Goal: Task Accomplishment & Management: Use online tool/utility

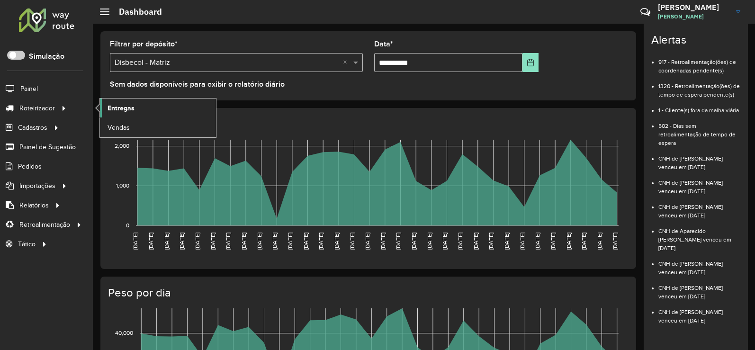
click at [170, 107] on link "Entregas" at bounding box center [158, 107] width 116 height 19
click at [148, 107] on link "Entregas" at bounding box center [158, 107] width 116 height 19
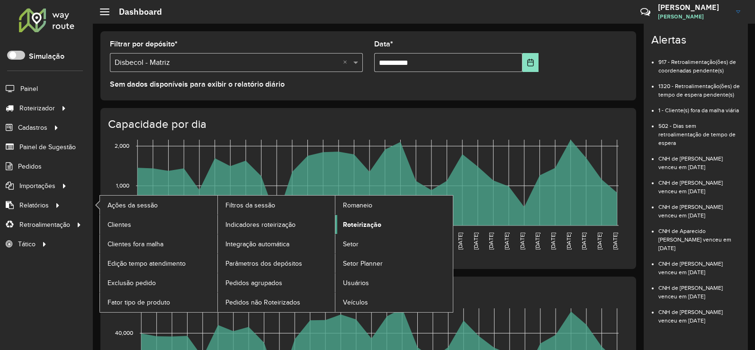
click at [376, 228] on span "Roteirização" at bounding box center [362, 225] width 38 height 10
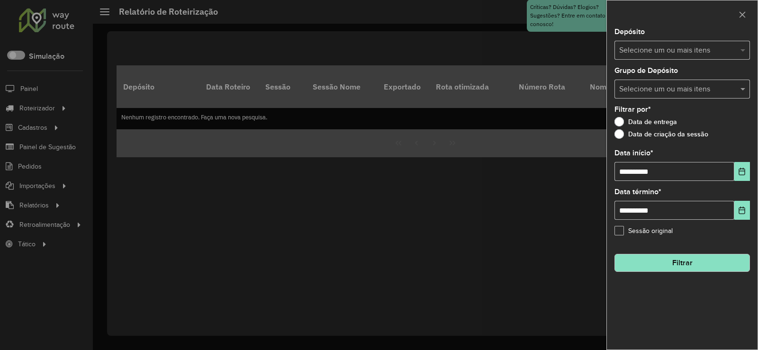
click at [741, 48] on span at bounding box center [744, 50] width 12 height 11
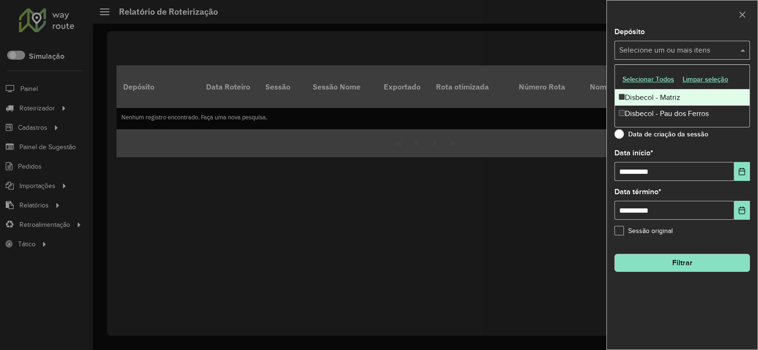
click at [663, 99] on div "Disbecol - Matriz" at bounding box center [682, 97] width 134 height 16
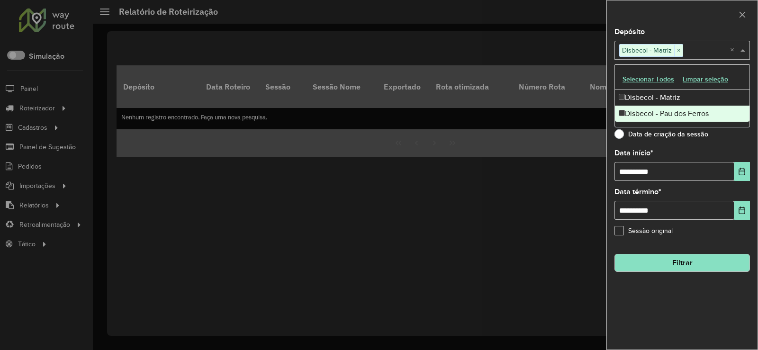
drag, startPoint x: 750, startPoint y: 167, endPoint x: 742, endPoint y: 167, distance: 7.6
click at [746, 166] on div "**********" at bounding box center [681, 188] width 151 height 321
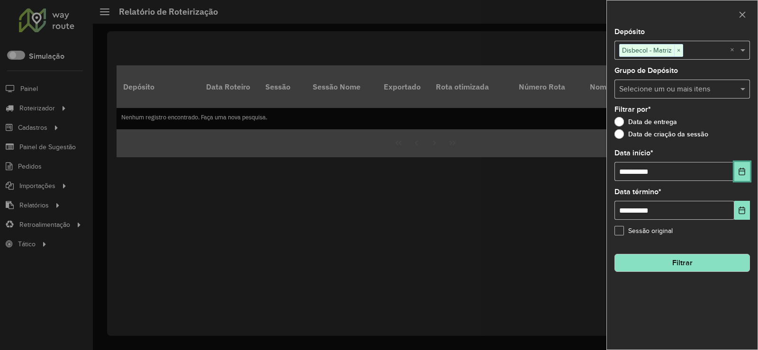
click at [742, 167] on button "Choose Date" at bounding box center [742, 171] width 16 height 19
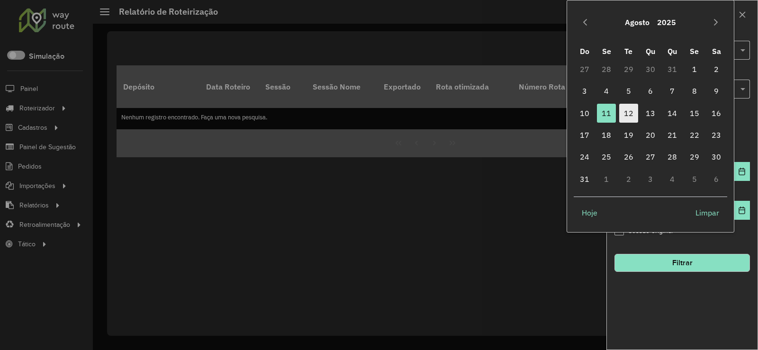
click at [626, 110] on span "12" at bounding box center [628, 113] width 19 height 19
type input "**********"
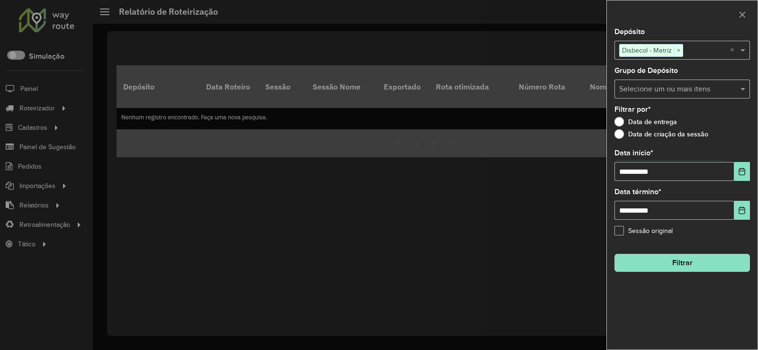
drag, startPoint x: 706, startPoint y: 265, endPoint x: 681, endPoint y: 261, distance: 25.8
click at [705, 265] on button "Filtrar" at bounding box center [681, 263] width 135 height 18
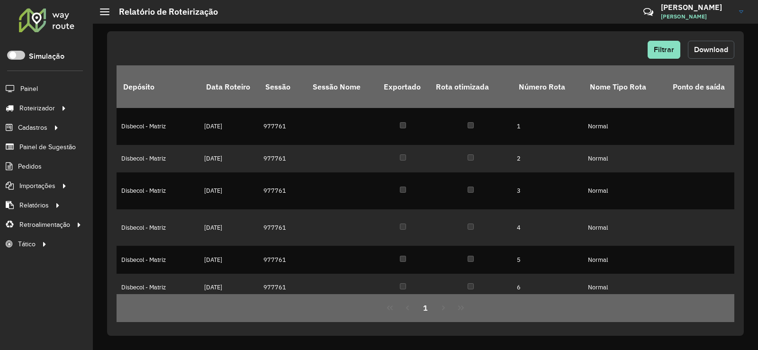
click at [704, 46] on span "Download" at bounding box center [711, 49] width 34 height 8
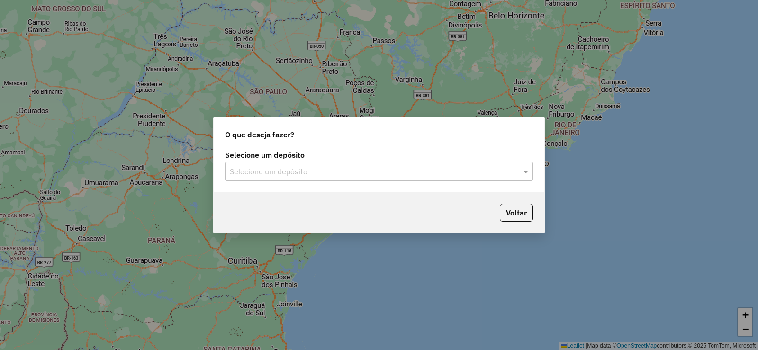
drag, startPoint x: 498, startPoint y: 167, endPoint x: 482, endPoint y: 166, distance: 16.1
click at [495, 167] on input "text" at bounding box center [369, 171] width 279 height 11
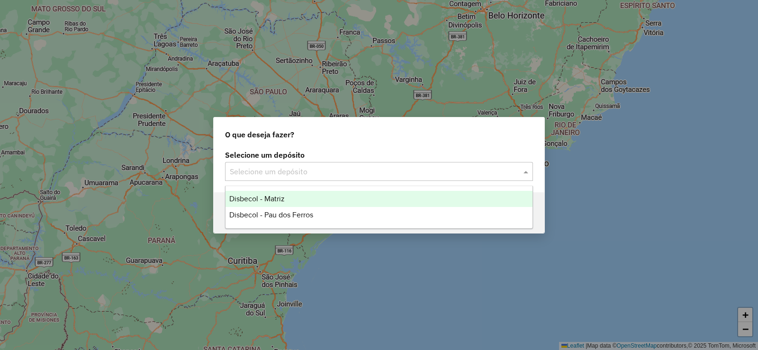
click at [266, 194] on div "Disbecol - Matriz" at bounding box center [378, 199] width 307 height 16
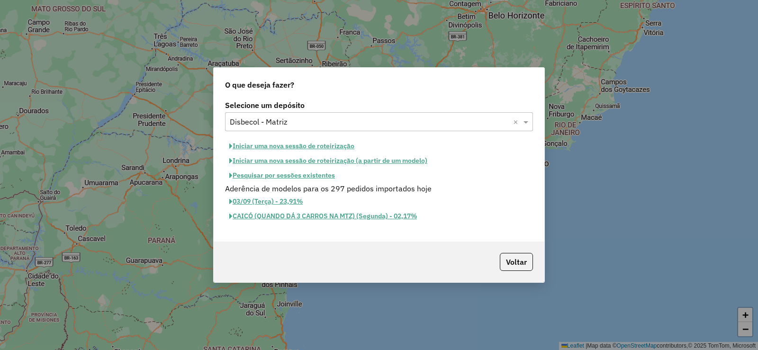
click at [273, 145] on button "Iniciar uma nova sessão de roteirização" at bounding box center [292, 146] width 134 height 15
select select "*"
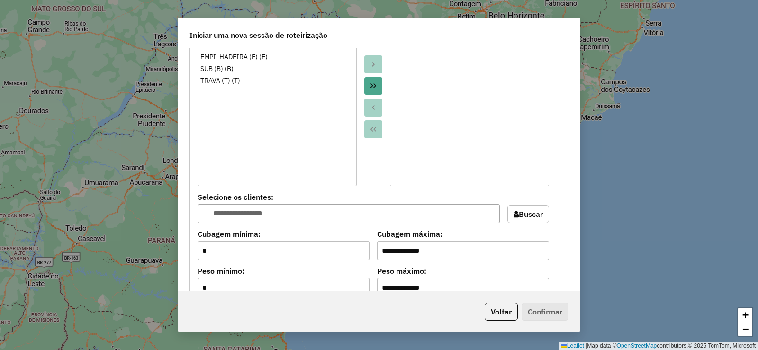
scroll to position [805, 0]
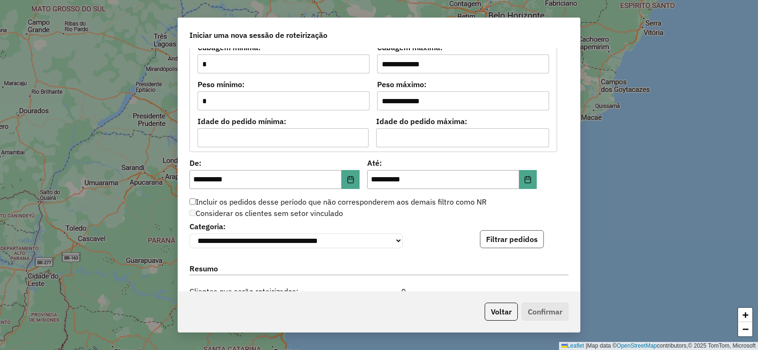
click at [515, 241] on button "Filtrar pedidos" at bounding box center [512, 239] width 64 height 18
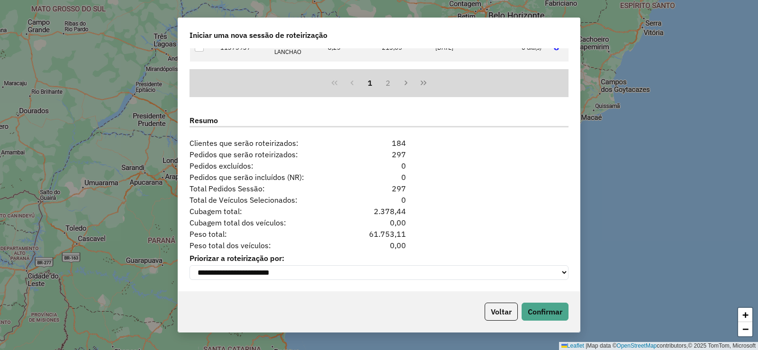
scroll to position [1153, 0]
drag, startPoint x: 552, startPoint y: 314, endPoint x: 518, endPoint y: 294, distance: 39.7
click at [552, 313] on button "Confirmar" at bounding box center [544, 312] width 47 height 18
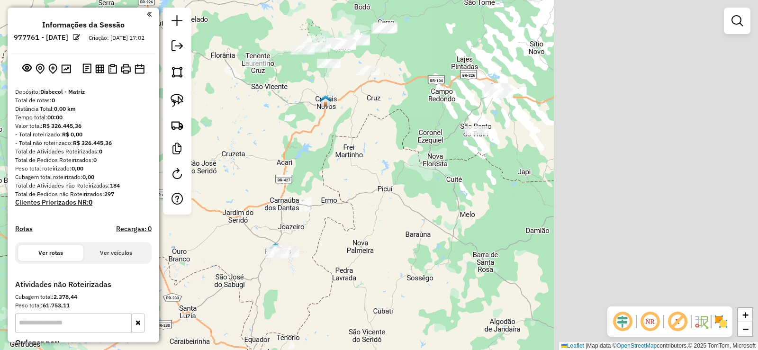
drag, startPoint x: 563, startPoint y: 187, endPoint x: 510, endPoint y: 191, distance: 52.8
click at [392, 187] on div "Janela de atendimento Grade de atendimento Capacidade Transportadoras Veículos …" at bounding box center [379, 175] width 758 height 350
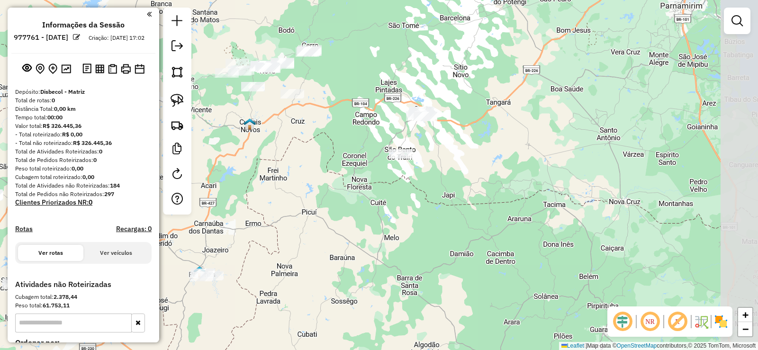
drag, startPoint x: 514, startPoint y: 192, endPoint x: 453, endPoint y: 213, distance: 64.7
click at [453, 213] on div "Janela de atendimento Grade de atendimento Capacidade Transportadoras Veículos …" at bounding box center [379, 175] width 758 height 350
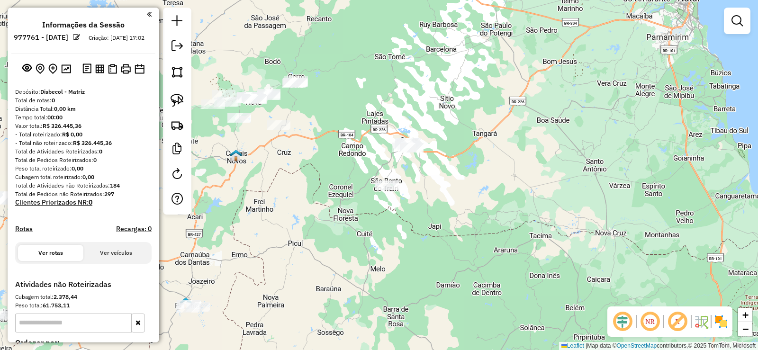
drag, startPoint x: 469, startPoint y: 91, endPoint x: 456, endPoint y: 125, distance: 36.9
click at [456, 125] on div "Janela de atendimento Grade de atendimento Capacidade Transportadoras Veículos …" at bounding box center [379, 175] width 758 height 350
drag, startPoint x: 409, startPoint y: 109, endPoint x: 461, endPoint y: 170, distance: 80.6
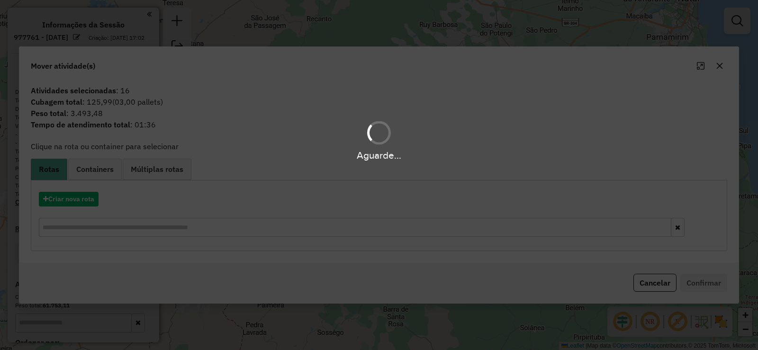
click at [89, 199] on hb-app "**********" at bounding box center [379, 175] width 758 height 350
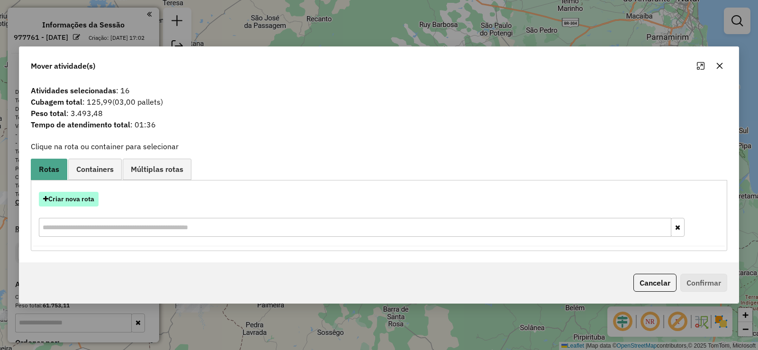
click at [93, 200] on button "Criar nova rota" at bounding box center [69, 199] width 60 height 15
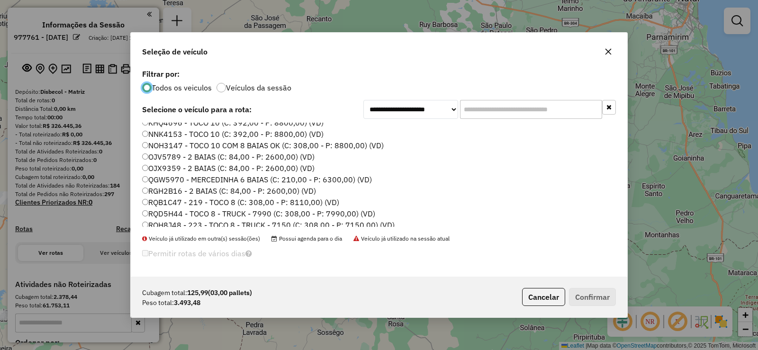
scroll to position [112, 0]
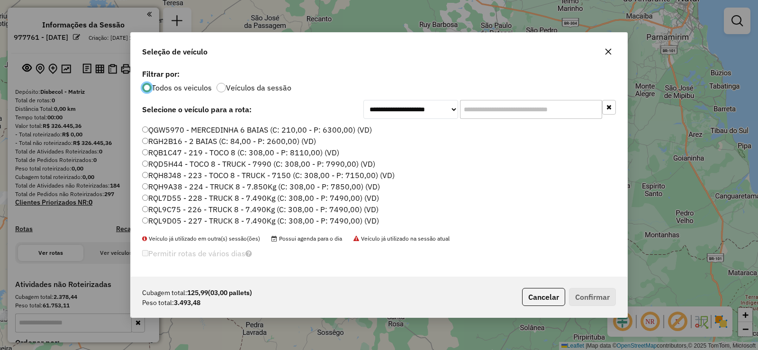
drag, startPoint x: 189, startPoint y: 176, endPoint x: 216, endPoint y: 179, distance: 27.2
click at [189, 175] on label "RQH8J48 - 223 - TOCO 8 - TRUCK - 7150 (C: 308,00 - P: 7150,00) (VD)" at bounding box center [268, 174] width 252 height 11
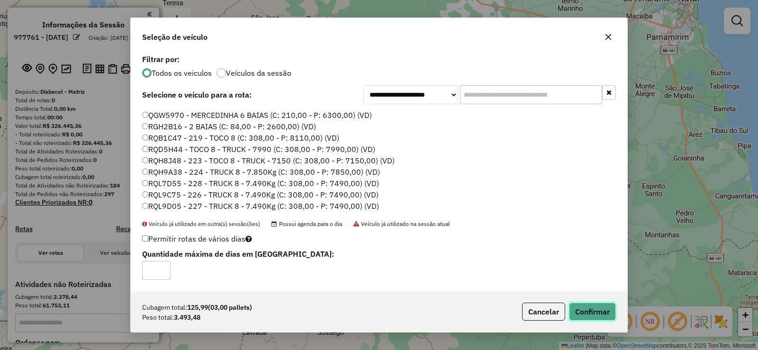
click at [588, 312] on button "Confirmar" at bounding box center [592, 312] width 47 height 18
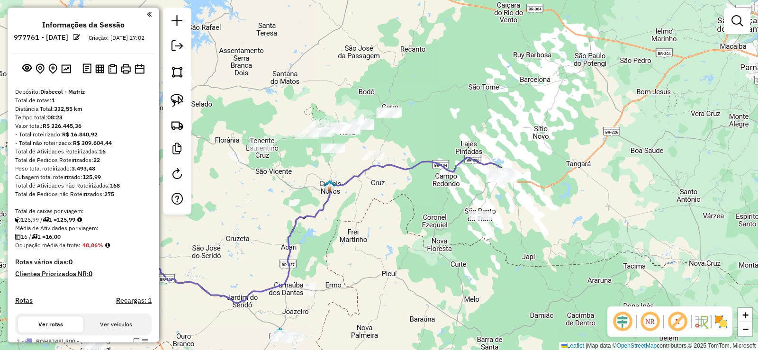
drag, startPoint x: 239, startPoint y: 183, endPoint x: 378, endPoint y: 214, distance: 142.1
click at [378, 214] on div "Janela de atendimento Grade de atendimento Capacidade Transportadoras Veículos …" at bounding box center [379, 175] width 758 height 350
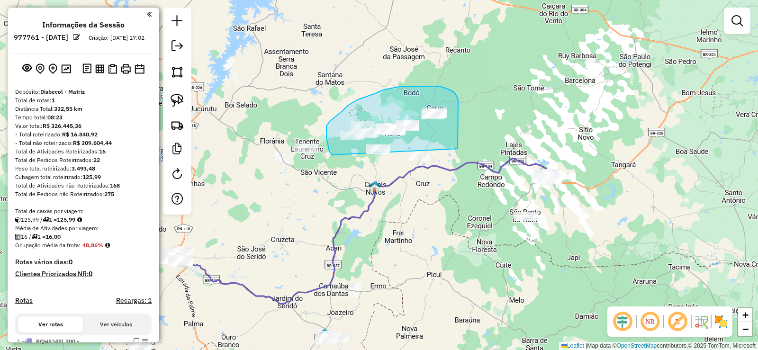
drag, startPoint x: 458, startPoint y: 140, endPoint x: 408, endPoint y: 190, distance: 70.6
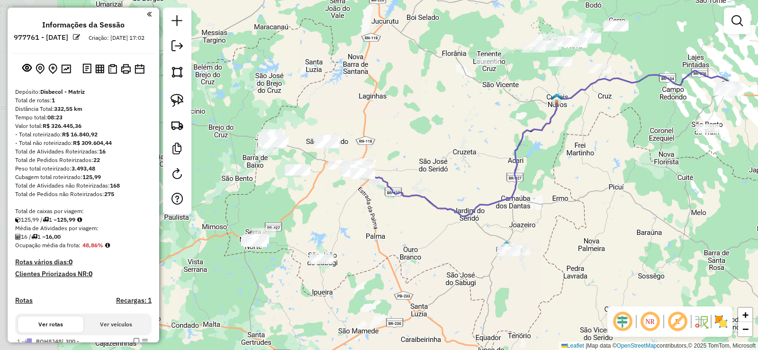
drag, startPoint x: 275, startPoint y: 227, endPoint x: 446, endPoint y: 139, distance: 191.6
click at [453, 137] on div "Janela de atendimento Grade de atendimento Capacidade Transportadoras Veículos …" at bounding box center [379, 175] width 758 height 350
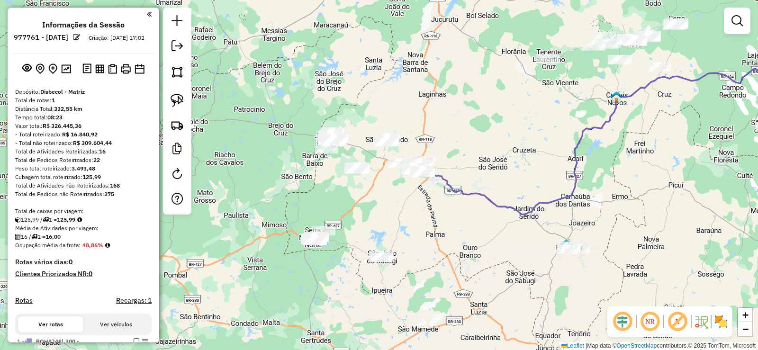
drag, startPoint x: 405, startPoint y: 148, endPoint x: 468, endPoint y: 148, distance: 63.0
click at [468, 148] on div "Janela de atendimento Grade de atendimento Capacidade Transportadoras Veículos …" at bounding box center [379, 175] width 758 height 350
drag, startPoint x: 310, startPoint y: 118, endPoint x: 355, endPoint y: 112, distance: 45.4
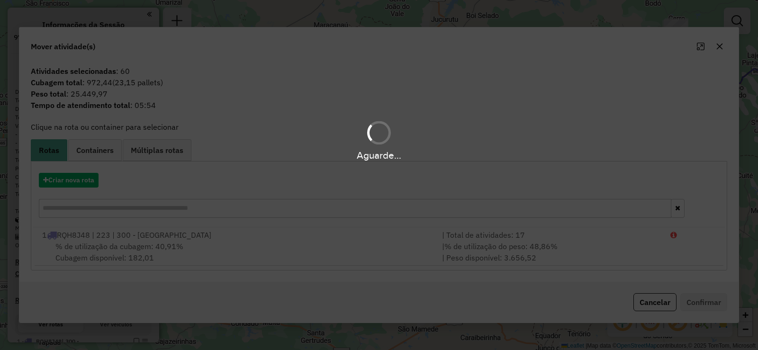
click at [80, 181] on div "Aguarde..." at bounding box center [379, 175] width 758 height 350
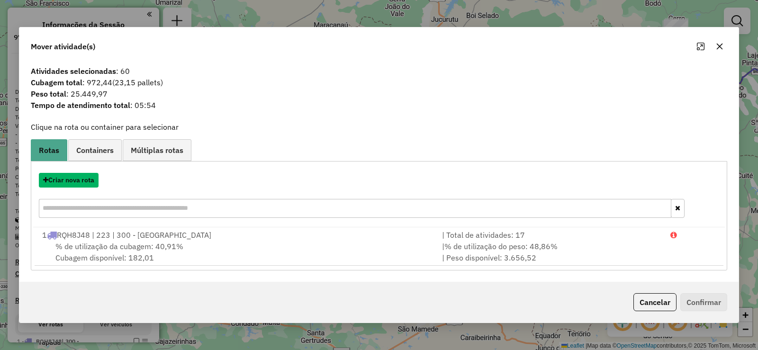
click at [80, 181] on button "Criar nova rota" at bounding box center [69, 180] width 60 height 15
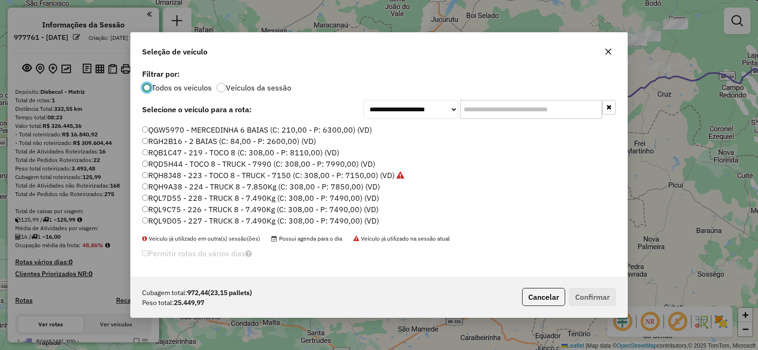
click at [240, 208] on label "RQL9C75 - 226 - TRUCK 8 - 7.490Kg (C: 308,00 - P: 7490,00) (VD)" at bounding box center [260, 209] width 236 height 11
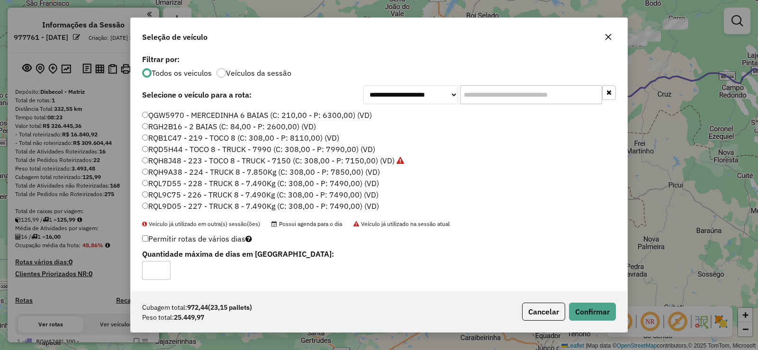
click at [219, 205] on label "RQL9D05 - 227 - TRUCK 8 - 7.490Kg (C: 308,00 - P: 7490,00) (VD)" at bounding box center [260, 205] width 237 height 11
click at [223, 194] on label "RQL9C75 - 226 - TRUCK 8 - 7.490Kg (C: 308,00 - P: 7490,00) (VD)" at bounding box center [260, 194] width 236 height 11
click at [598, 309] on button "Confirmar" at bounding box center [592, 312] width 47 height 18
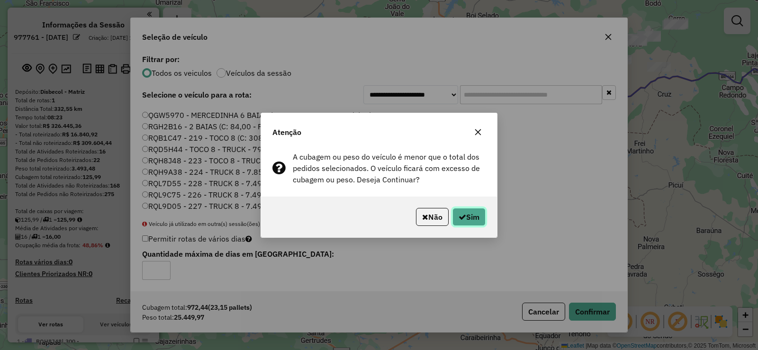
click at [465, 214] on button "Sim" at bounding box center [468, 217] width 33 height 18
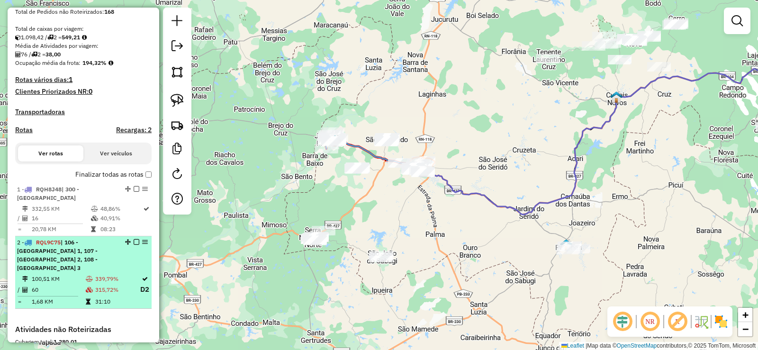
scroll to position [284, 0]
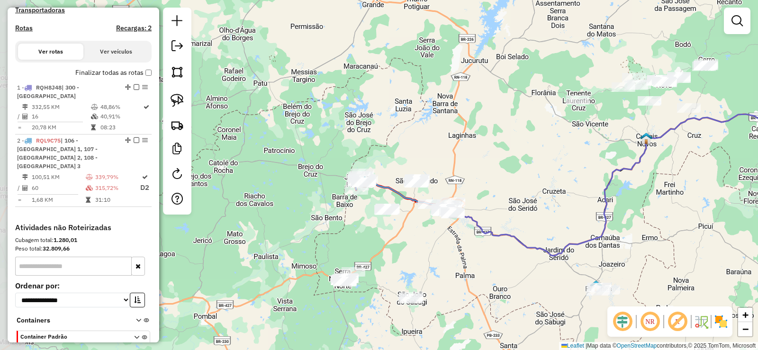
drag, startPoint x: 387, startPoint y: 187, endPoint x: 416, endPoint y: 227, distance: 49.5
click at [417, 228] on div "Janela de atendimento Grade de atendimento Capacidade Transportadoras Veículos …" at bounding box center [379, 175] width 758 height 350
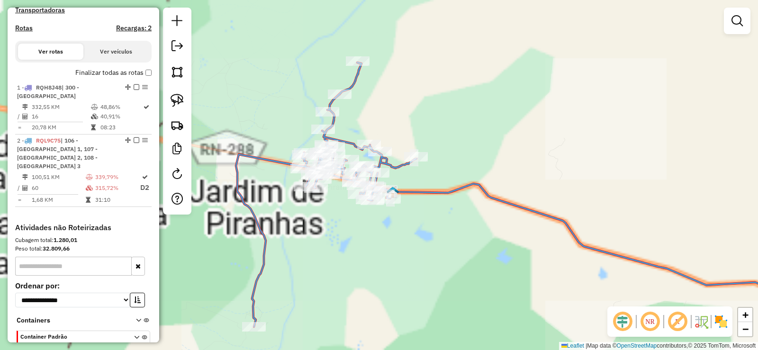
drag, startPoint x: 250, startPoint y: 226, endPoint x: 496, endPoint y: 201, distance: 247.0
click at [496, 202] on div "Janela de atendimento Grade de atendimento Capacidade Transportadoras Veículos …" at bounding box center [379, 175] width 758 height 350
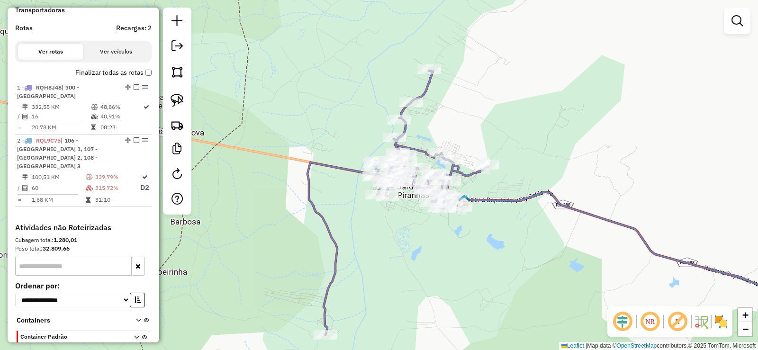
drag, startPoint x: 487, startPoint y: 202, endPoint x: 458, endPoint y: 237, distance: 45.3
click at [428, 236] on div "Janela de atendimento Grade de atendimento Capacidade Transportadoras Veículos …" at bounding box center [379, 175] width 758 height 350
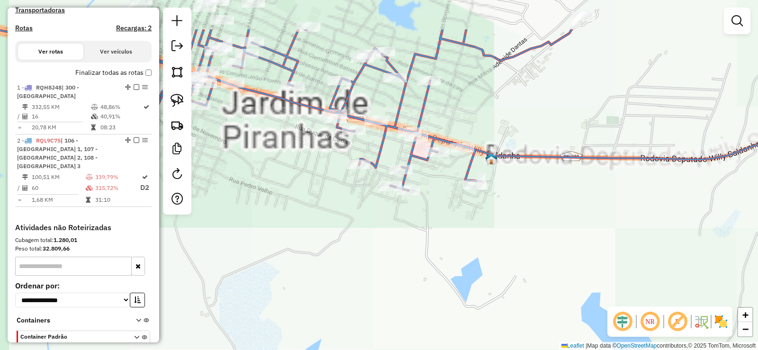
drag, startPoint x: 423, startPoint y: 240, endPoint x: 509, endPoint y: 339, distance: 131.6
click at [507, 342] on div "Janela de atendimento Grade de atendimento Capacidade Transportadoras Veículos …" at bounding box center [379, 175] width 758 height 350
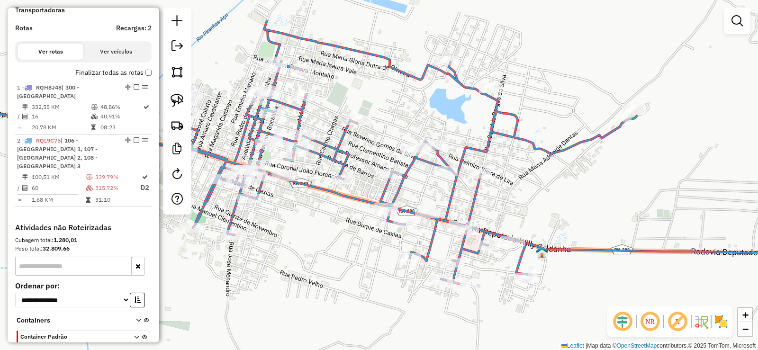
drag, startPoint x: 610, startPoint y: 187, endPoint x: 606, endPoint y: 243, distance: 55.5
click at [606, 243] on div "Janela de atendimento Grade de atendimento Capacidade Transportadoras Veículos …" at bounding box center [379, 175] width 758 height 350
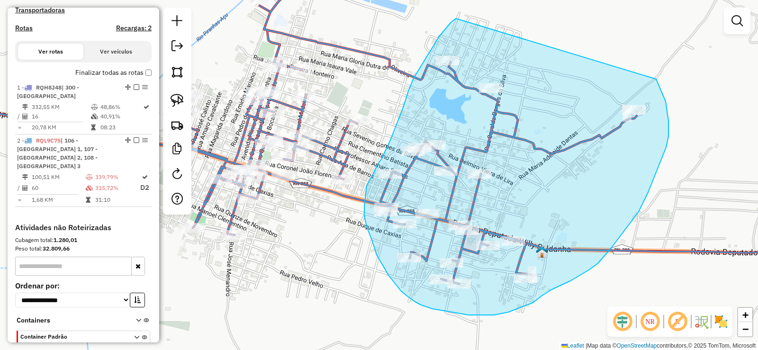
drag, startPoint x: 453, startPoint y: 21, endPoint x: 653, endPoint y: 76, distance: 207.8
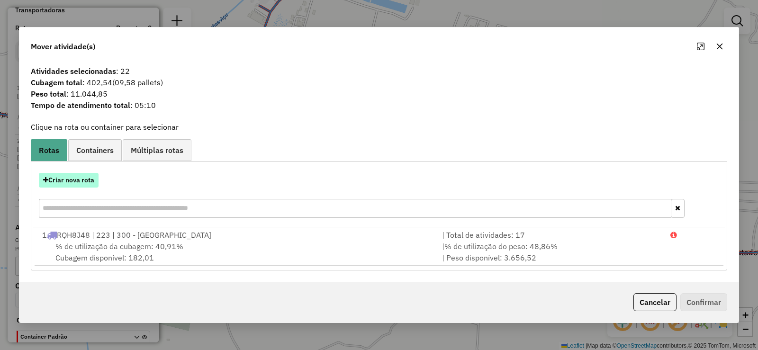
click at [87, 181] on button "Criar nova rota" at bounding box center [69, 180] width 60 height 15
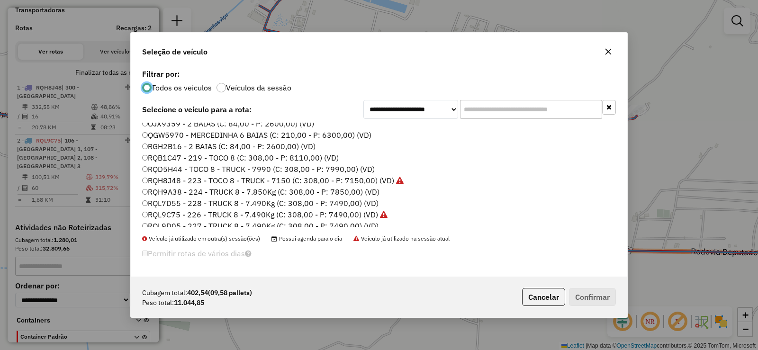
scroll to position [112, 0]
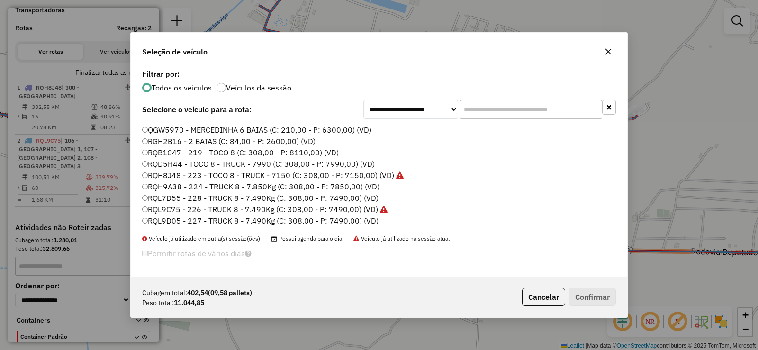
click at [216, 185] on label "RQH9A38 - 224 - TRUCK 8 - 7.850Kg (C: 308,00 - P: 7850,00) (VD)" at bounding box center [260, 186] width 237 height 11
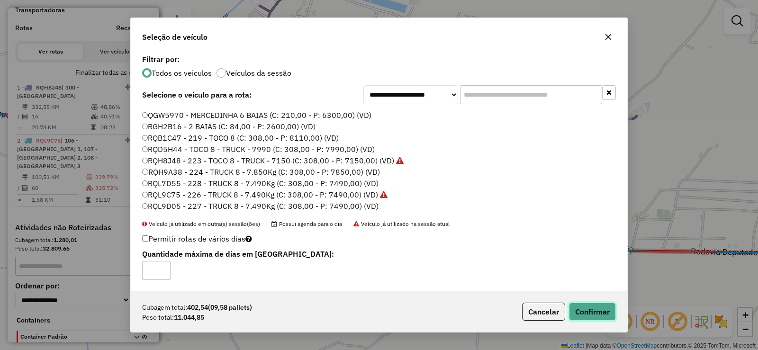
click at [597, 314] on button "Confirmar" at bounding box center [592, 312] width 47 height 18
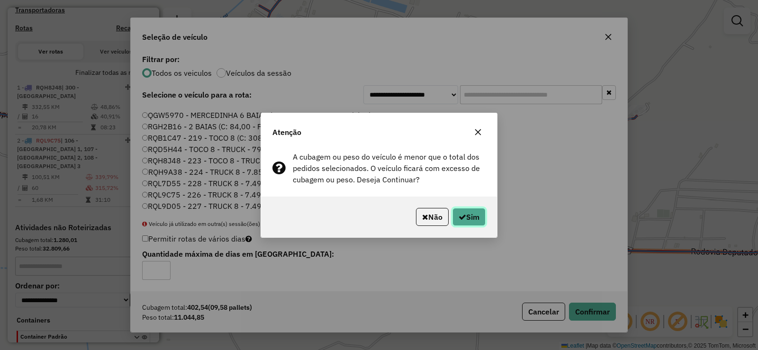
click at [473, 215] on button "Sim" at bounding box center [468, 217] width 33 height 18
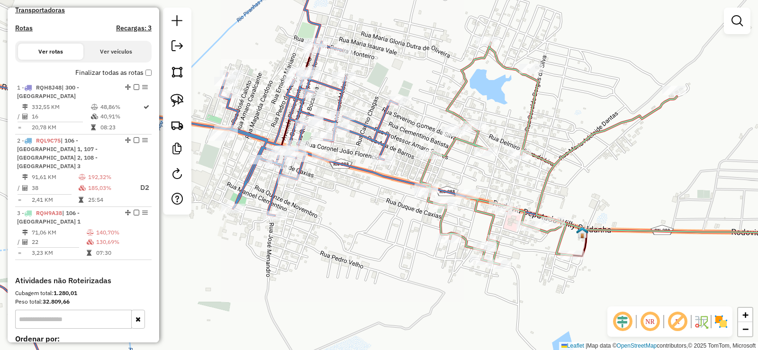
drag, startPoint x: 288, startPoint y: 270, endPoint x: 380, endPoint y: 228, distance: 101.5
click at [380, 228] on div "Janela de atendimento Grade de atendimento Capacidade Transportadoras Veículos …" at bounding box center [379, 175] width 758 height 350
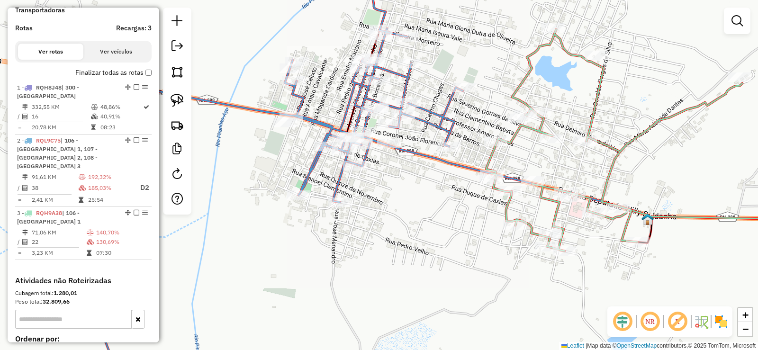
drag, startPoint x: 417, startPoint y: 216, endPoint x: 388, endPoint y: 223, distance: 29.2
click at [460, 223] on div "Janela de atendimento Grade de atendimento Capacidade Transportadoras Veículos …" at bounding box center [379, 175] width 758 height 350
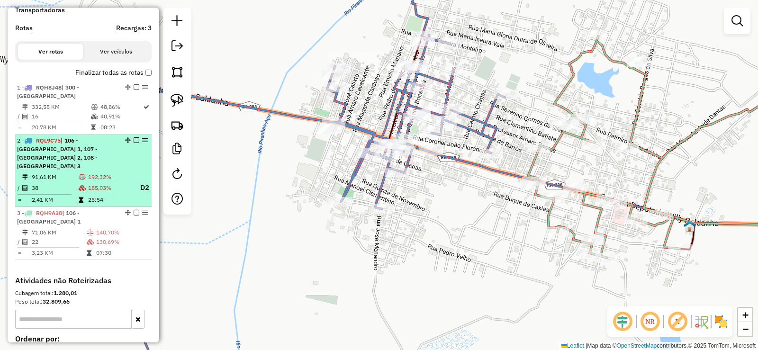
click at [62, 169] on span "| 106 - [GEOGRAPHIC_DATA] 1, 107 - [GEOGRAPHIC_DATA] 2, 108 - [GEOGRAPHIC_DATA]…" at bounding box center [57, 153] width 80 height 33
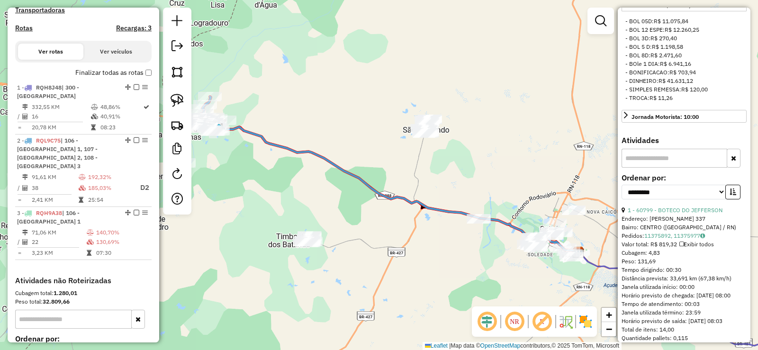
scroll to position [379, 0]
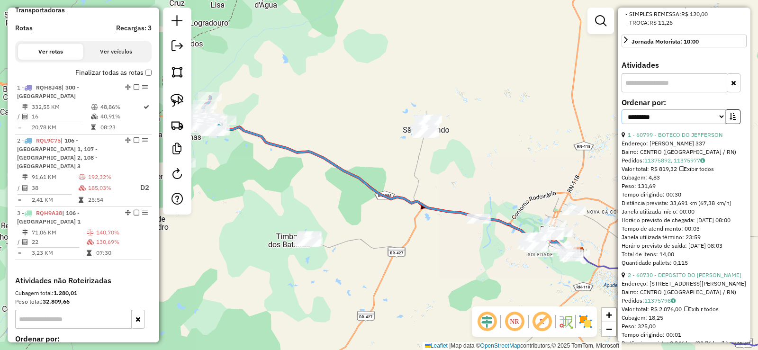
drag, startPoint x: 715, startPoint y: 145, endPoint x: 673, endPoint y: 143, distance: 42.2
click at [715, 124] on select "**********" at bounding box center [673, 116] width 104 height 15
select select "**********"
click at [621, 124] on select "**********" at bounding box center [673, 116] width 104 height 15
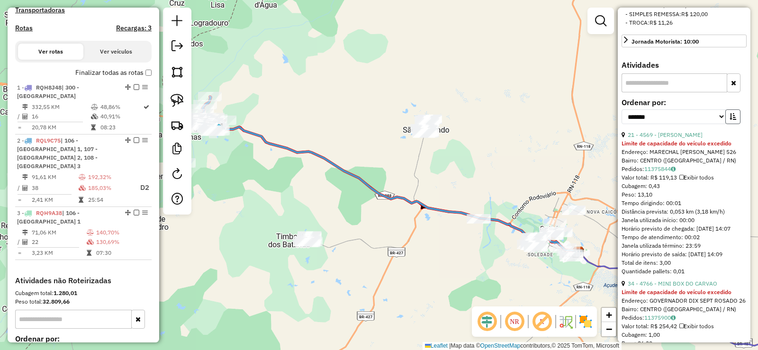
click at [725, 124] on button "button" at bounding box center [732, 116] width 15 height 15
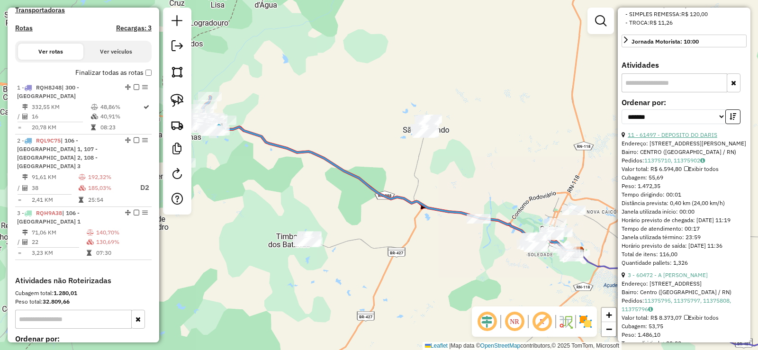
click at [681, 138] on link "11 - 61497 - DEPOSITO DO DARIS" at bounding box center [671, 134] width 89 height 7
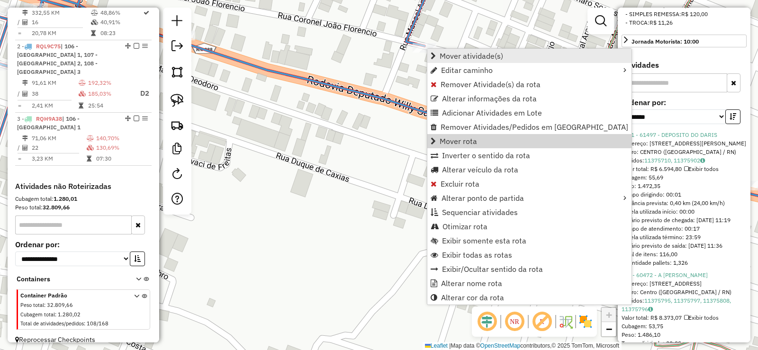
scroll to position [397, 0]
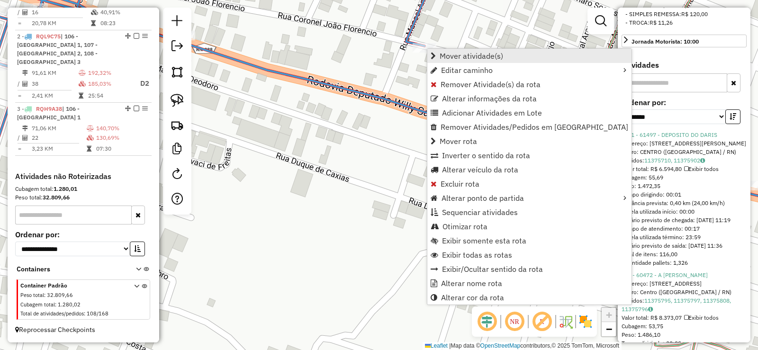
click at [459, 57] on span "Mover atividade(s)" at bounding box center [470, 56] width 63 height 8
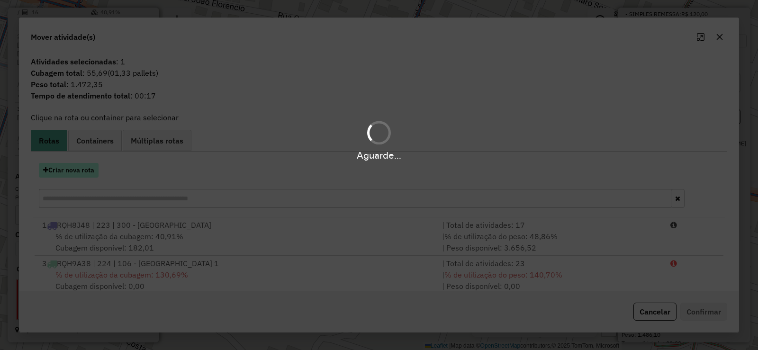
click at [75, 169] on button "Criar nova rota" at bounding box center [69, 170] width 60 height 15
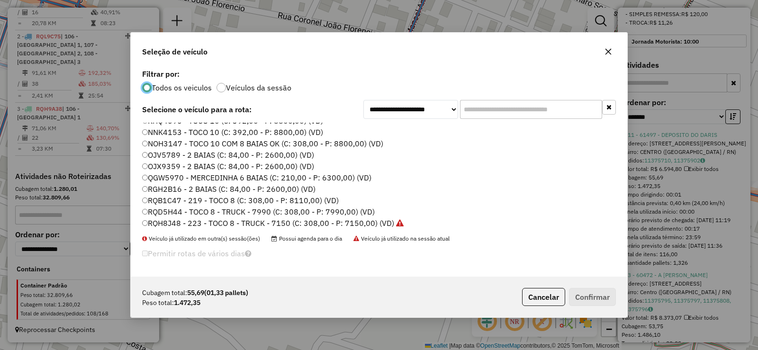
scroll to position [112, 0]
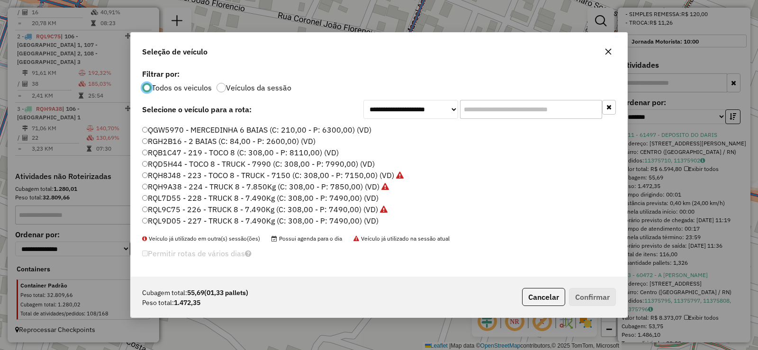
click at [204, 185] on label "RQH9A38 - 224 - TRUCK 8 - 7.850Kg (C: 308,00 - P: 7850,00) (VD)" at bounding box center [265, 186] width 247 height 11
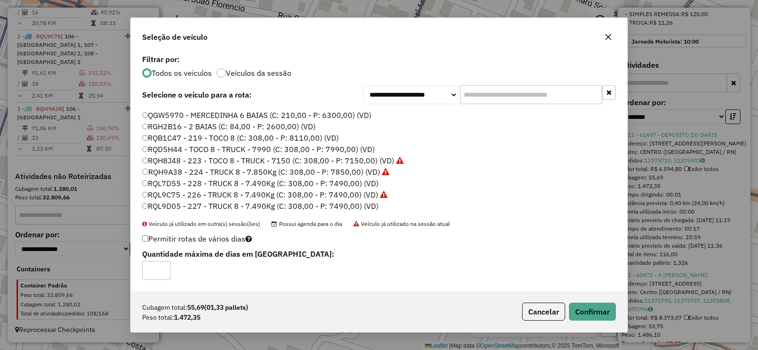
click at [250, 185] on label "RQL7D55 - 228 - TRUCK 8 - 7.490Kg (C: 308,00 - P: 7490,00) (VD)" at bounding box center [260, 183] width 236 height 11
click at [597, 312] on button "Confirmar" at bounding box center [592, 312] width 47 height 18
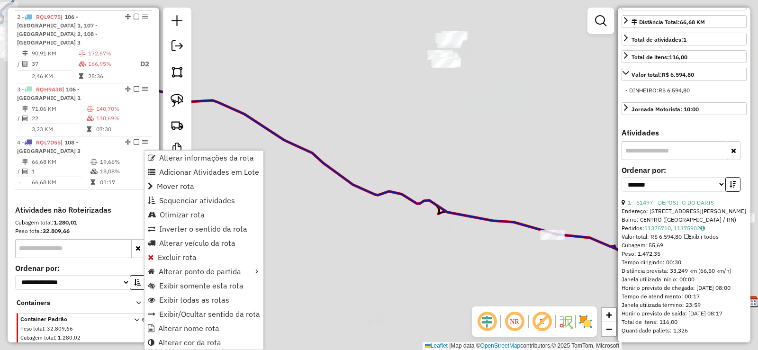
scroll to position [234, 0]
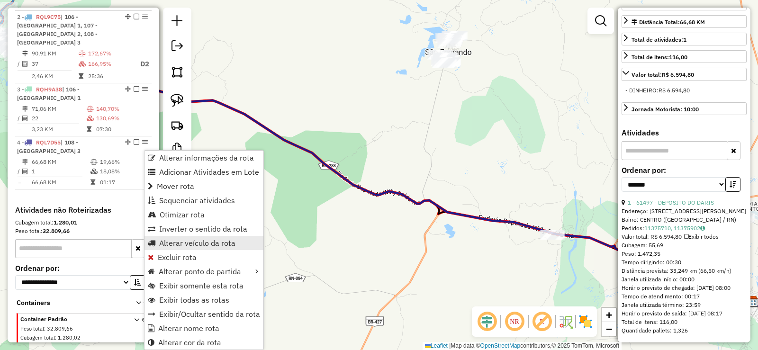
click at [186, 241] on span "Alterar veículo da rota" at bounding box center [197, 243] width 76 height 8
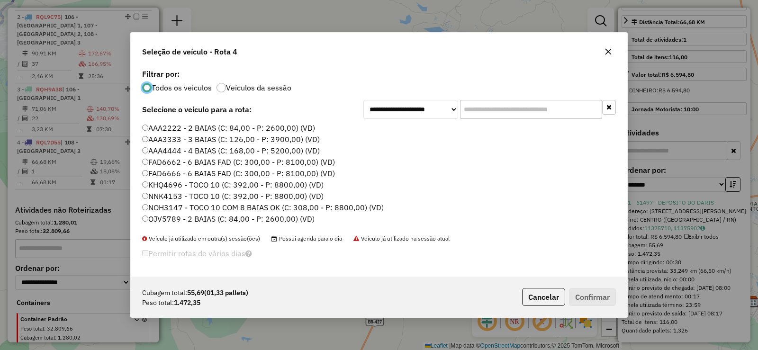
scroll to position [47, 0]
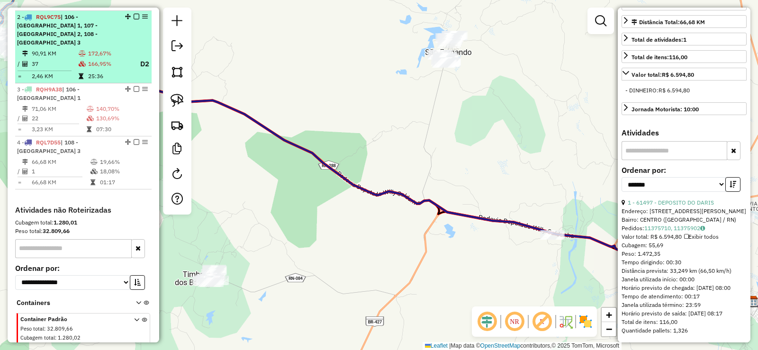
click at [94, 57] on li "2 - RQL9C75 | 106 - [GEOGRAPHIC_DATA] 1, 107 - [GEOGRAPHIC_DATA] 2, 108 - [GEOG…" at bounding box center [83, 47] width 136 height 72
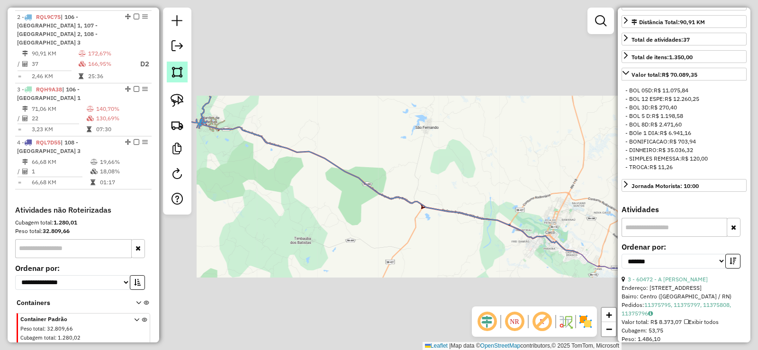
scroll to position [379, 0]
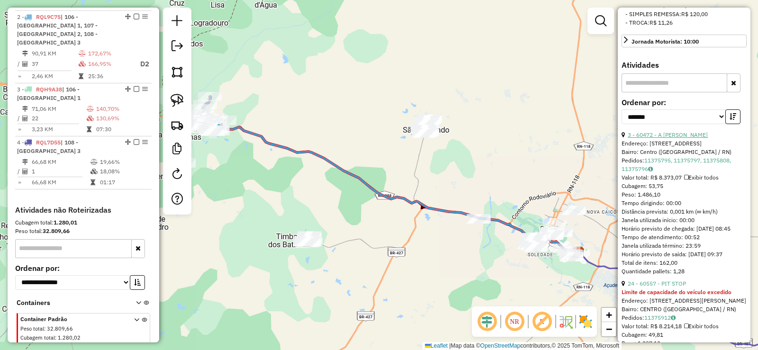
drag, startPoint x: 692, startPoint y: 162, endPoint x: 654, endPoint y: 161, distance: 38.4
click at [692, 138] on link "3 - 60472 - A [PERSON_NAME]" at bounding box center [667, 134] width 80 height 7
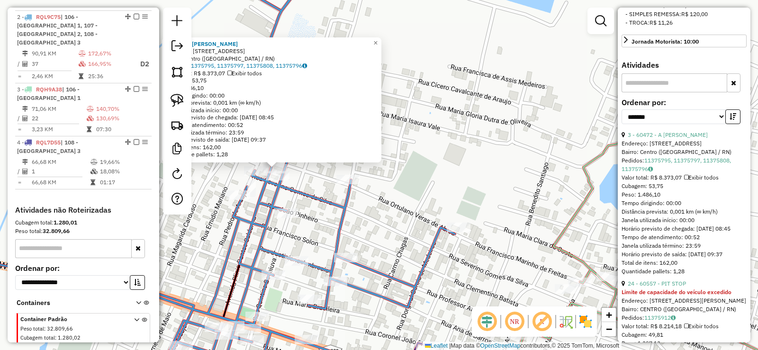
drag, startPoint x: 296, startPoint y: 179, endPoint x: 365, endPoint y: 177, distance: 68.7
click at [376, 178] on div "60472 - A [PERSON_NAME] Endereço: [STREET_ADDRESS] Pedidos: 11375795, 11375797,…" at bounding box center [379, 175] width 758 height 350
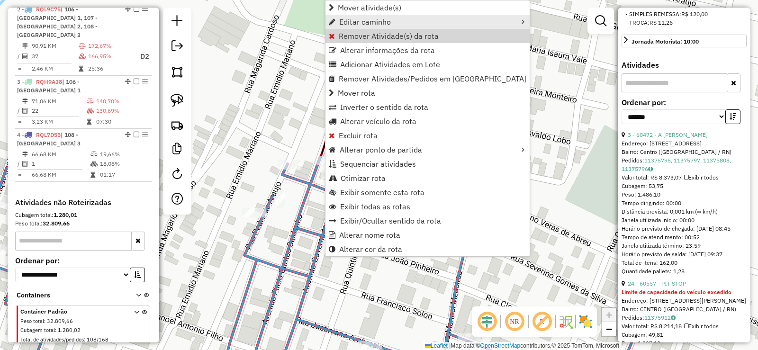
scroll to position [431, 0]
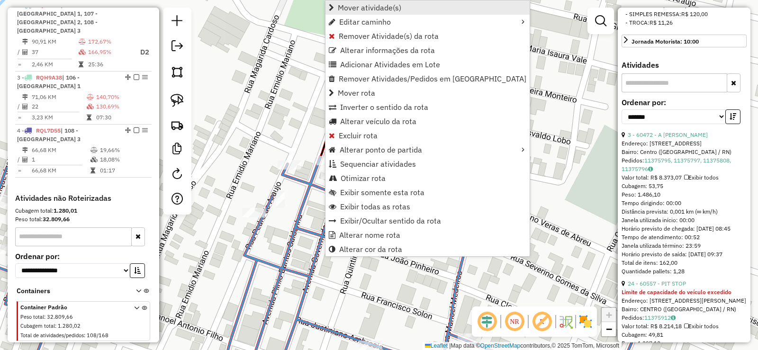
click at [347, 9] on span "Mover atividade(s)" at bounding box center [369, 8] width 63 height 8
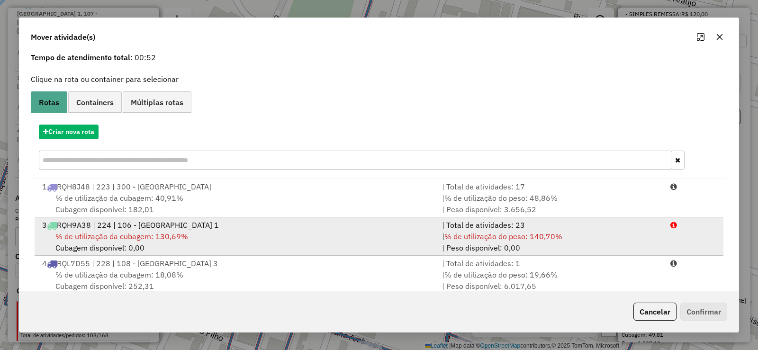
scroll to position [58, 0]
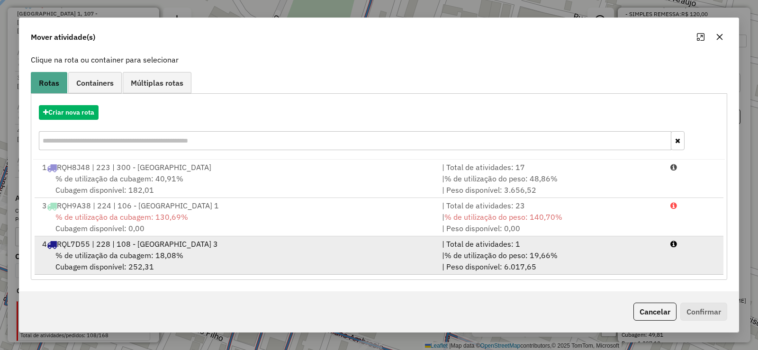
click at [235, 250] on div "% de utilização da cubagem: 18,08% Cubagem disponível: 252,31" at bounding box center [236, 261] width 400 height 23
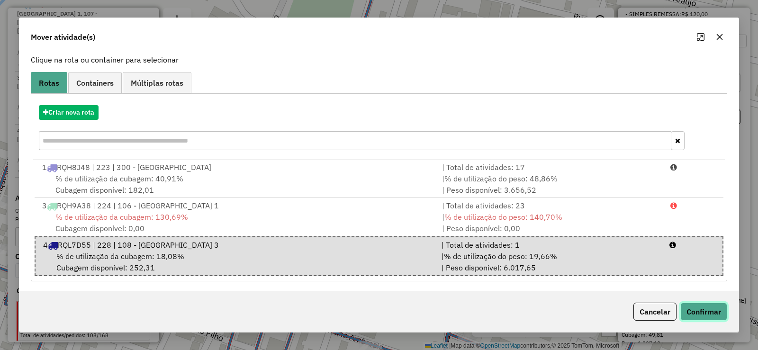
click at [697, 303] on button "Confirmar" at bounding box center [703, 312] width 47 height 18
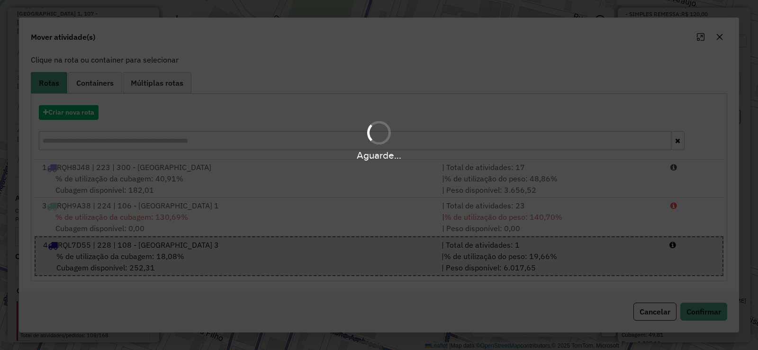
click at [698, 309] on div "Aguarde..." at bounding box center [379, 175] width 758 height 350
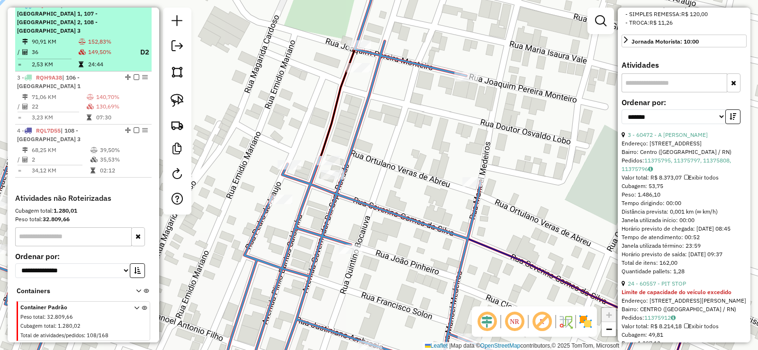
click at [94, 46] on td "152,83%" at bounding box center [110, 41] width 44 height 9
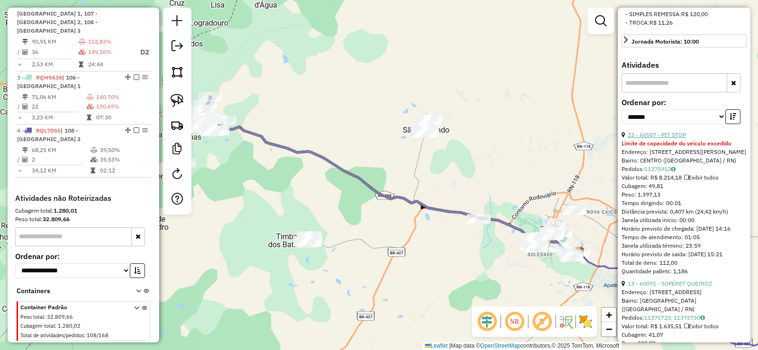
click at [679, 138] on link "23 - 60557 - PIT STOP" at bounding box center [656, 134] width 58 height 7
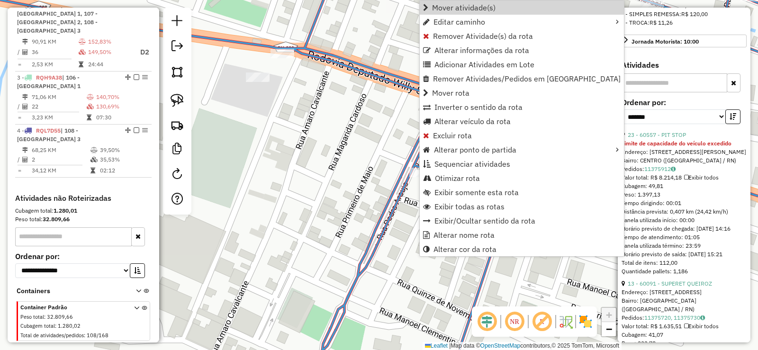
drag, startPoint x: 445, startPoint y: 5, endPoint x: 422, endPoint y: 9, distance: 22.7
click at [442, 6] on span "Mover atividade(s)" at bounding box center [463, 8] width 63 height 8
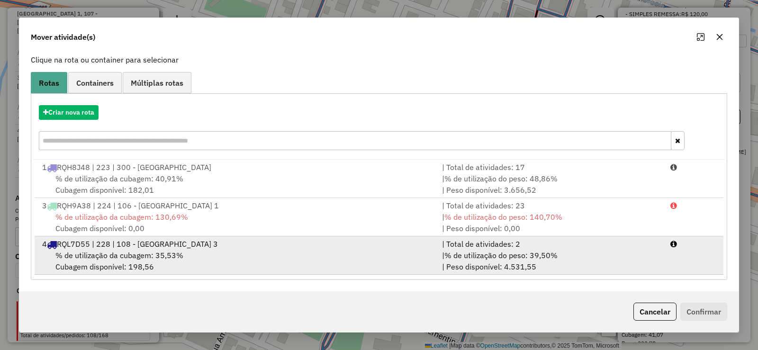
click at [174, 247] on span "RQL7D55 | 228 | 108 - [GEOGRAPHIC_DATA] 3" at bounding box center [137, 243] width 161 height 9
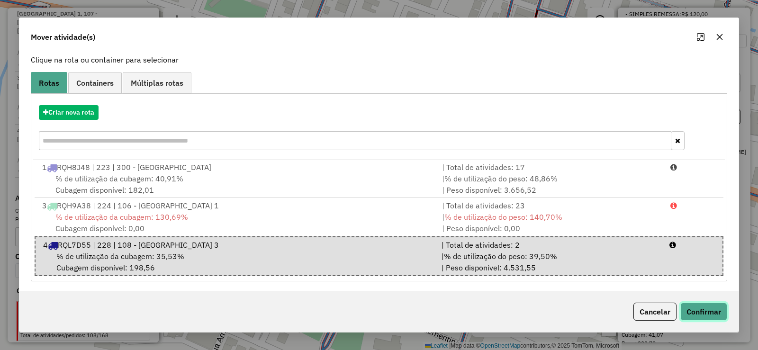
click at [695, 310] on button "Confirmar" at bounding box center [703, 312] width 47 height 18
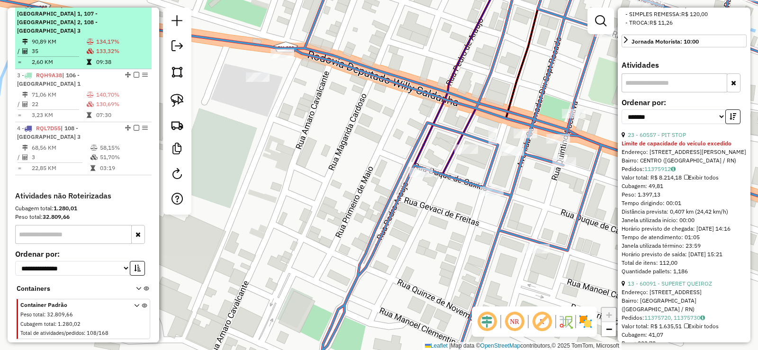
click at [106, 35] on div "2 - RQL9C75 | 106 - [STREET_ADDRESS]" at bounding box center [67, 18] width 100 height 34
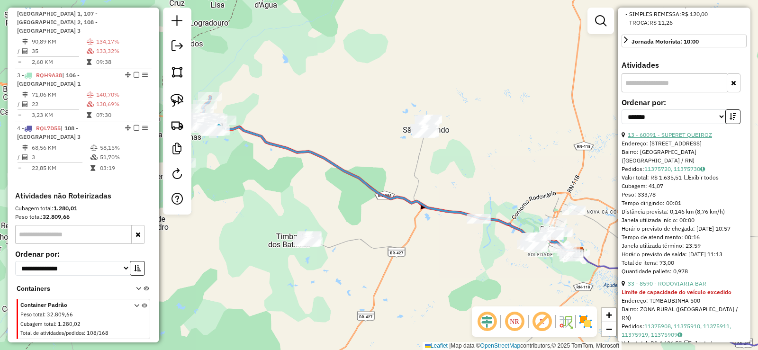
click at [687, 138] on link "13 - 60091 - SUPERET QUEIROZ" at bounding box center [669, 134] width 84 height 7
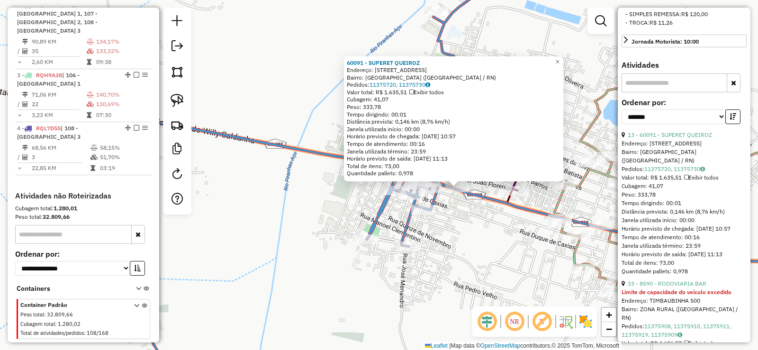
drag, startPoint x: 456, startPoint y: 185, endPoint x: 457, endPoint y: 195, distance: 10.0
click at [457, 195] on icon at bounding box center [309, 175] width 444 height 420
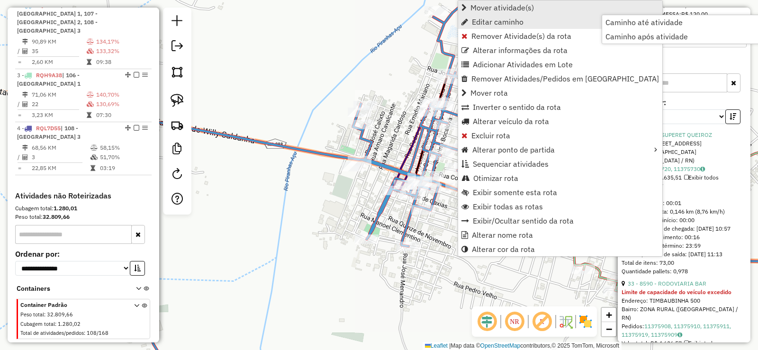
click at [482, 11] on span "Mover atividade(s)" at bounding box center [501, 8] width 63 height 8
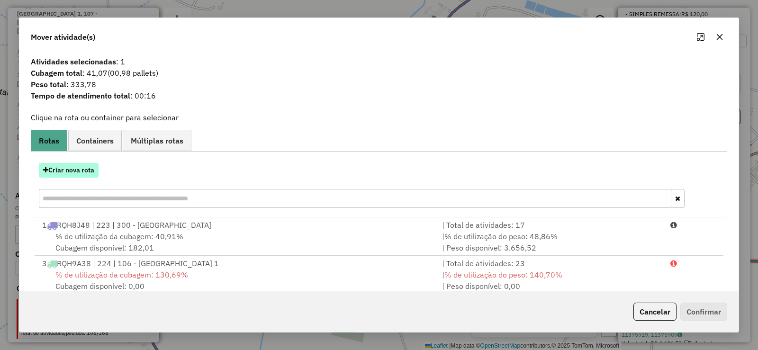
click at [74, 170] on button "Criar nova rota" at bounding box center [69, 170] width 60 height 15
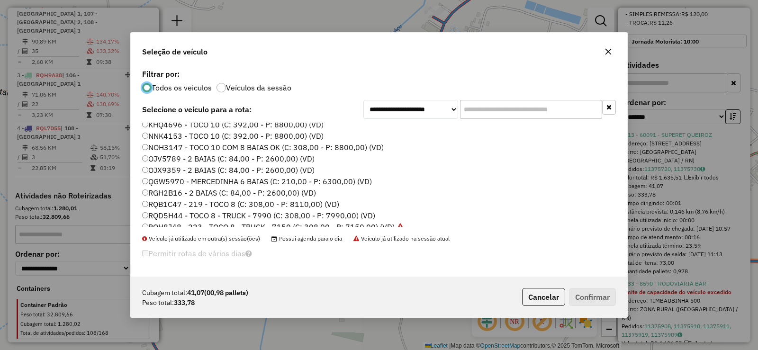
scroll to position [112, 0]
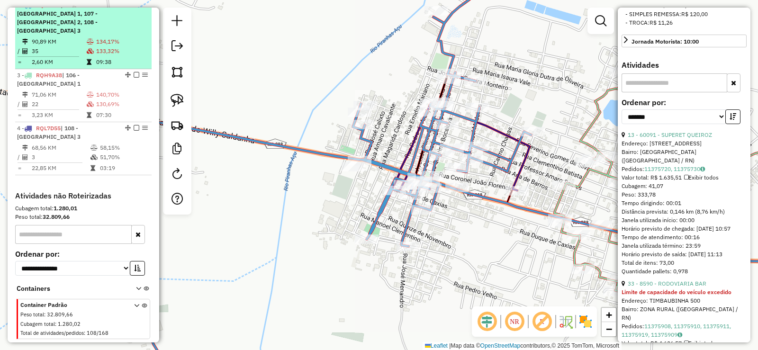
click at [112, 46] on td "134,17%" at bounding box center [122, 41] width 52 height 9
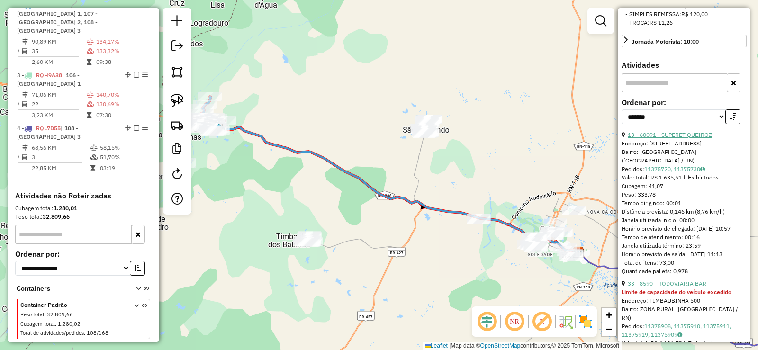
click at [683, 138] on link "13 - 60091 - SUPERET QUEIROZ" at bounding box center [669, 134] width 84 height 7
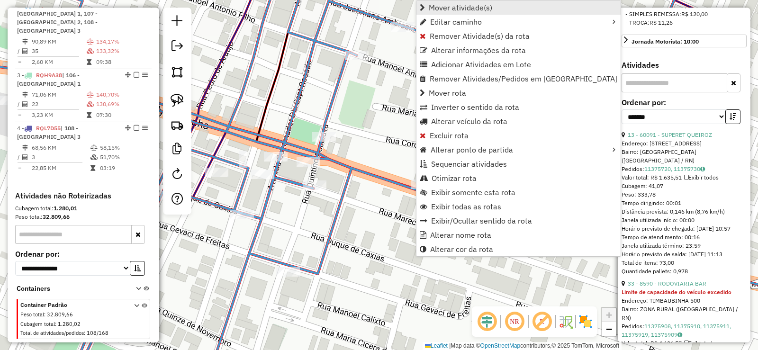
click at [445, 7] on span "Mover atividade(s)" at bounding box center [459, 8] width 63 height 8
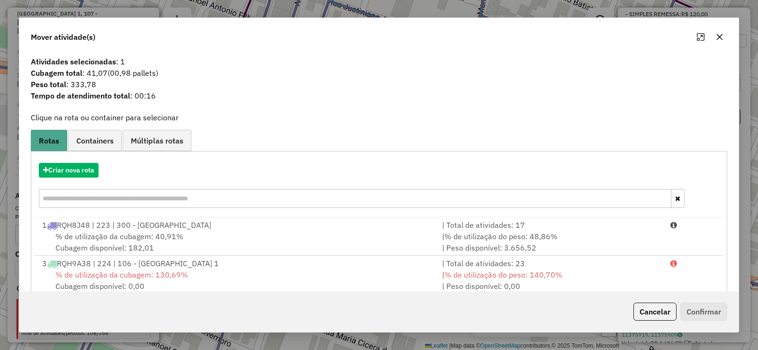
scroll to position [58, 0]
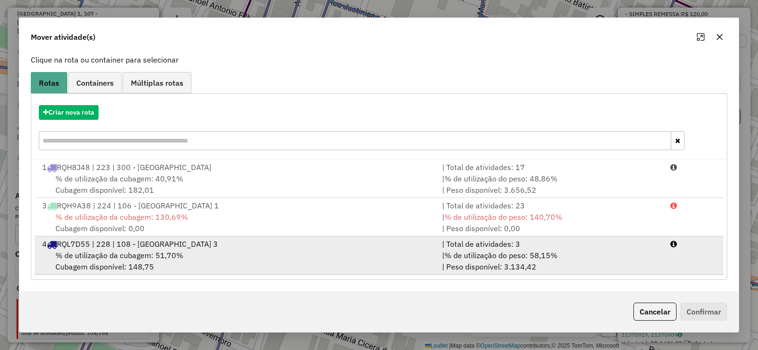
click at [174, 243] on span "RQL7D55 | 228 | 108 - [GEOGRAPHIC_DATA] 3" at bounding box center [137, 243] width 161 height 9
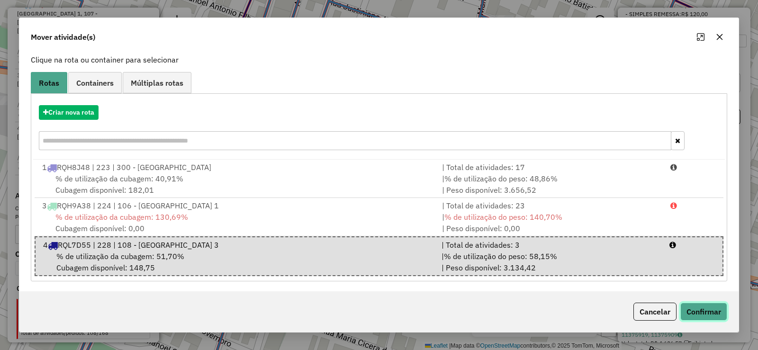
click at [700, 312] on button "Confirmar" at bounding box center [703, 312] width 47 height 18
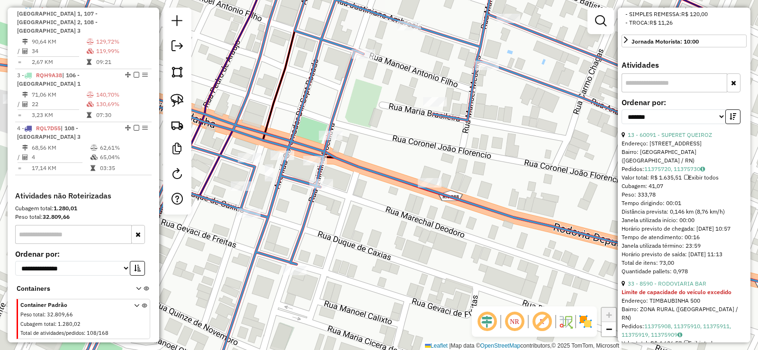
drag, startPoint x: 347, startPoint y: 244, endPoint x: 377, endPoint y: 215, distance: 41.9
click at [408, 229] on div "Janela de atendimento Grade de atendimento Capacidade Transportadoras Veículos …" at bounding box center [379, 175] width 758 height 350
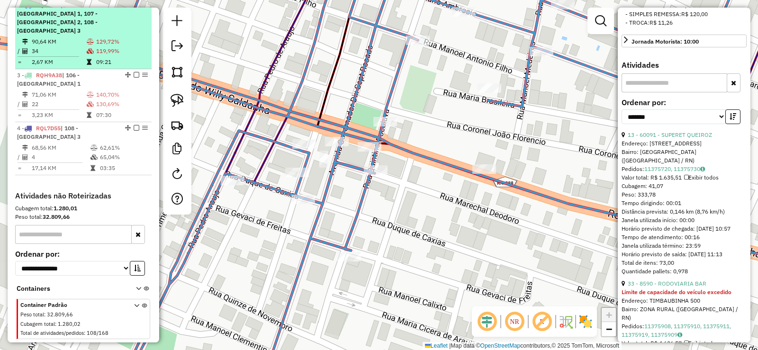
click at [109, 35] on div "2 - RQL9C75 | 106 - [STREET_ADDRESS]" at bounding box center [67, 18] width 100 height 34
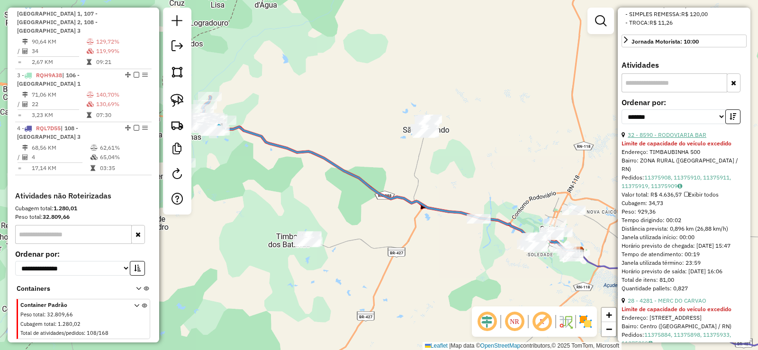
click at [676, 138] on link "32 - 8590 - RODOVIARIA BAR" at bounding box center [666, 134] width 79 height 7
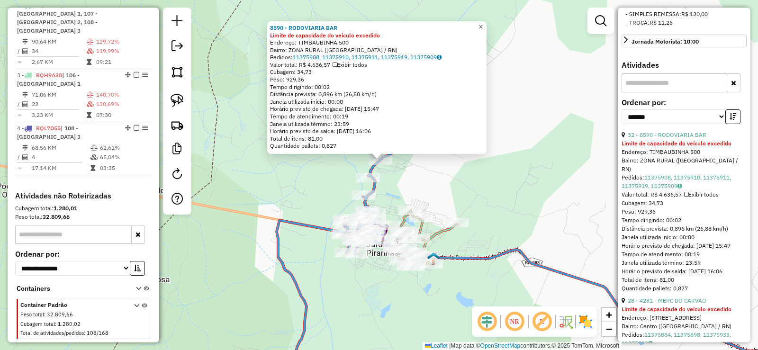
click at [482, 23] on span "×" at bounding box center [480, 27] width 4 height 8
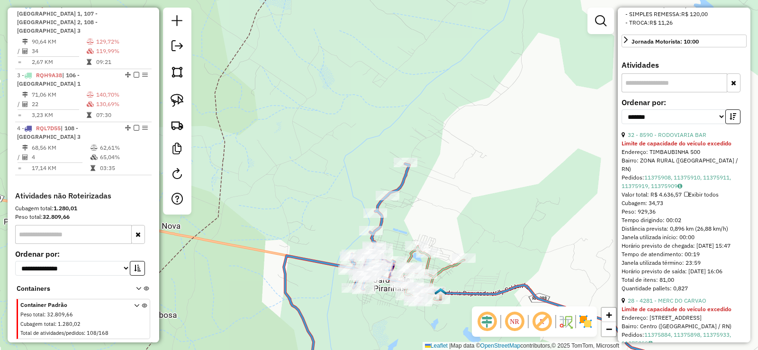
drag, startPoint x: 446, startPoint y: 130, endPoint x: 451, endPoint y: 158, distance: 28.5
click at [451, 158] on div "Janela de atendimento Grade de atendimento Capacidade Transportadoras Veículos …" at bounding box center [379, 175] width 758 height 350
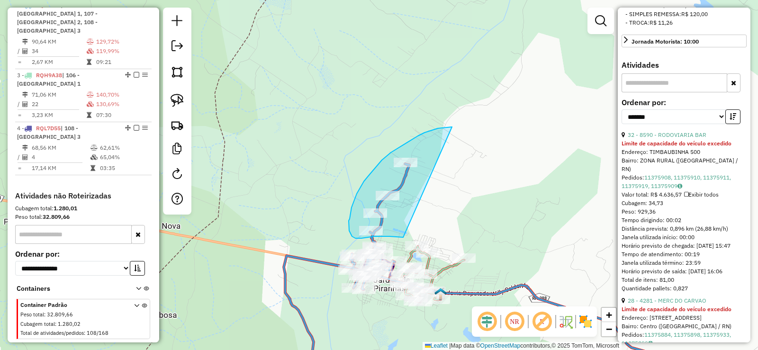
drag, startPoint x: 452, startPoint y: 127, endPoint x: 403, endPoint y: 237, distance: 120.6
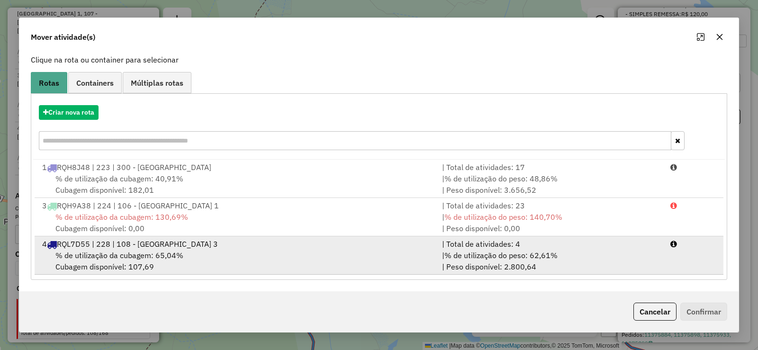
click at [237, 256] on div "% de utilização da cubagem: 65,04% Cubagem disponível: 107,69" at bounding box center [236, 261] width 400 height 23
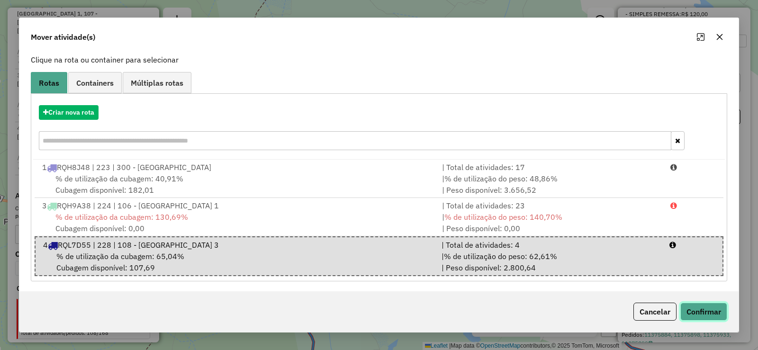
click at [693, 305] on button "Confirmar" at bounding box center [703, 312] width 47 height 18
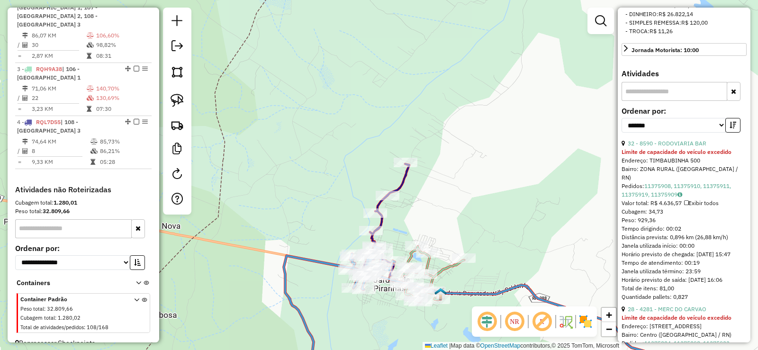
scroll to position [431, 0]
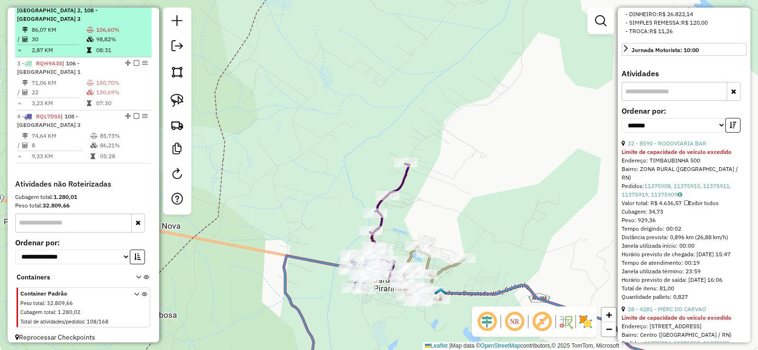
click at [80, 23] on div "2 - RQL9C75 | 106 - [STREET_ADDRESS]" at bounding box center [67, 6] width 100 height 34
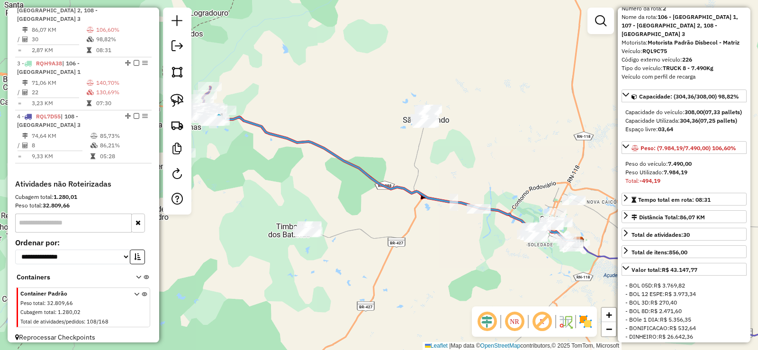
scroll to position [30, 0]
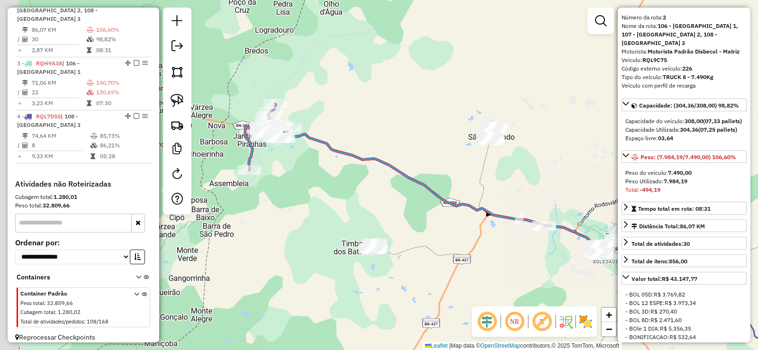
drag, startPoint x: 337, startPoint y: 177, endPoint x: 410, endPoint y: 168, distance: 74.4
click at [521, 219] on div "Janela de atendimento Grade de atendimento Capacidade Transportadoras Veículos …" at bounding box center [379, 175] width 758 height 350
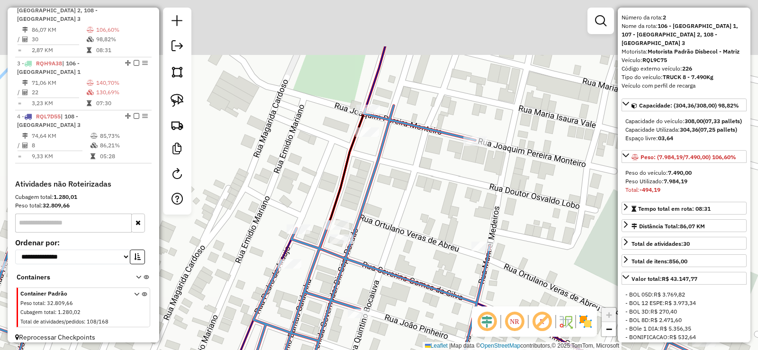
drag, startPoint x: 407, startPoint y: 65, endPoint x: 396, endPoint y: 149, distance: 84.0
click at [397, 150] on div "Janela de atendimento Grade de atendimento Capacidade Transportadoras Veículos …" at bounding box center [379, 175] width 758 height 350
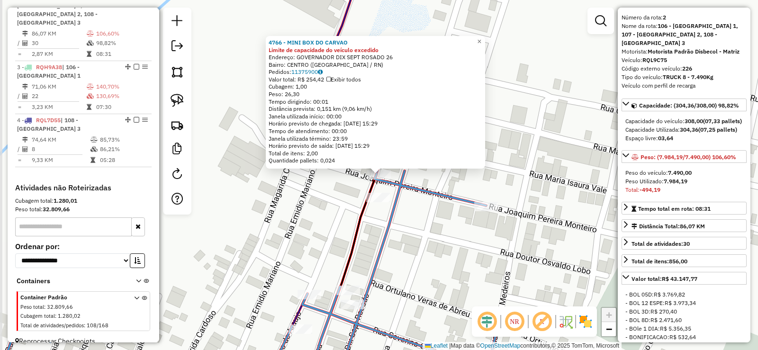
scroll to position [419, 0]
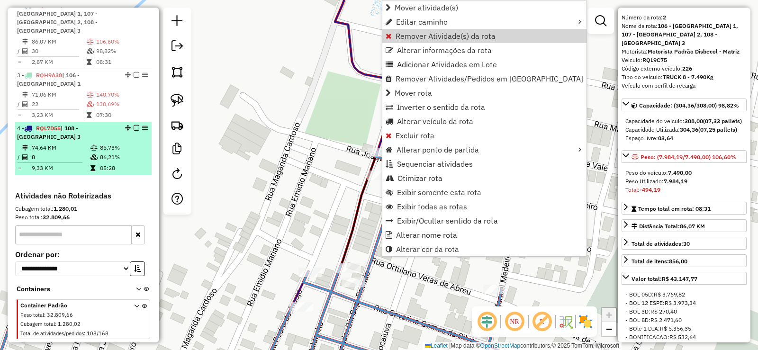
click at [93, 152] on td at bounding box center [94, 147] width 9 height 9
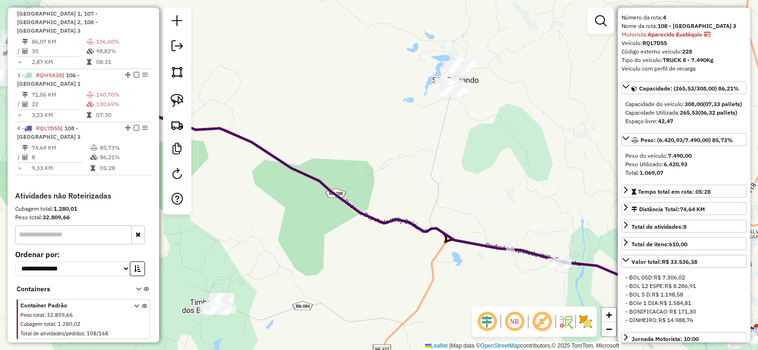
drag, startPoint x: 599, startPoint y: 209, endPoint x: 612, endPoint y: 210, distance: 12.4
click at [615, 212] on div "Janela de atendimento Grade de atendimento Capacidade Transportadoras Veículos …" at bounding box center [379, 175] width 758 height 350
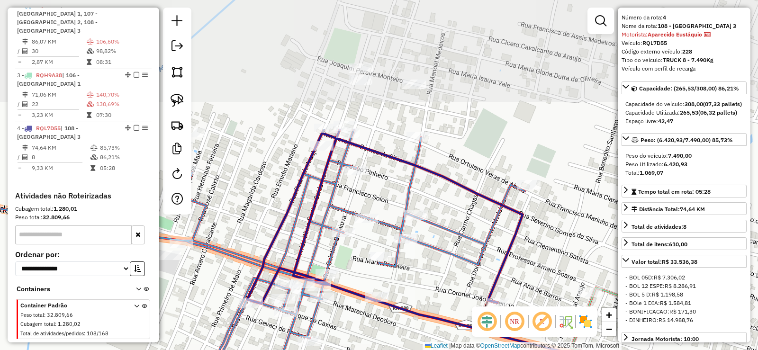
drag, startPoint x: 320, startPoint y: 89, endPoint x: 347, endPoint y: 255, distance: 167.4
click at [347, 255] on div "Janela de atendimento Grade de atendimento Capacidade Transportadoras Veículos …" at bounding box center [379, 175] width 758 height 350
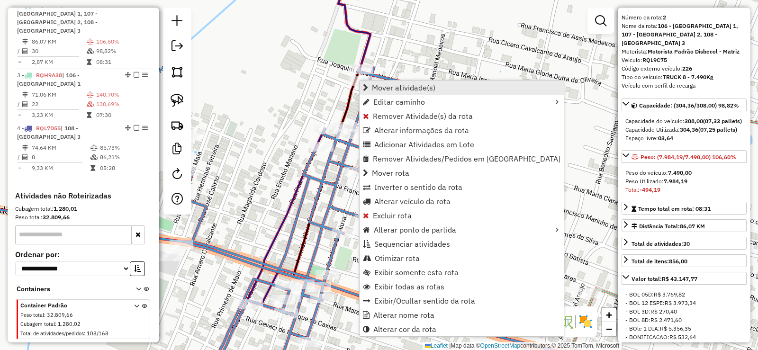
click at [414, 89] on span "Mover atividade(s)" at bounding box center [403, 88] width 63 height 8
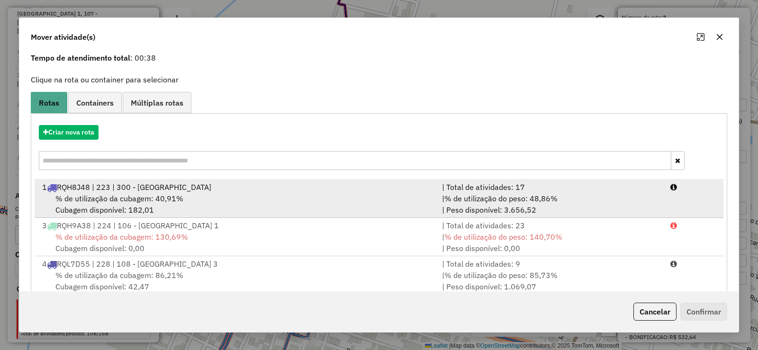
scroll to position [58, 0]
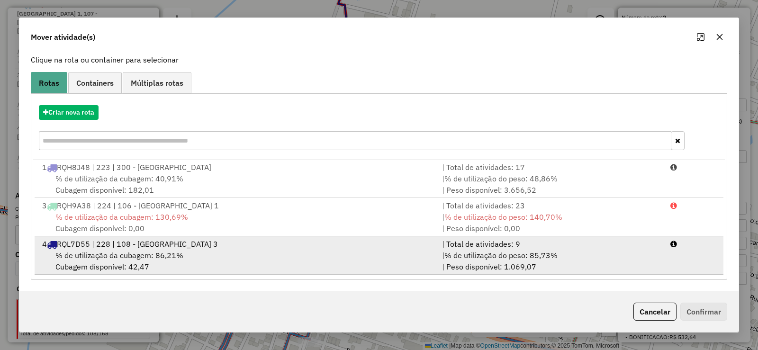
click at [207, 255] on div "% de utilização da cubagem: 86,21% Cubagem disponível: 42,47" at bounding box center [236, 261] width 400 height 23
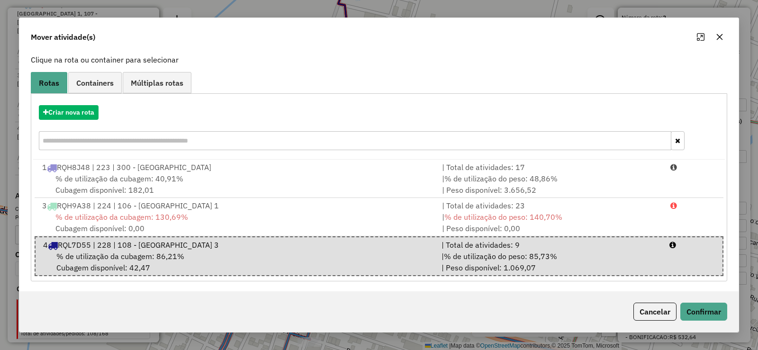
click at [701, 302] on div "Cancelar Confirmar" at bounding box center [378, 311] width 719 height 41
click at [702, 308] on button "Confirmar" at bounding box center [703, 312] width 47 height 18
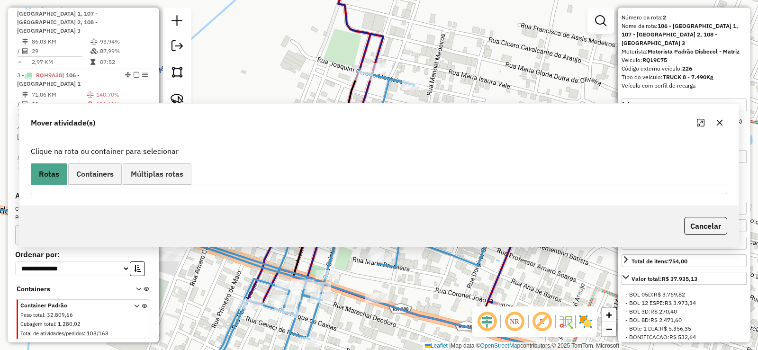
scroll to position [0, 0]
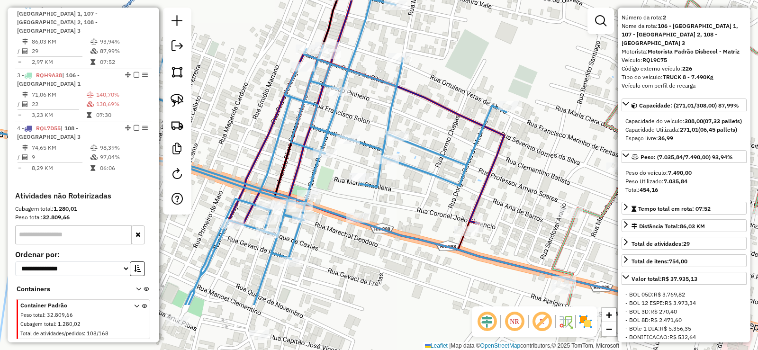
drag, startPoint x: 468, startPoint y: 241, endPoint x: 406, endPoint y: 52, distance: 199.3
click at [407, 53] on div "Janela de atendimento Grade de atendimento Capacidade Transportadoras Veículos …" at bounding box center [379, 175] width 758 height 350
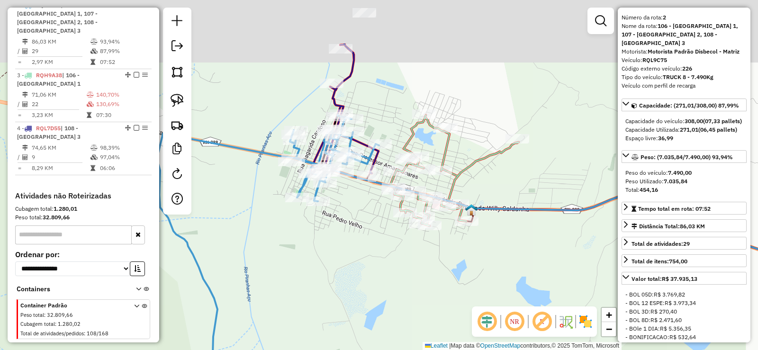
drag, startPoint x: 399, startPoint y: 149, endPoint x: 388, endPoint y: 224, distance: 75.6
click at [370, 230] on div "Janela de atendimento Grade de atendimento Capacidade Transportadoras Veículos …" at bounding box center [379, 175] width 758 height 350
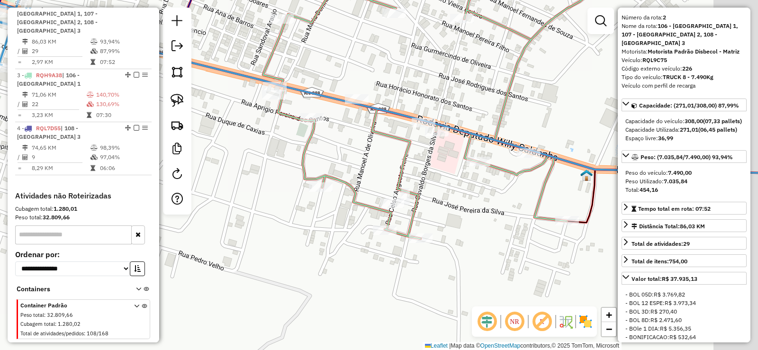
click at [404, 161] on icon at bounding box center [476, 93] width 426 height 290
drag, startPoint x: 105, startPoint y: 95, endPoint x: 522, endPoint y: 94, distance: 416.6
click at [113, 88] on div "3 - RQH9A38 | 106 - [GEOGRAPHIC_DATA] 1" at bounding box center [67, 79] width 100 height 17
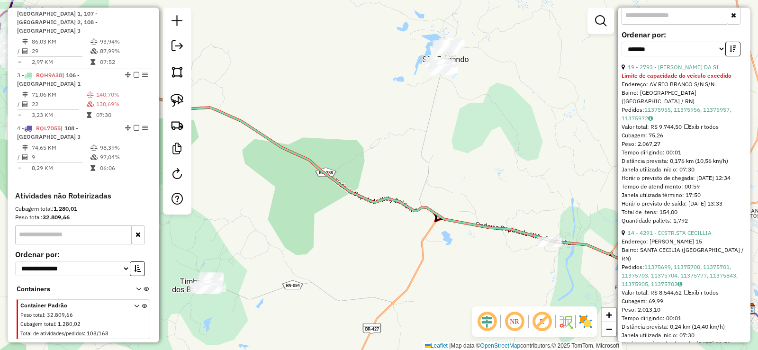
scroll to position [504, 0]
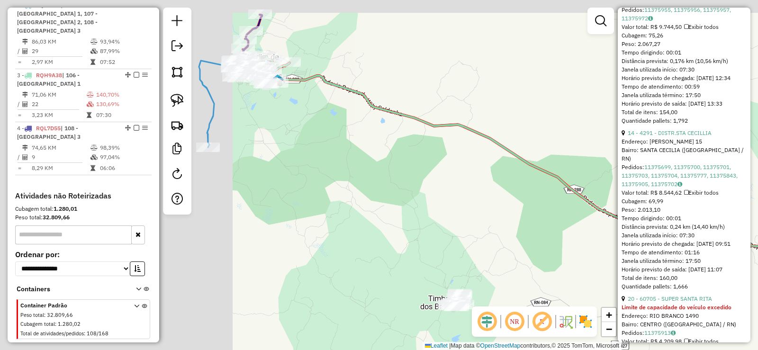
drag, startPoint x: 313, startPoint y: 168, endPoint x: 580, endPoint y: 188, distance: 267.8
click at [581, 188] on icon at bounding box center [635, 201] width 722 height 251
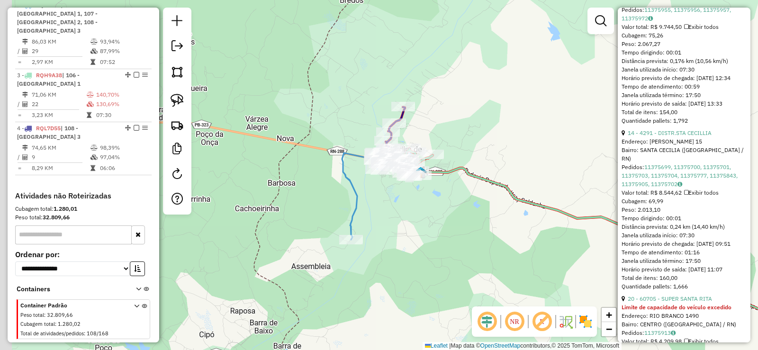
drag, startPoint x: 421, startPoint y: 228, endPoint x: 430, endPoint y: 227, distance: 9.5
click at [431, 233] on div "Janela de atendimento Grade de atendimento Capacidade Transportadoras Veículos …" at bounding box center [379, 175] width 758 height 350
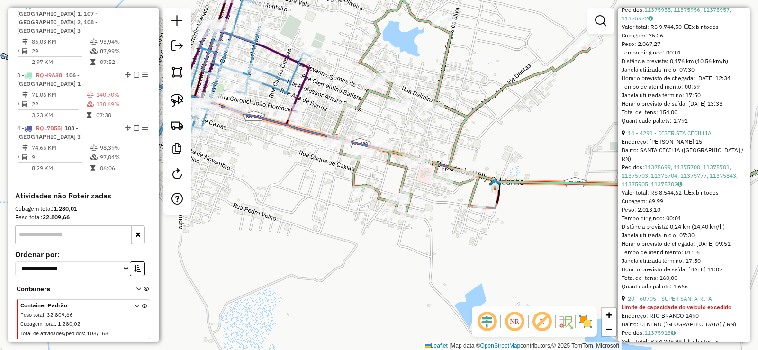
drag, startPoint x: 451, startPoint y: 195, endPoint x: 375, endPoint y: 187, distance: 76.1
click at [449, 201] on div "Janela de atendimento Grade de atendimento Capacidade Transportadoras Veículos …" at bounding box center [379, 175] width 758 height 350
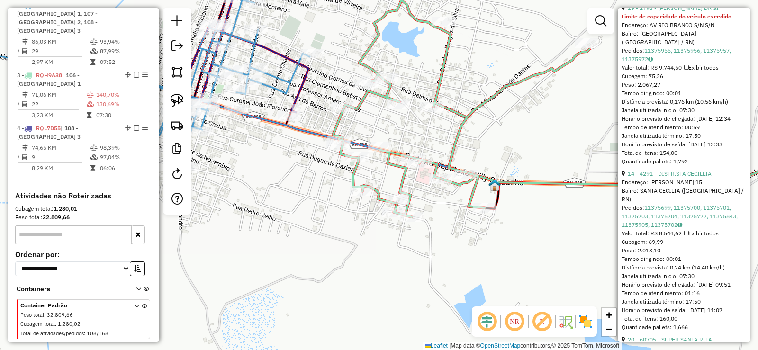
scroll to position [409, 0]
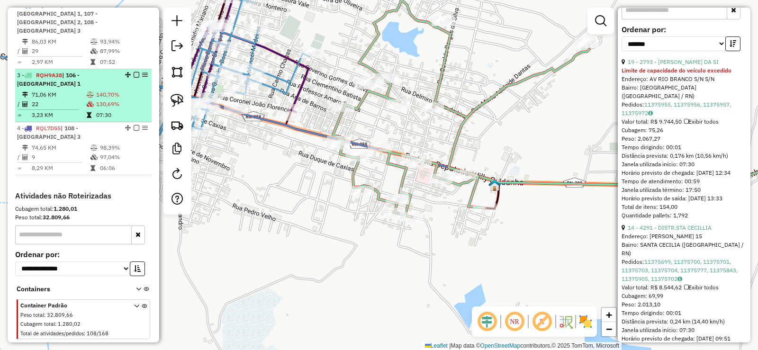
click at [93, 88] on div "3 - RQH9A38 | 106 - [GEOGRAPHIC_DATA] 1" at bounding box center [67, 79] width 100 height 17
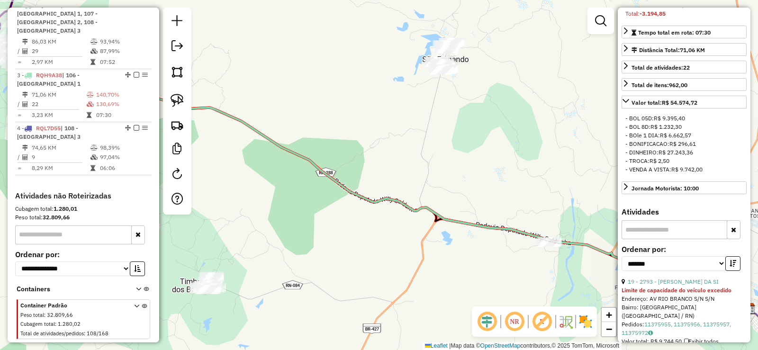
scroll to position [78, 0]
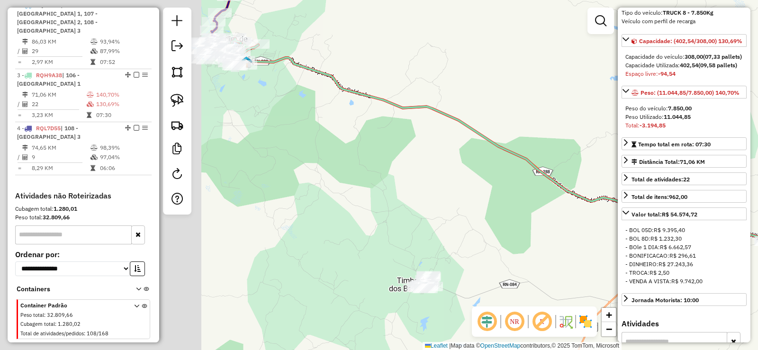
drag, startPoint x: 334, startPoint y: 194, endPoint x: 576, endPoint y: 192, distance: 241.5
click at [576, 192] on div "Janela de atendimento Grade de atendimento Capacidade Transportadoras Veículos …" at bounding box center [379, 175] width 758 height 350
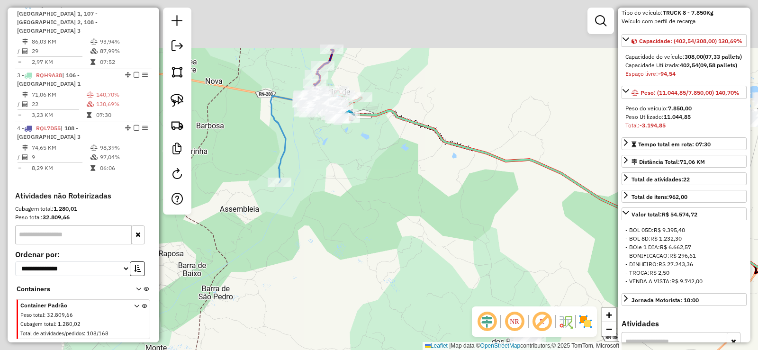
drag, startPoint x: 491, startPoint y: 194, endPoint x: 546, endPoint y: 233, distance: 67.9
click at [546, 233] on div "Janela de atendimento Grade de atendimento Capacidade Transportadoras Veículos …" at bounding box center [379, 175] width 758 height 350
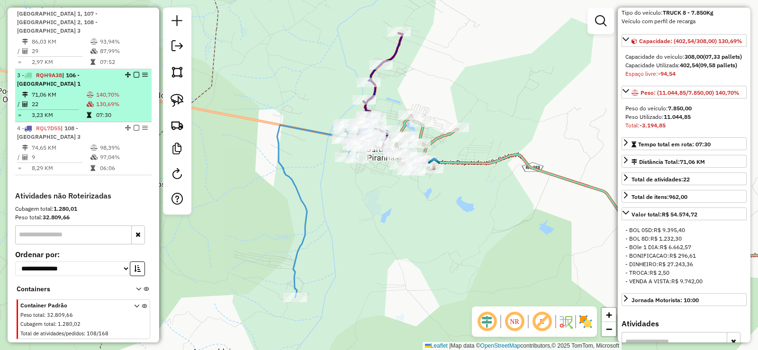
click at [50, 98] on td "71,06 KM" at bounding box center [58, 94] width 55 height 9
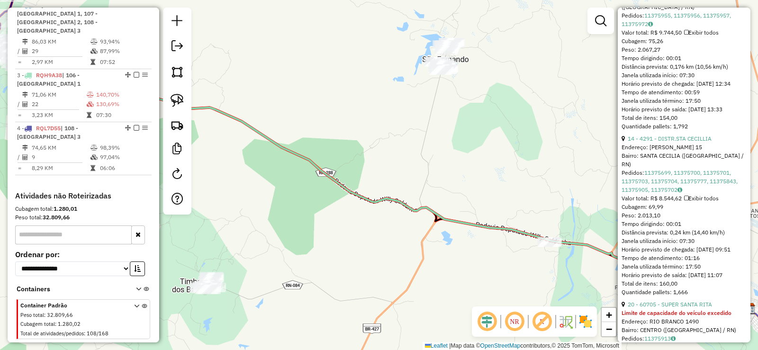
scroll to position [504, 0]
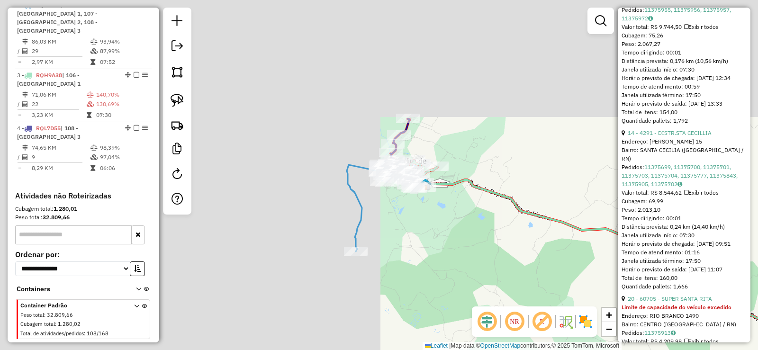
drag, startPoint x: 276, startPoint y: 133, endPoint x: 644, endPoint y: 232, distance: 381.5
click at [655, 235] on hb-router-mapa "Informações da Sessão 977761 - [DATE] Criação: [DATE] 17:02 Depósito: Disbecol …" at bounding box center [379, 175] width 758 height 350
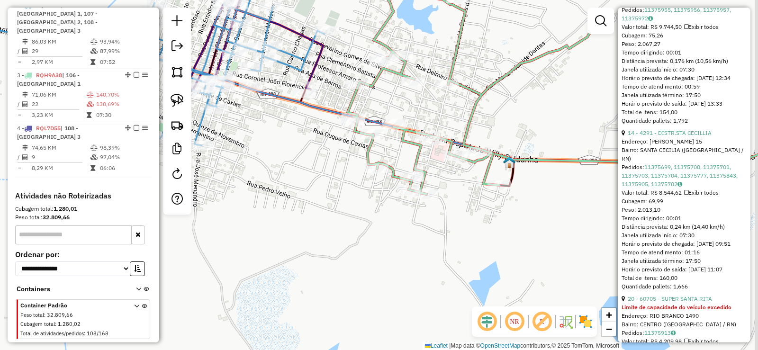
drag, startPoint x: 426, startPoint y: 191, endPoint x: 381, endPoint y: 191, distance: 45.0
click at [381, 191] on div "Janela de atendimento Grade de atendimento Capacidade Transportadoras Veículos …" at bounding box center [379, 175] width 758 height 350
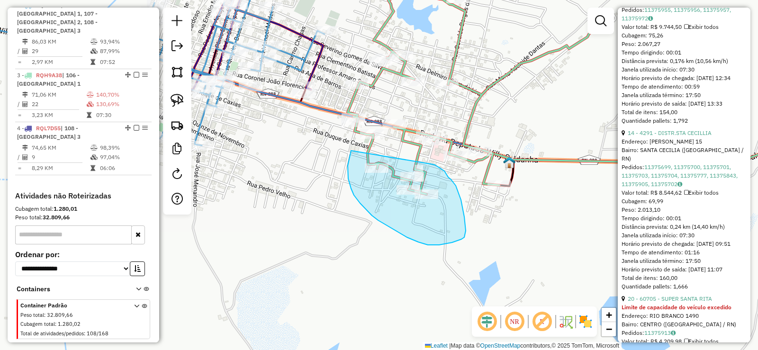
drag, startPoint x: 351, startPoint y: 151, endPoint x: 433, endPoint y: 164, distance: 83.1
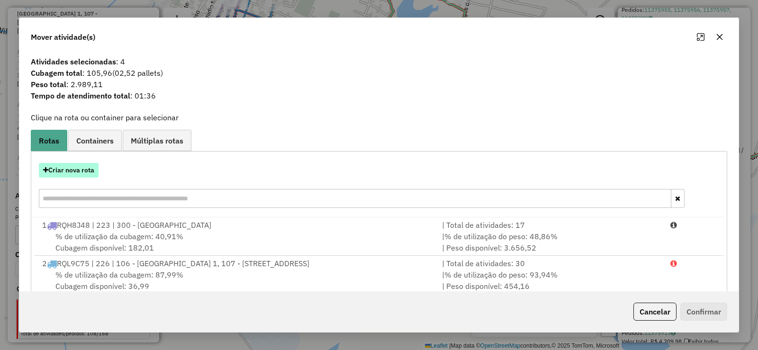
click at [68, 170] on button "Criar nova rota" at bounding box center [69, 170] width 60 height 15
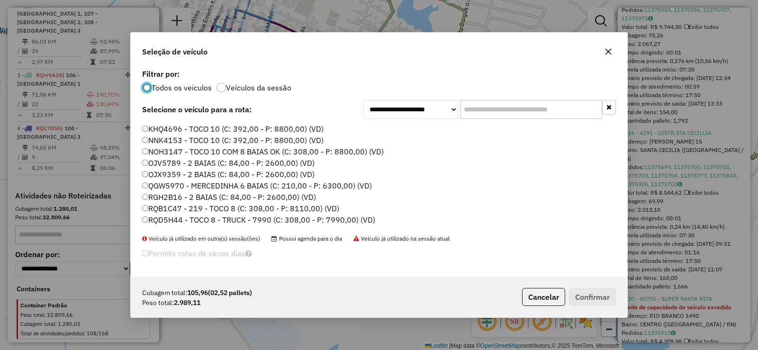
scroll to position [112, 0]
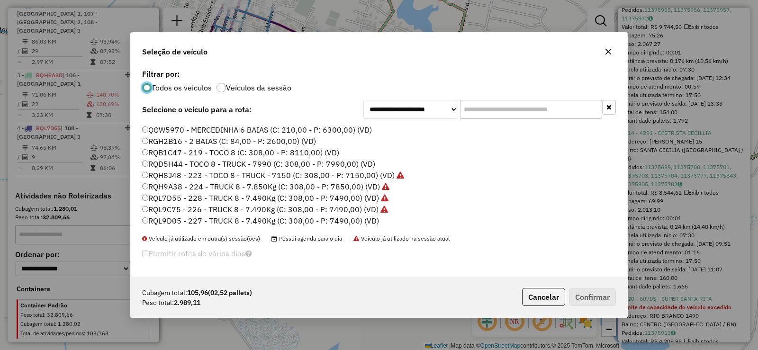
click at [214, 149] on label "RQB1C47 - 219 - TOCO 8 (C: 308,00 - P: 8110,00) (VD)" at bounding box center [240, 152] width 197 height 11
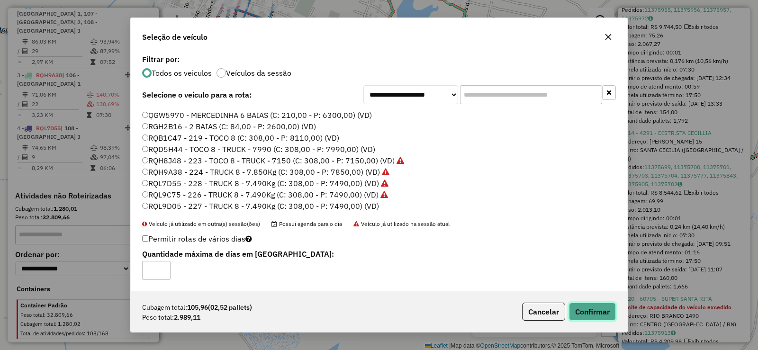
click at [597, 308] on button "Confirmar" at bounding box center [592, 312] width 47 height 18
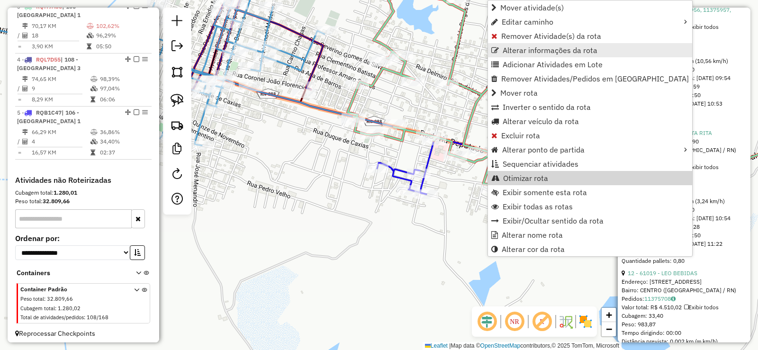
scroll to position [501, 0]
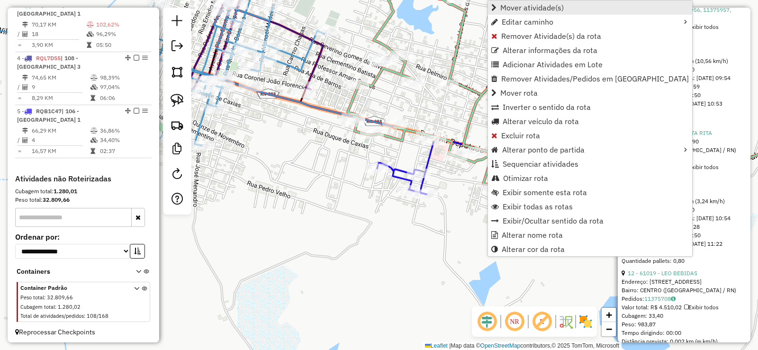
click at [517, 6] on span "Mover atividade(s)" at bounding box center [531, 8] width 63 height 8
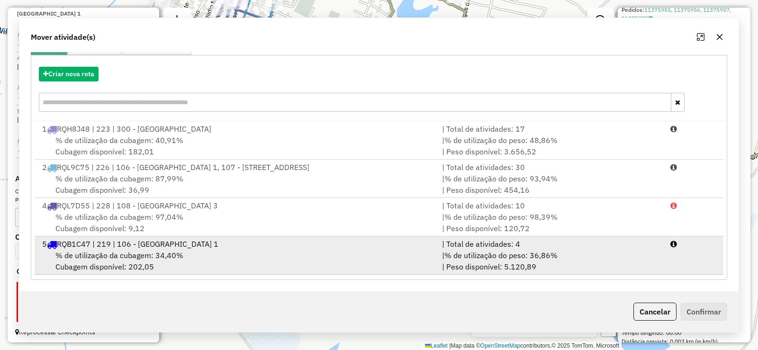
scroll to position [6, 0]
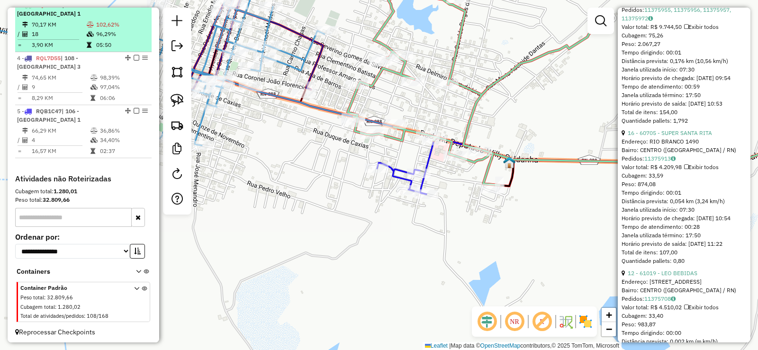
click at [85, 18] on div "3 - RQH9A38 | 106 - [GEOGRAPHIC_DATA] 1" at bounding box center [67, 9] width 100 height 17
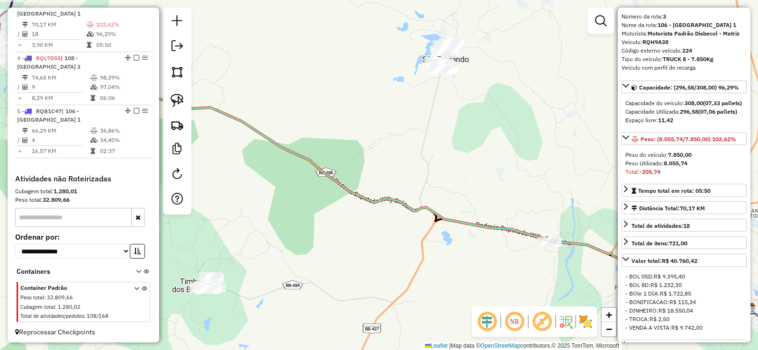
scroll to position [0, 0]
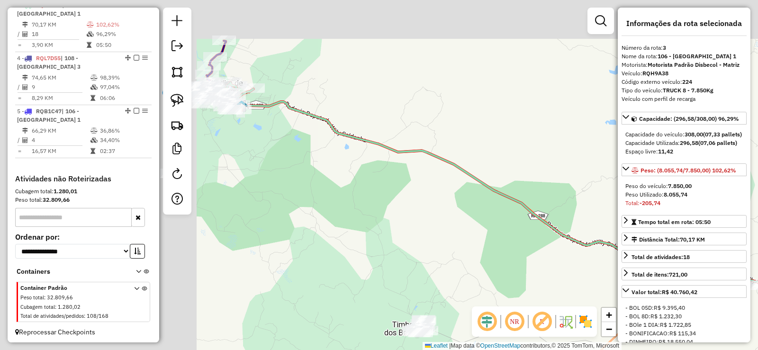
drag, startPoint x: 283, startPoint y: 203, endPoint x: 458, endPoint y: 207, distance: 175.2
click at [590, 266] on div "Janela de atendimento Grade de atendimento Capacidade Transportadoras Veículos …" at bounding box center [379, 175] width 758 height 350
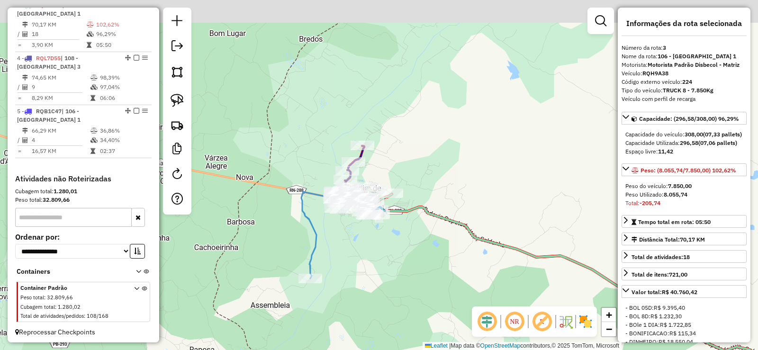
drag, startPoint x: 427, startPoint y: 213, endPoint x: 452, endPoint y: 294, distance: 85.1
click at [452, 295] on div "Janela de atendimento Grade de atendimento Capacidade Transportadoras Veículos …" at bounding box center [379, 175] width 758 height 350
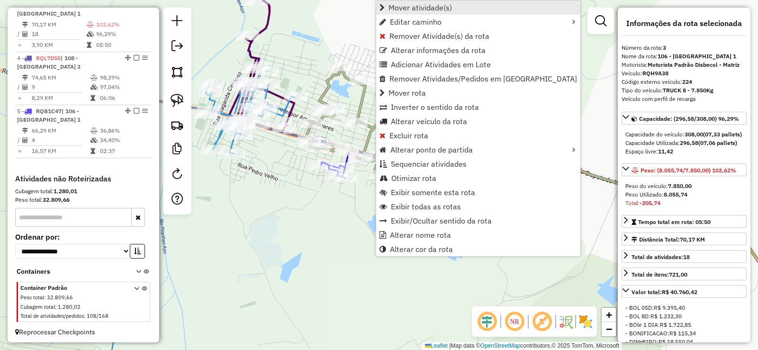
click at [393, 11] on span "Mover atividade(s)" at bounding box center [419, 8] width 63 height 8
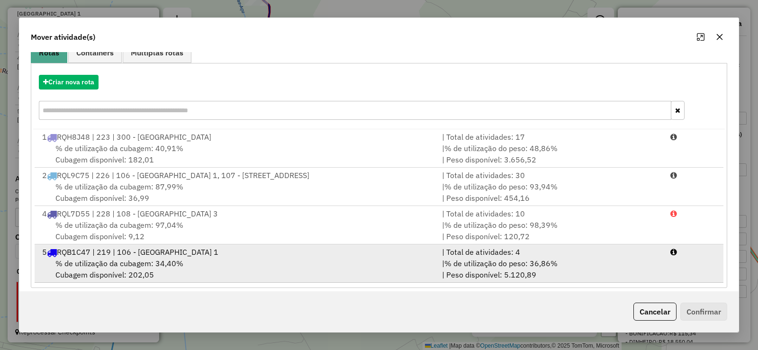
scroll to position [107, 0]
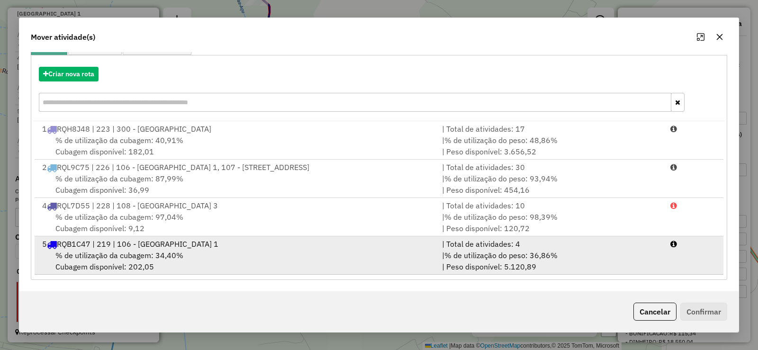
click at [217, 267] on div "% de utilização da cubagem: 34,40% Cubagem disponível: 202,05" at bounding box center [236, 261] width 400 height 23
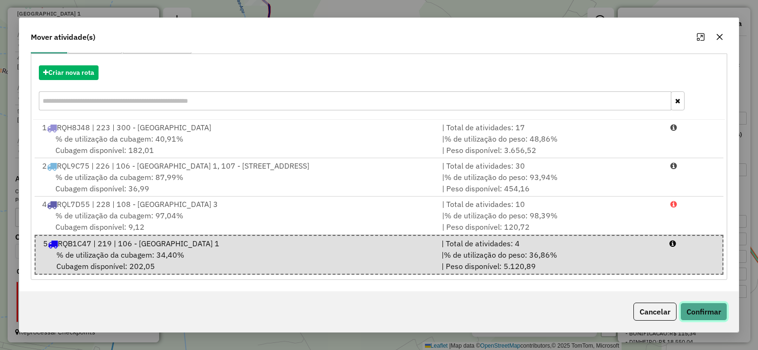
click at [717, 304] on button "Confirmar" at bounding box center [703, 312] width 47 height 18
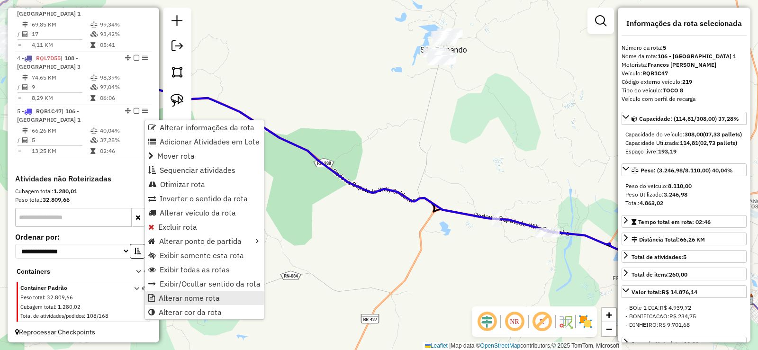
click at [191, 299] on span "Alterar nome rota" at bounding box center [189, 298] width 61 height 8
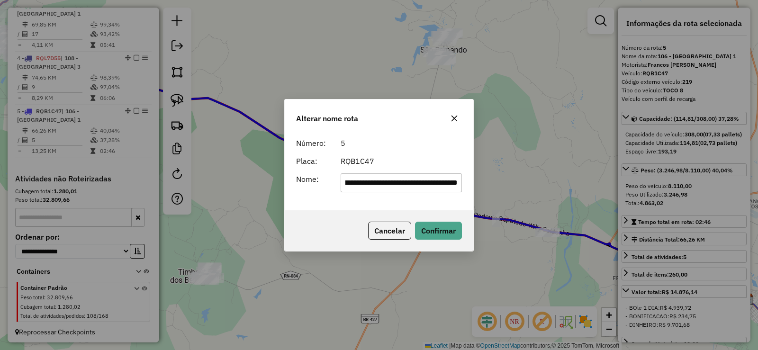
scroll to position [0, 50]
type input "**********"
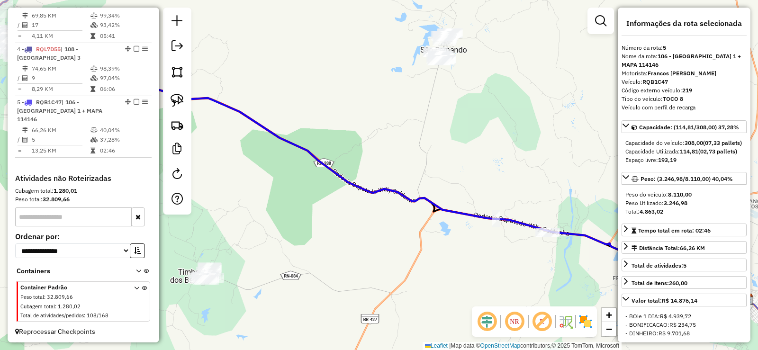
scroll to position [512, 0]
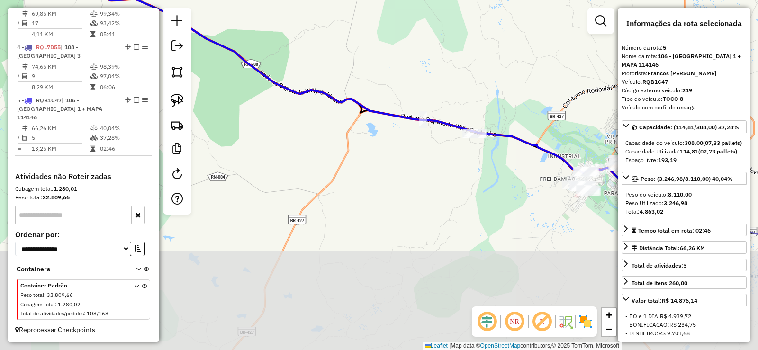
drag, startPoint x: 396, startPoint y: 254, endPoint x: 334, endPoint y: 154, distance: 117.8
click at [303, 146] on div "Janela de atendimento Grade de atendimento Capacidade Transportadoras Veículos …" at bounding box center [379, 175] width 758 height 350
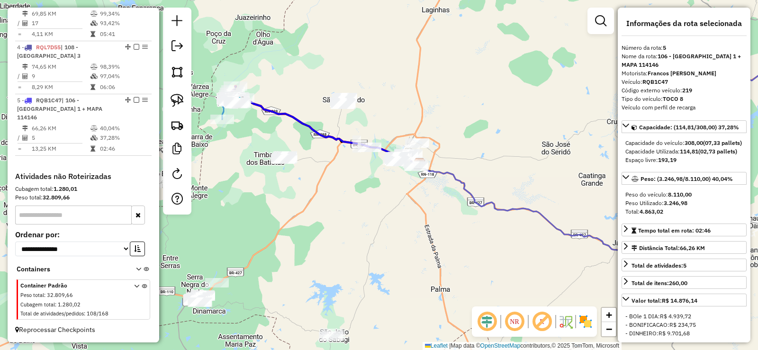
click at [400, 210] on div "Janela de atendimento Grade de atendimento Capacidade Transportadoras Veículos …" at bounding box center [379, 175] width 758 height 350
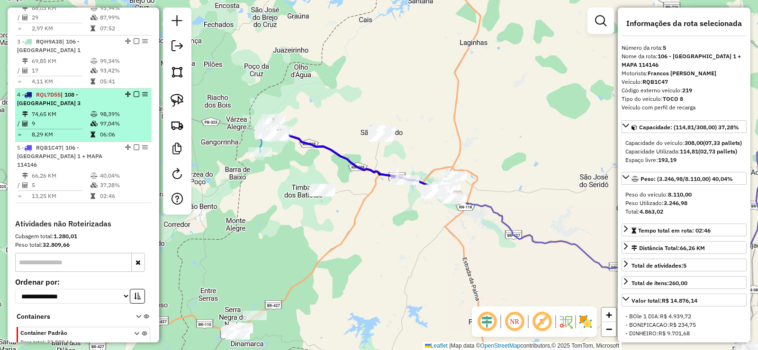
scroll to position [418, 0]
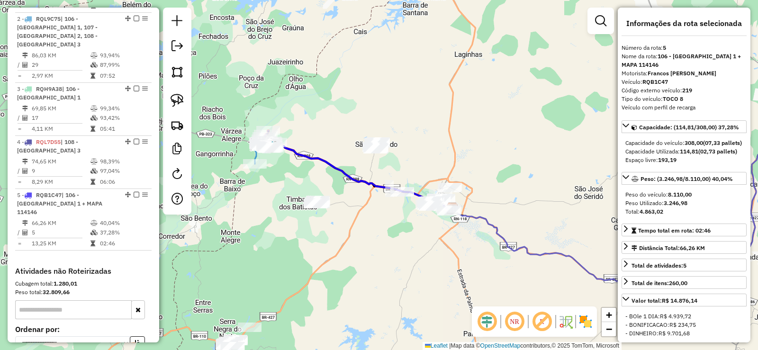
drag, startPoint x: 372, startPoint y: 232, endPoint x: 367, endPoint y: 244, distance: 12.9
click at [367, 244] on div "Janela de atendimento Grade de atendimento Capacidade Transportadoras Veículos …" at bounding box center [379, 175] width 758 height 350
drag, startPoint x: 393, startPoint y: 249, endPoint x: 341, endPoint y: 251, distance: 52.1
click at [341, 251] on div "Janela de atendimento Grade de atendimento Capacidade Transportadoras Veículos …" at bounding box center [379, 175] width 758 height 350
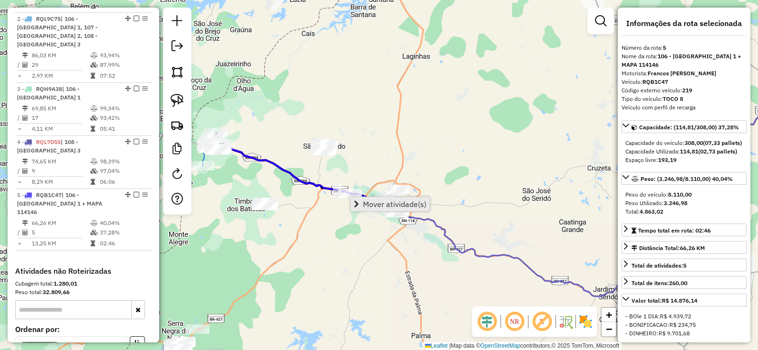
click at [385, 201] on span "Mover atividade(s)" at bounding box center [394, 204] width 63 height 8
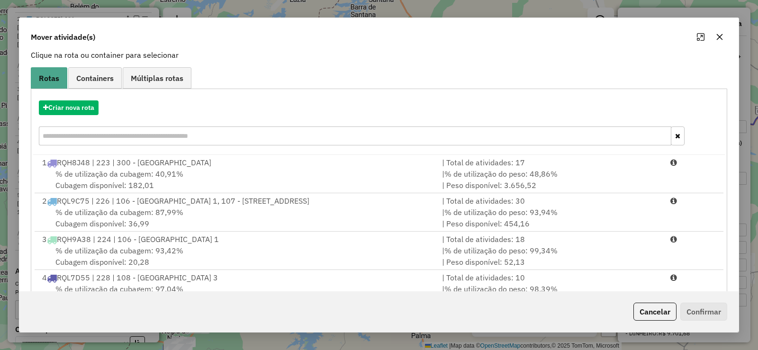
scroll to position [0, 0]
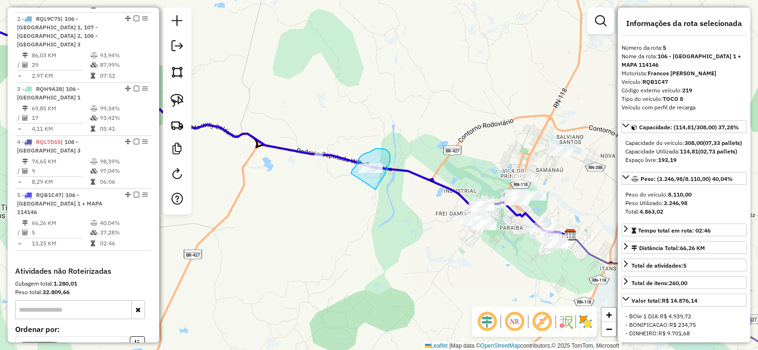
drag, startPoint x: 390, startPoint y: 162, endPoint x: 349, endPoint y: 176, distance: 43.0
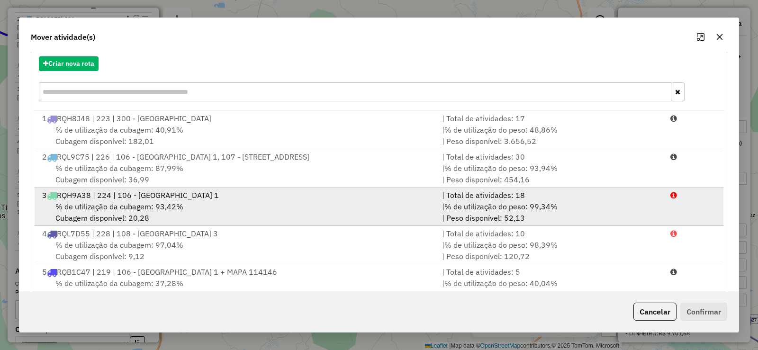
scroll to position [132, 0]
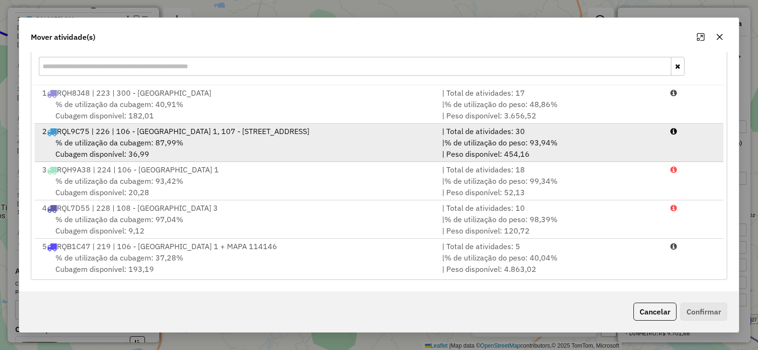
click at [314, 137] on div "2 RQL9C75 | 226 | 106 - [GEOGRAPHIC_DATA] 1, 107 - [STREET_ADDRESS]" at bounding box center [236, 130] width 400 height 11
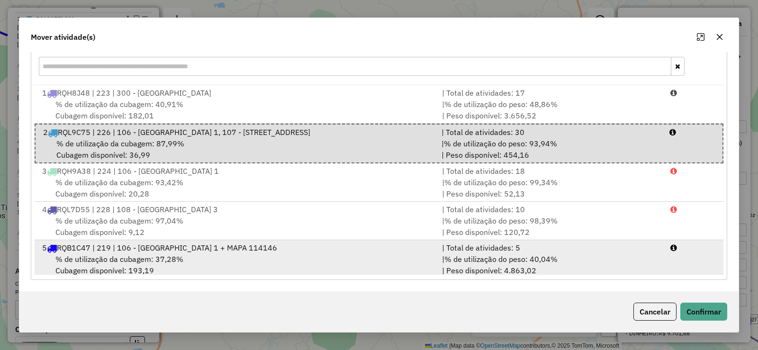
click at [168, 264] on span "% de utilização da cubagem: 37,28%" at bounding box center [119, 258] width 128 height 9
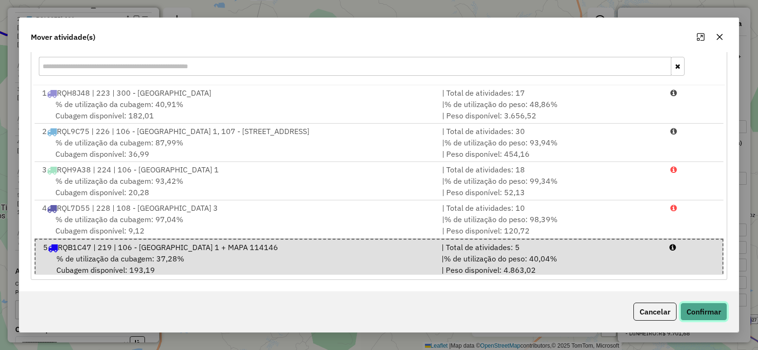
click at [700, 311] on button "Confirmar" at bounding box center [703, 312] width 47 height 18
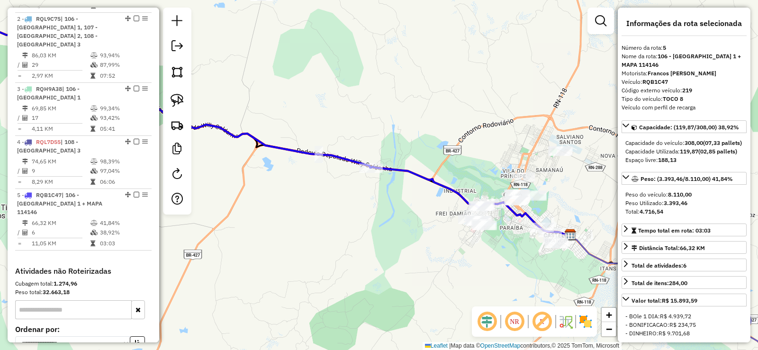
scroll to position [512, 0]
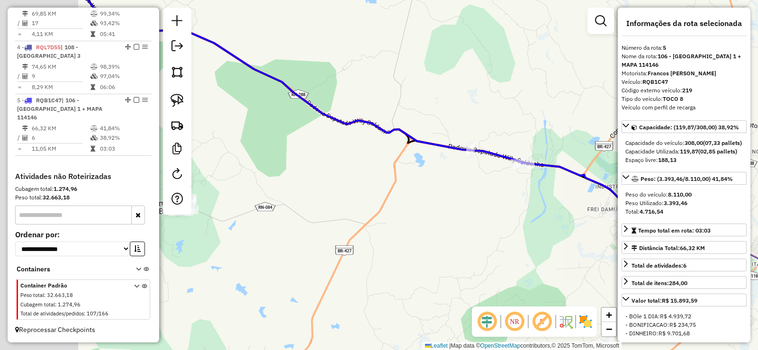
drag, startPoint x: 295, startPoint y: 201, endPoint x: 447, endPoint y: 196, distance: 151.6
click at [447, 196] on div "Janela de atendimento Grade de atendimento Capacidade Transportadoras Veículos …" at bounding box center [379, 175] width 758 height 350
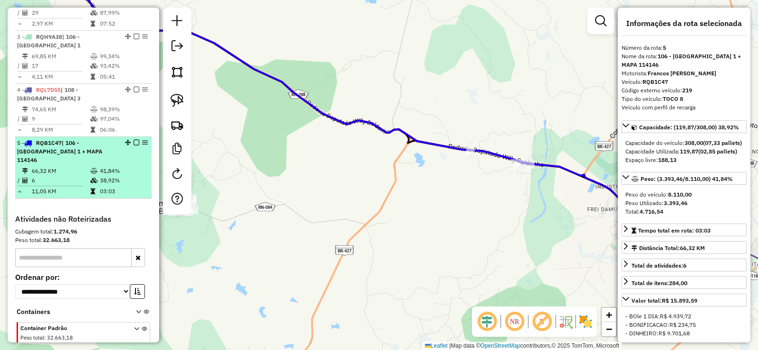
scroll to position [418, 0]
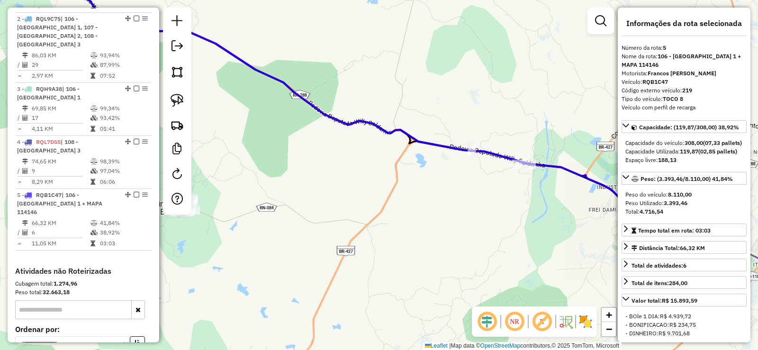
drag, startPoint x: 333, startPoint y: 171, endPoint x: 356, endPoint y: 178, distance: 23.7
click at [356, 178] on div "Janela de atendimento Grade de atendimento Capacidade Transportadoras Veículos …" at bounding box center [379, 175] width 758 height 350
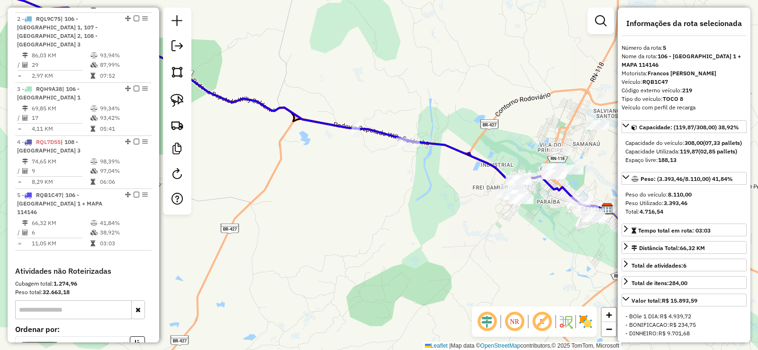
click at [338, 178] on div "Janela de atendimento Grade de atendimento Capacidade Transportadoras Veículos …" at bounding box center [379, 175] width 758 height 350
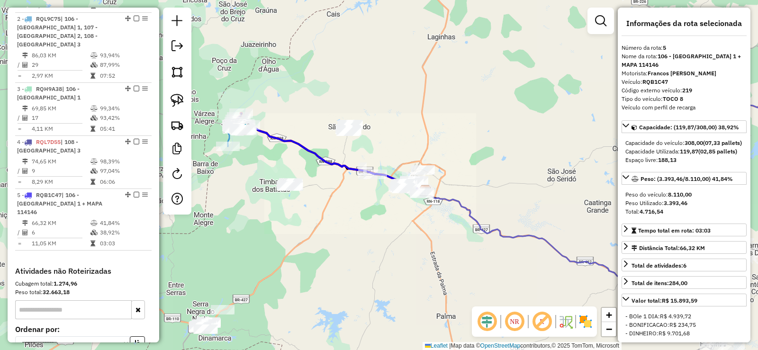
drag, startPoint x: 373, startPoint y: 260, endPoint x: 373, endPoint y: 254, distance: 5.7
click at [373, 258] on div "Janela de atendimento Grade de atendimento Capacidade Transportadoras Veículos …" at bounding box center [379, 175] width 758 height 350
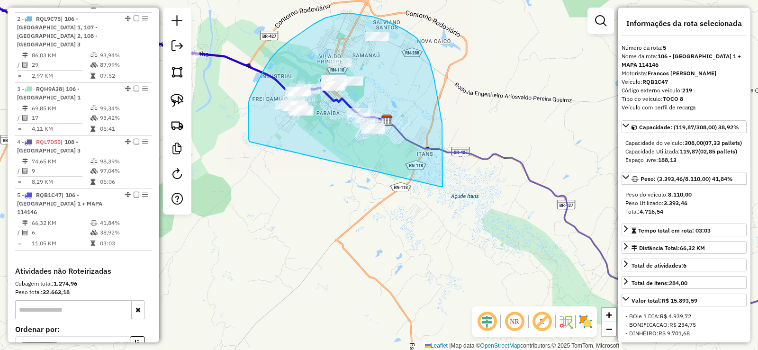
drag, startPoint x: 442, startPoint y: 184, endPoint x: 261, endPoint y: 152, distance: 184.1
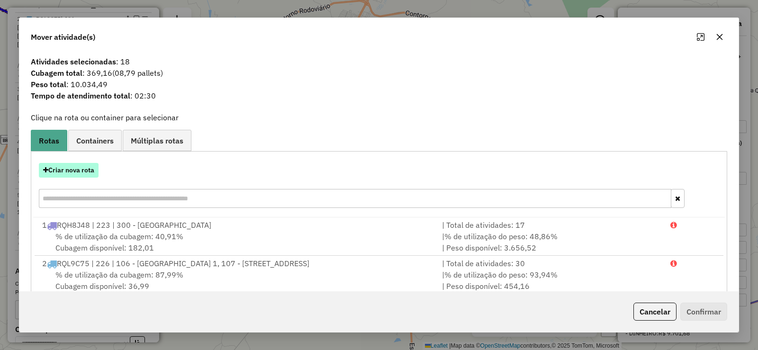
click at [85, 170] on button "Criar nova rota" at bounding box center [69, 170] width 60 height 15
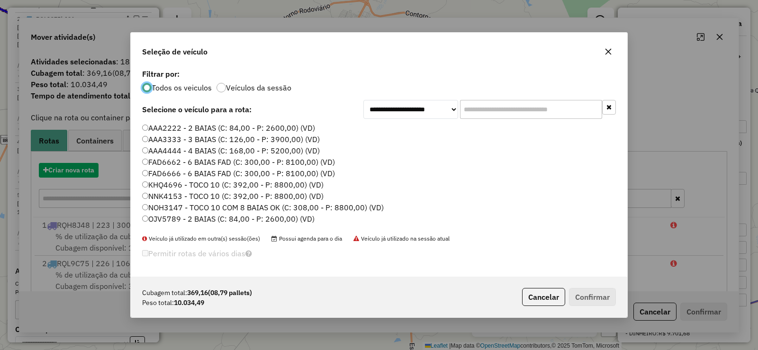
scroll to position [5, 3]
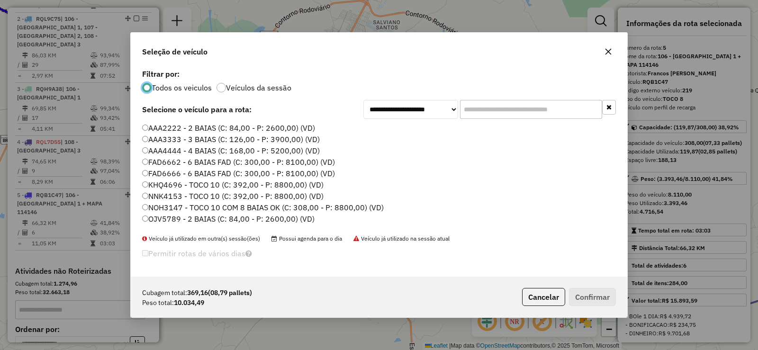
click at [187, 192] on label "NNK4153 - TOCO 10 (C: 392,00 - P: 8800,00) (VD)" at bounding box center [232, 195] width 181 height 11
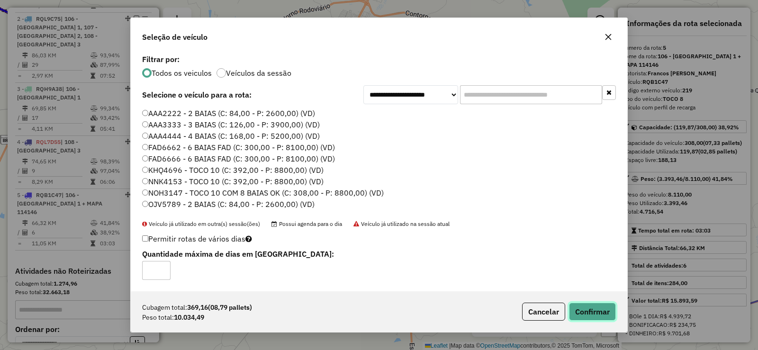
click at [579, 312] on button "Confirmar" at bounding box center [592, 312] width 47 height 18
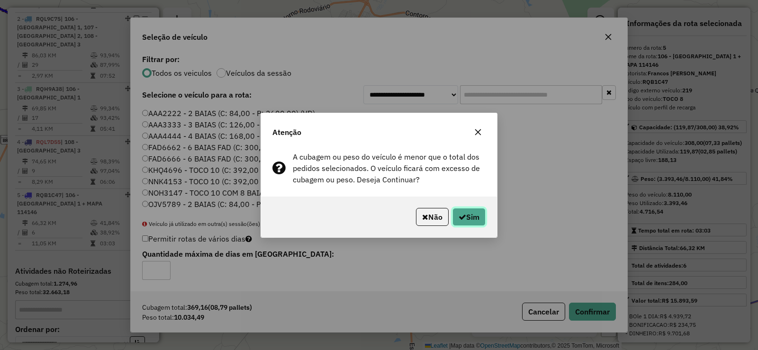
drag, startPoint x: 476, startPoint y: 213, endPoint x: 471, endPoint y: 214, distance: 4.9
click at [473, 214] on button "Sim" at bounding box center [468, 217] width 33 height 18
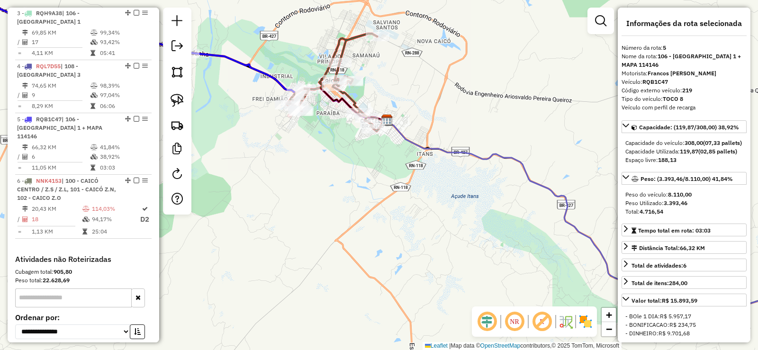
scroll to position [576, 0]
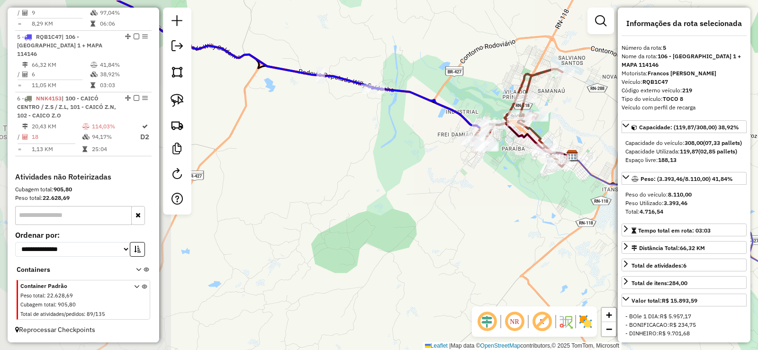
drag, startPoint x: 309, startPoint y: 180, endPoint x: 456, endPoint y: 205, distance: 149.8
click at [456, 205] on div "Janela de atendimento Grade de atendimento Capacidade Transportadoras Veículos …" at bounding box center [379, 175] width 758 height 350
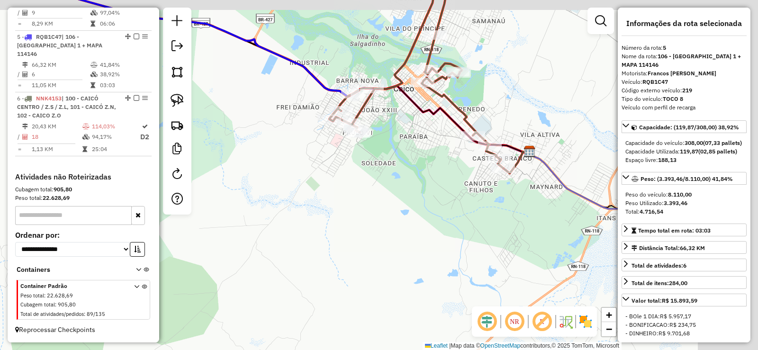
drag, startPoint x: 431, startPoint y: 205, endPoint x: 351, endPoint y: 214, distance: 80.0
click at [352, 214] on div "Janela de atendimento Grade de atendimento Capacidade Transportadoras Veículos …" at bounding box center [379, 175] width 758 height 350
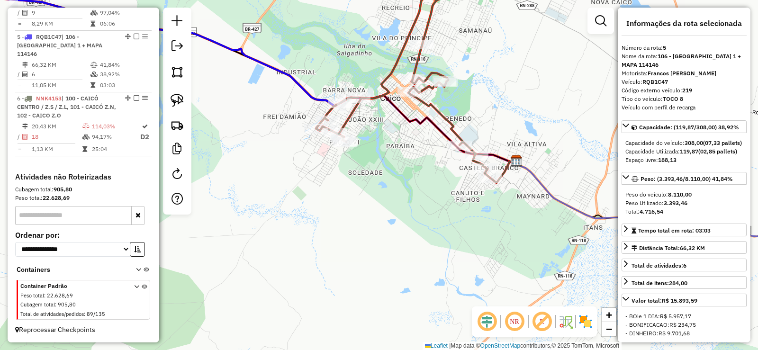
drag, startPoint x: 388, startPoint y: 169, endPoint x: 361, endPoint y: 195, distance: 36.9
click at [361, 195] on div "Janela de atendimento Grade de atendimento Capacidade Transportadoras Veículos …" at bounding box center [379, 175] width 758 height 350
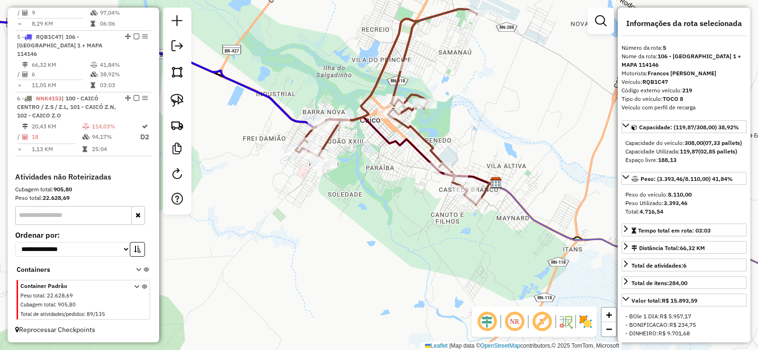
drag, startPoint x: 280, startPoint y: 253, endPoint x: 486, endPoint y: 181, distance: 218.2
click at [517, 182] on div "Janela de atendimento Grade de atendimento Capacidade Transportadoras Veículos …" at bounding box center [379, 175] width 758 height 350
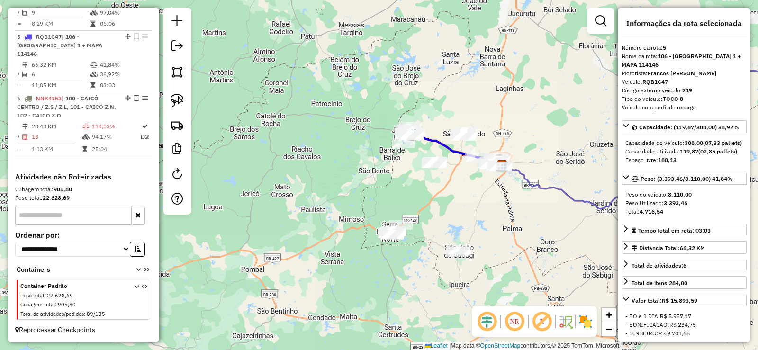
drag, startPoint x: 375, startPoint y: 241, endPoint x: 443, endPoint y: 179, distance: 91.9
click at [449, 179] on div "Janela de atendimento Grade de atendimento Capacidade Transportadoras Veículos …" at bounding box center [379, 175] width 758 height 350
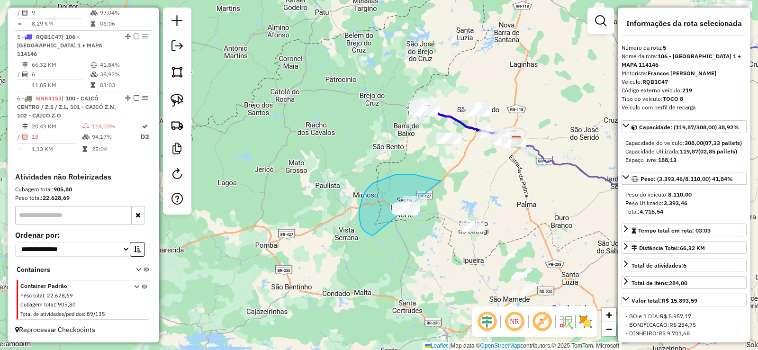
drag, startPoint x: 441, startPoint y: 180, endPoint x: 441, endPoint y: 209, distance: 28.4
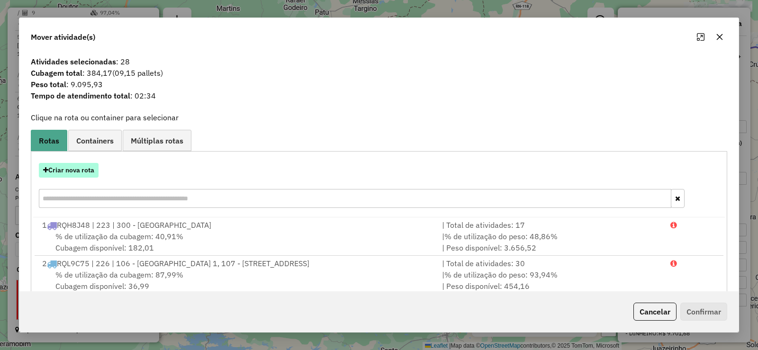
click at [83, 172] on button "Criar nova rota" at bounding box center [69, 170] width 60 height 15
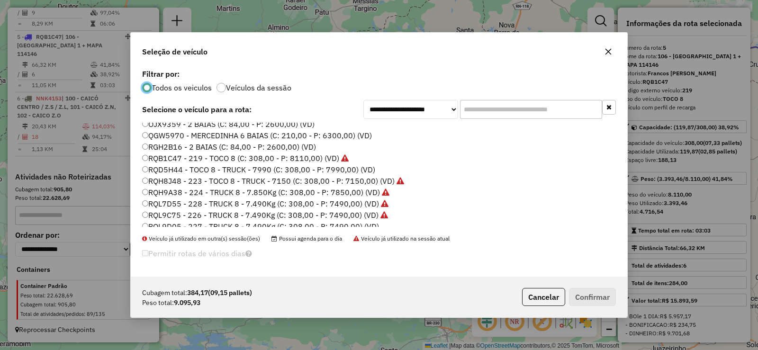
scroll to position [112, 0]
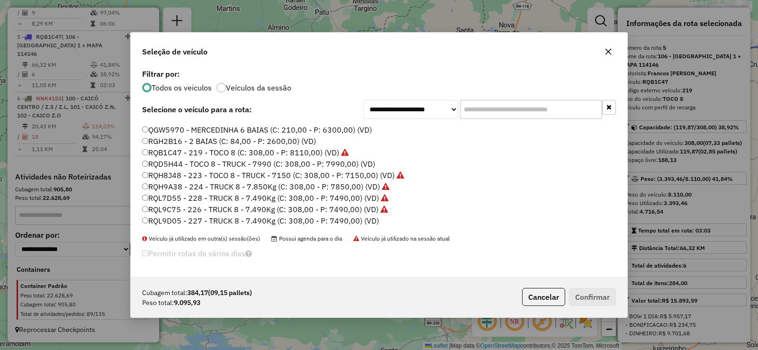
click at [280, 222] on label "RQL9D05 - 227 - TRUCK 8 - 7.490Kg (C: 308,00 - P: 7490,00) (VD)" at bounding box center [260, 220] width 237 height 11
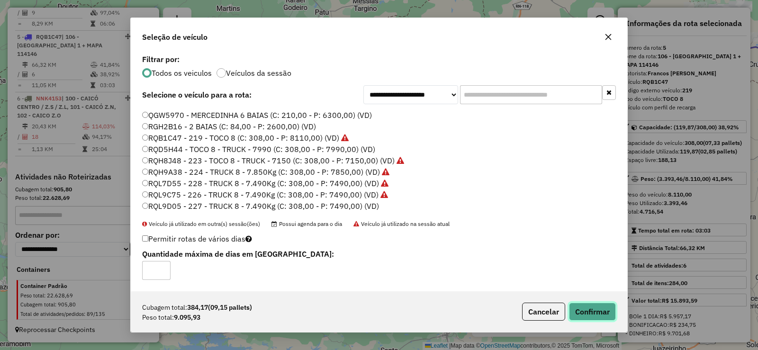
click at [596, 313] on button "Confirmar" at bounding box center [592, 312] width 47 height 18
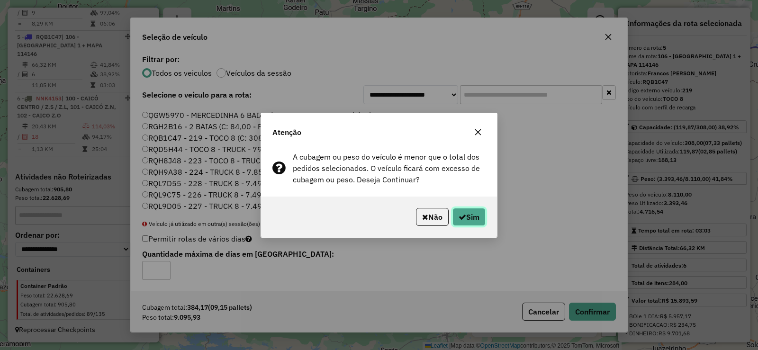
click at [468, 213] on button "Sim" at bounding box center [468, 217] width 33 height 18
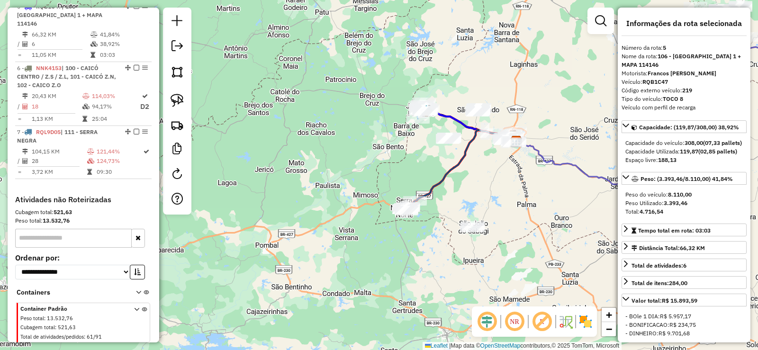
scroll to position [607, 0]
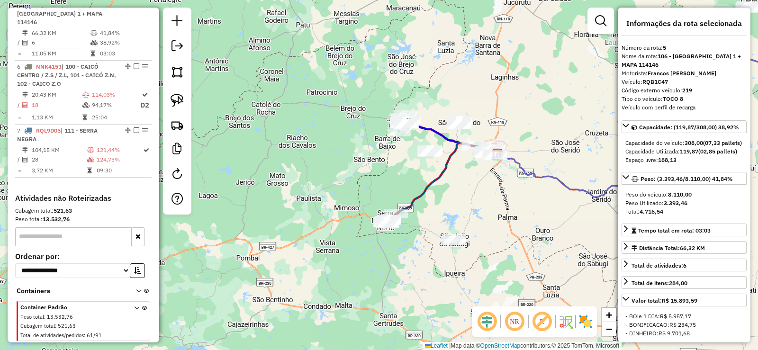
click at [462, 202] on div "Janela de atendimento Grade de atendimento Capacidade Transportadoras Veículos …" at bounding box center [379, 175] width 758 height 350
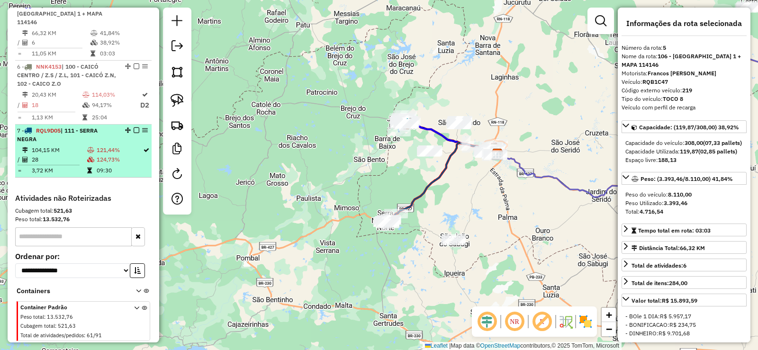
click at [92, 141] on div "7 - RQL9D05 | 111 - SERRA NEGRA" at bounding box center [67, 134] width 100 height 17
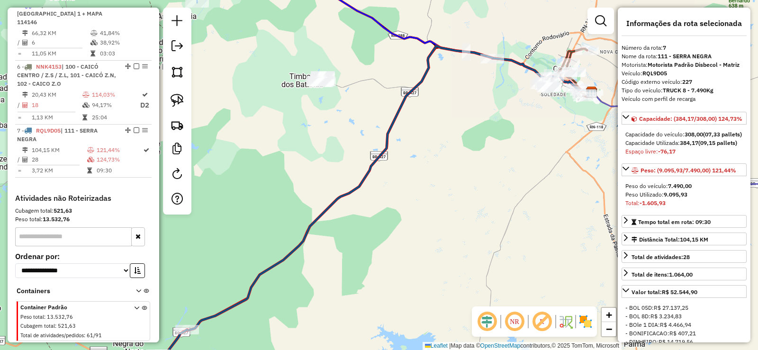
drag, startPoint x: 421, startPoint y: 190, endPoint x: 401, endPoint y: 230, distance: 45.1
click at [401, 230] on div "Janela de atendimento Grade de atendimento Capacidade Transportadoras Veículos …" at bounding box center [379, 175] width 758 height 350
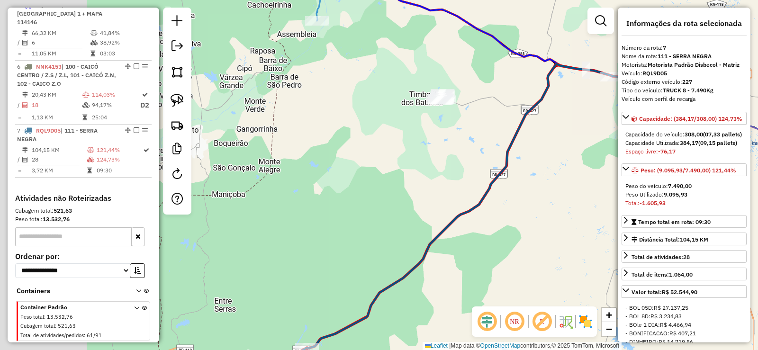
drag, startPoint x: 362, startPoint y: 222, endPoint x: 502, endPoint y: 199, distance: 141.9
click at [502, 199] on div "Janela de atendimento Grade de atendimento Capacidade Transportadoras Veículos …" at bounding box center [379, 175] width 758 height 350
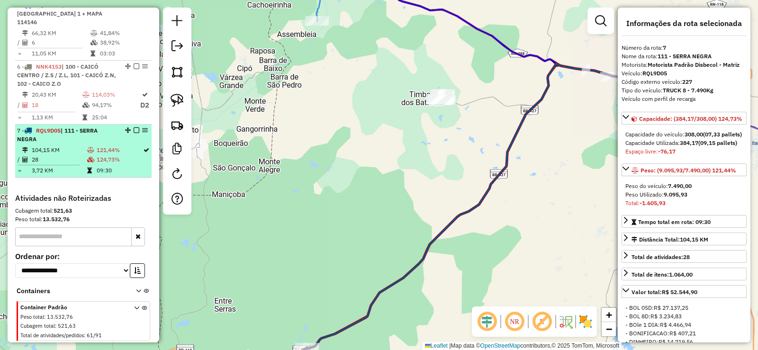
click at [75, 134] on div "7 - RQL9D05 | 111 - SERRA NEGRA" at bounding box center [67, 134] width 100 height 17
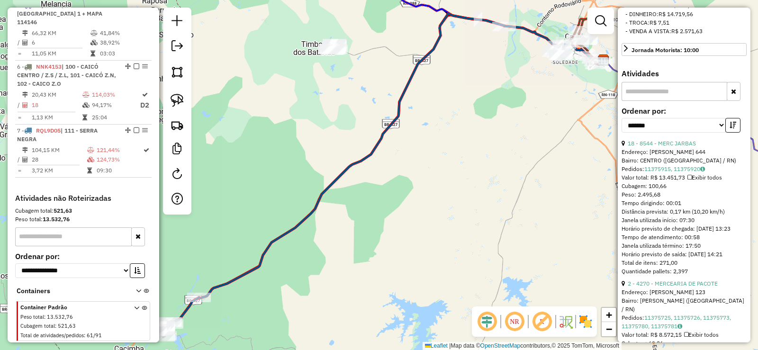
scroll to position [237, 0]
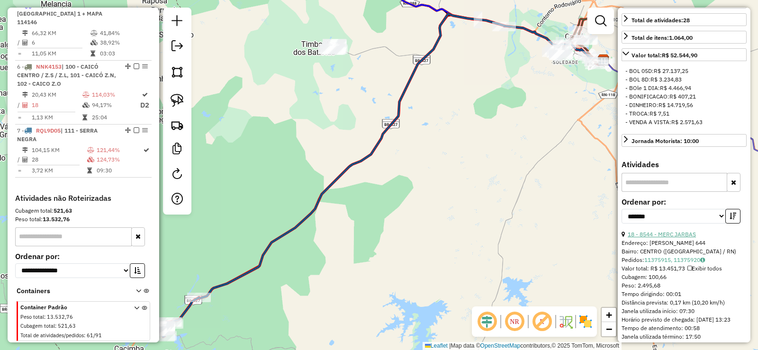
click at [681, 238] on link "18 - 8544 - MERC JARBAS" at bounding box center [661, 234] width 68 height 7
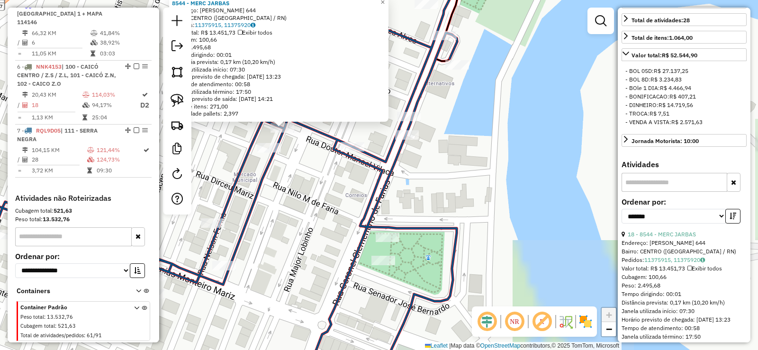
drag, startPoint x: 281, startPoint y: 170, endPoint x: 361, endPoint y: 194, distance: 84.0
click at [363, 197] on div "8544 - MERC [PERSON_NAME]: [PERSON_NAME] 644 Bairro: CENTRO ([GEOGRAPHIC_DATA] …" at bounding box center [379, 175] width 758 height 350
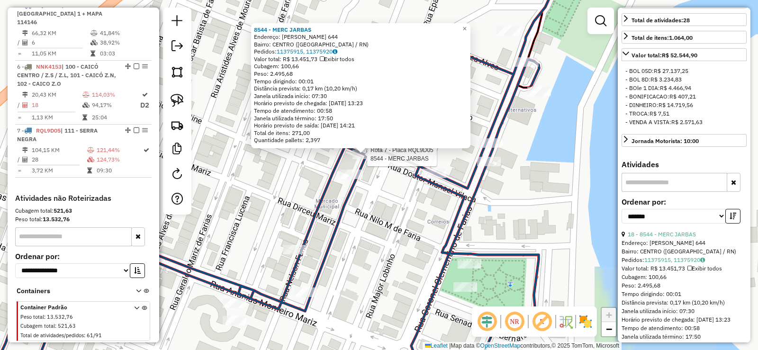
scroll to position [629, 0]
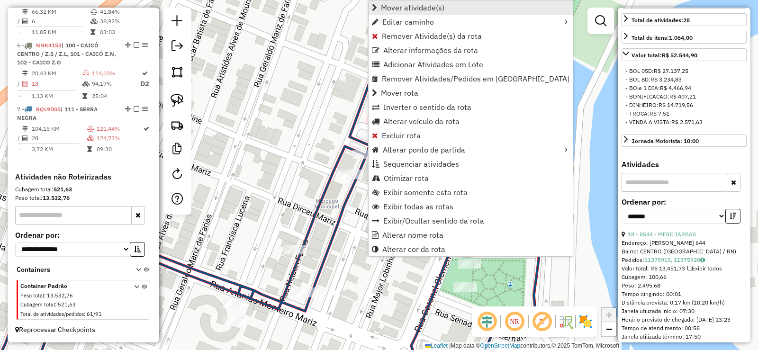
click at [404, 4] on span "Mover atividade(s)" at bounding box center [412, 8] width 63 height 8
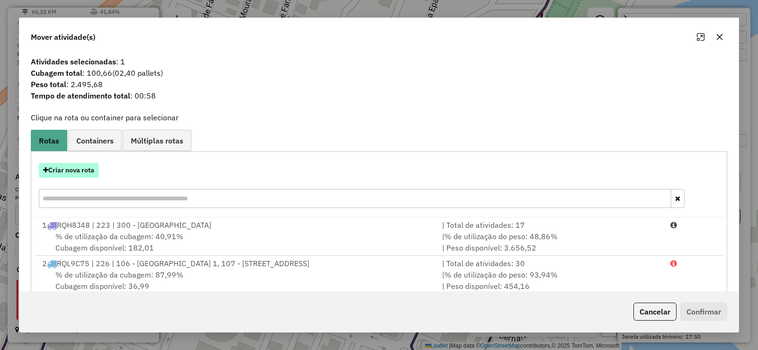
click at [81, 172] on button "Criar nova rota" at bounding box center [69, 170] width 60 height 15
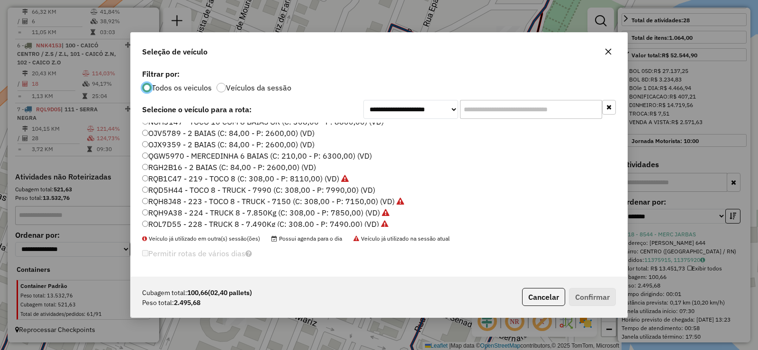
scroll to position [64, 0]
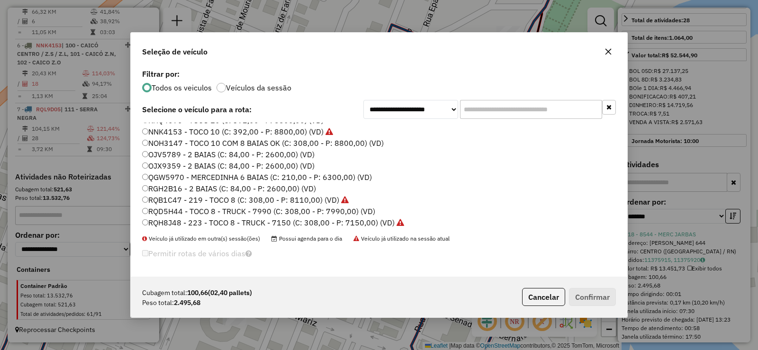
click at [208, 212] on label "RQD5H44 - TOCO 8 - TRUCK - 7990 (C: 308,00 - P: 7990,00) (VD)" at bounding box center [258, 210] width 233 height 11
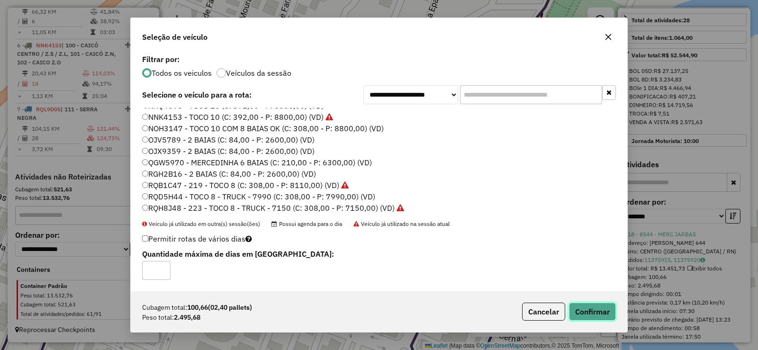
click at [596, 316] on button "Confirmar" at bounding box center [592, 312] width 47 height 18
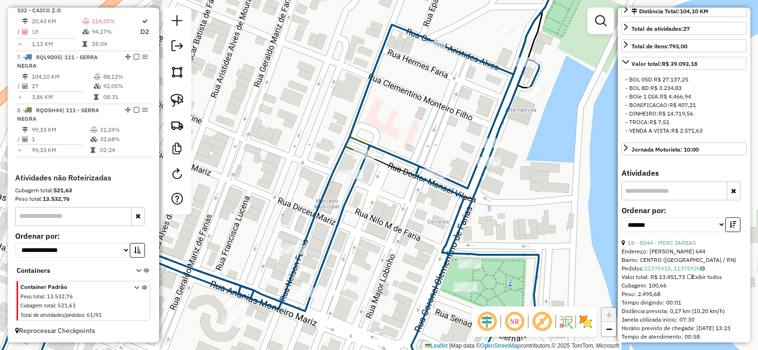
scroll to position [682, 0]
drag, startPoint x: 401, startPoint y: 197, endPoint x: 396, endPoint y: 196, distance: 4.8
click at [398, 197] on div "Janela de atendimento Grade de atendimento Capacidade Transportadoras Veículos …" at bounding box center [379, 175] width 758 height 350
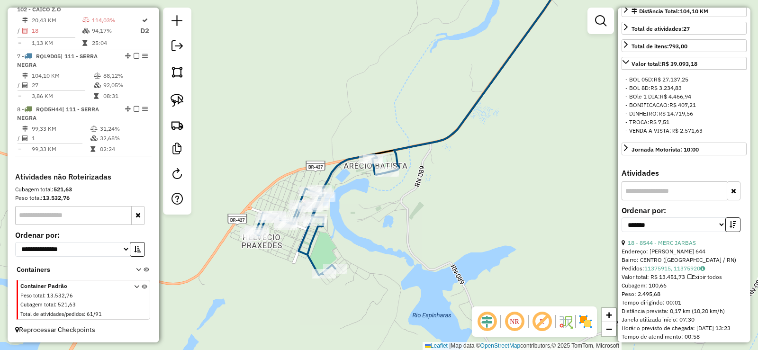
click at [403, 202] on div "Janela de atendimento Grade de atendimento Capacidade Transportadoras Veículos …" at bounding box center [379, 175] width 758 height 350
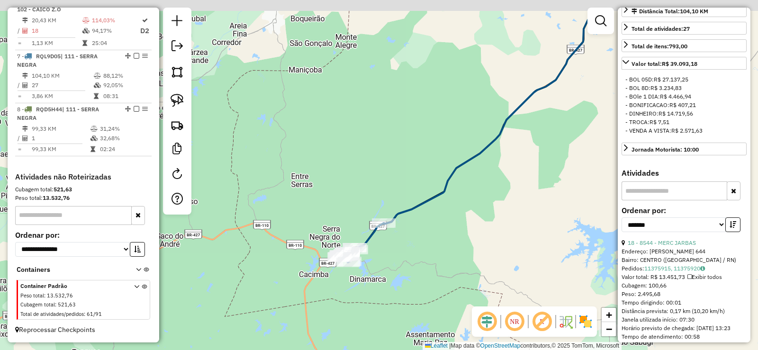
drag, startPoint x: 512, startPoint y: 107, endPoint x: 350, endPoint y: 195, distance: 184.1
click at [383, 212] on icon at bounding box center [485, 121] width 205 height 206
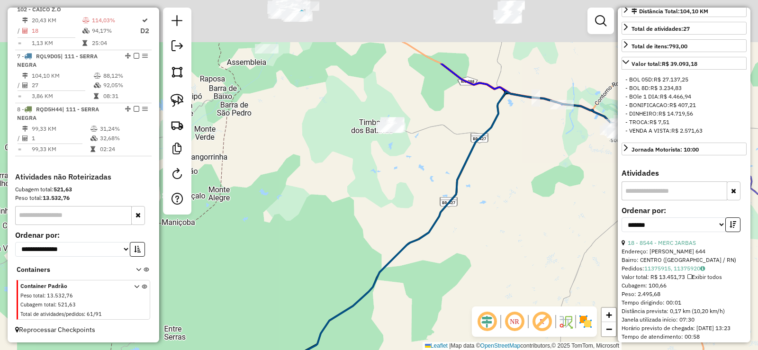
drag, startPoint x: 413, startPoint y: 142, endPoint x: 406, endPoint y: 204, distance: 62.4
click at [406, 204] on div "Janela de atendimento Grade de atendimento Capacidade Transportadoras Veículos …" at bounding box center [379, 175] width 758 height 350
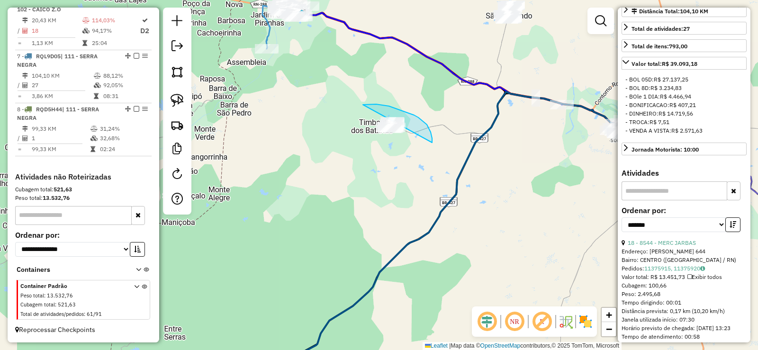
drag, startPoint x: 432, startPoint y: 141, endPoint x: 329, endPoint y: 156, distance: 104.3
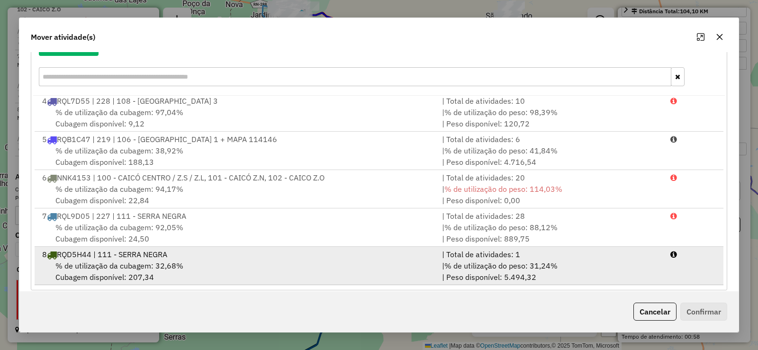
scroll to position [132, 0]
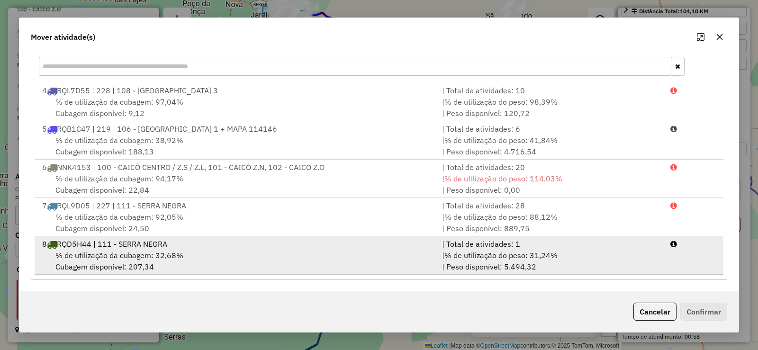
click at [143, 256] on span "% de utilização da cubagem: 32,68%" at bounding box center [119, 254] width 128 height 9
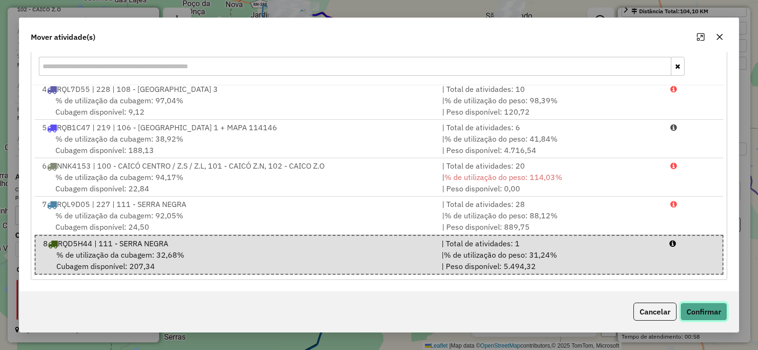
click at [697, 309] on button "Confirmar" at bounding box center [703, 312] width 47 height 18
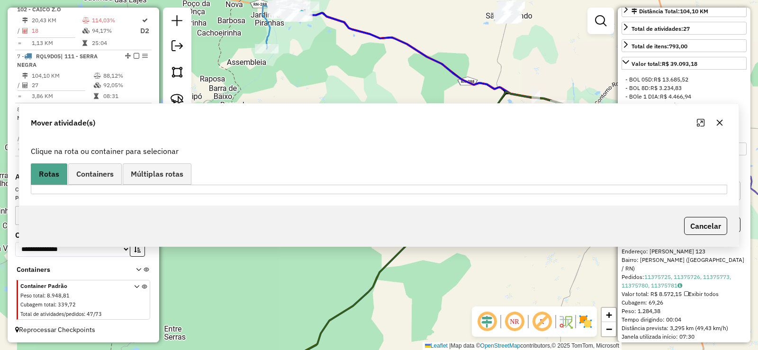
scroll to position [0, 0]
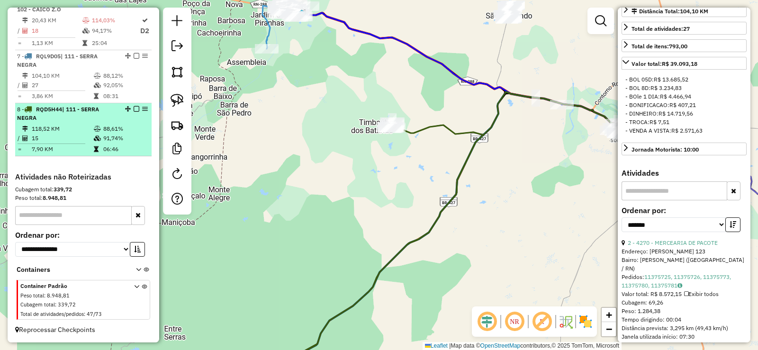
click at [76, 134] on td "15" at bounding box center [62, 138] width 62 height 9
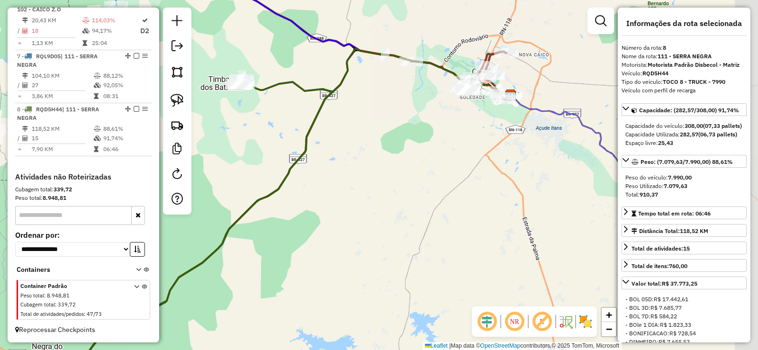
drag, startPoint x: 536, startPoint y: 113, endPoint x: 427, endPoint y: 145, distance: 114.1
click at [427, 145] on div "Janela de atendimento Grade de atendimento Capacidade Transportadoras Veículos …" at bounding box center [379, 175] width 758 height 350
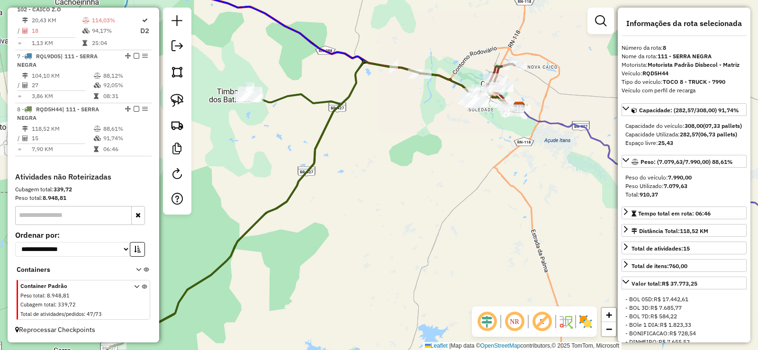
drag, startPoint x: 368, startPoint y: 143, endPoint x: 465, endPoint y: 159, distance: 98.9
click at [465, 159] on div "Janela de atendimento Grade de atendimento Capacidade Transportadoras Veículos …" at bounding box center [379, 175] width 758 height 350
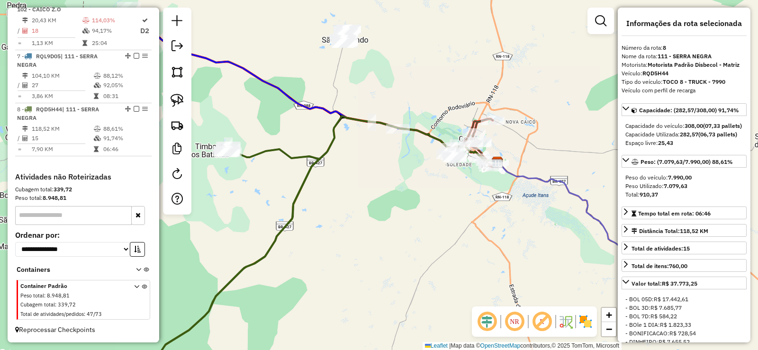
drag, startPoint x: 519, startPoint y: 155, endPoint x: 434, endPoint y: 200, distance: 96.4
click at [434, 200] on div "Janela de atendimento Grade de atendimento Capacidade Transportadoras Veículos …" at bounding box center [379, 175] width 758 height 350
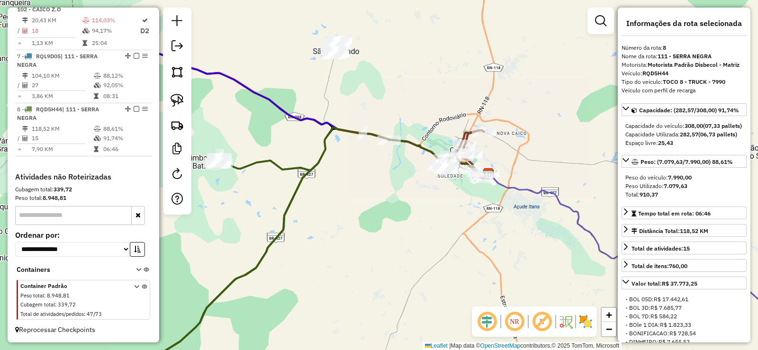
drag, startPoint x: 467, startPoint y: 195, endPoint x: 455, endPoint y: 209, distance: 18.5
click at [455, 209] on div "Janela de atendimento Grade de atendimento Capacidade Transportadoras Veículos …" at bounding box center [379, 175] width 758 height 350
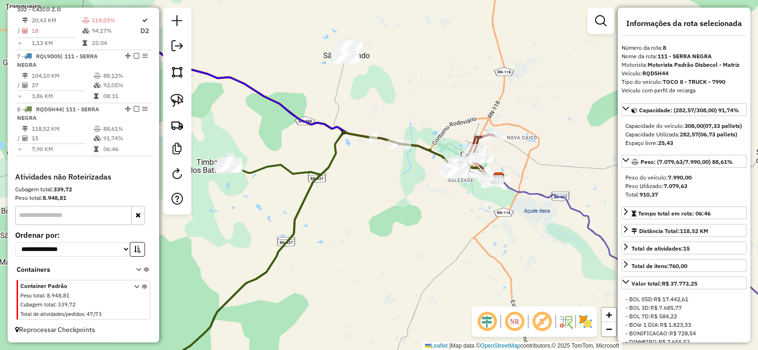
drag, startPoint x: 318, startPoint y: 196, endPoint x: 383, endPoint y: 197, distance: 65.4
click at [387, 197] on div "Janela de atendimento Grade de atendimento Capacidade Transportadoras Veículos …" at bounding box center [379, 175] width 758 height 350
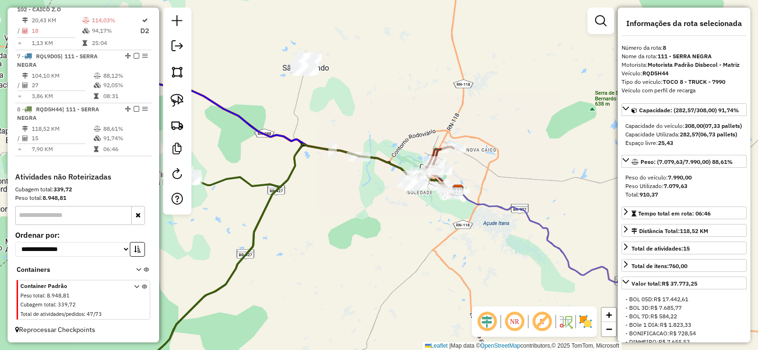
drag, startPoint x: 428, startPoint y: 240, endPoint x: 387, endPoint y: 238, distance: 40.8
click at [387, 241] on div "Janela de atendimento Grade de atendimento Capacidade Transportadoras Veículos …" at bounding box center [379, 175] width 758 height 350
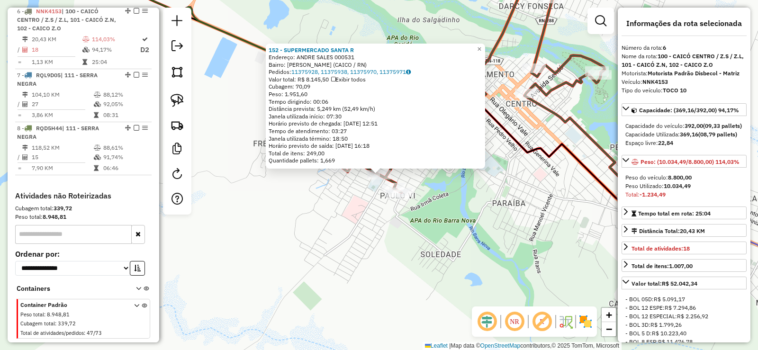
scroll to position [660, 0]
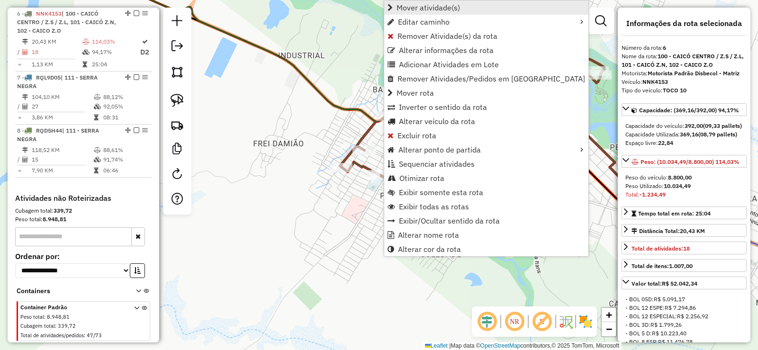
click at [411, 9] on span "Mover atividade(s)" at bounding box center [427, 8] width 63 height 8
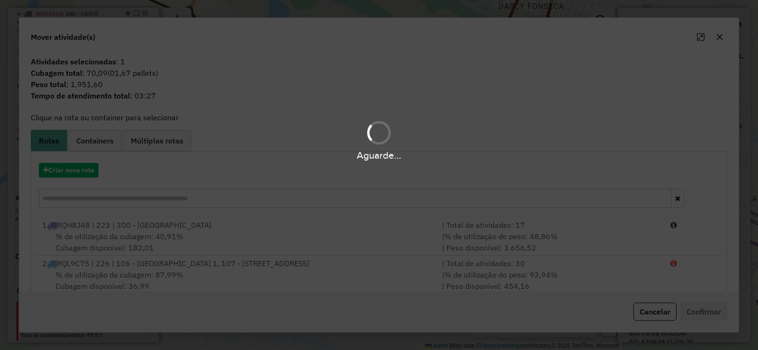
click at [90, 169] on hb-app "Aguarde... Pop-up bloqueado! Seu navegador bloqueou automáticamente a abertura …" at bounding box center [379, 175] width 758 height 350
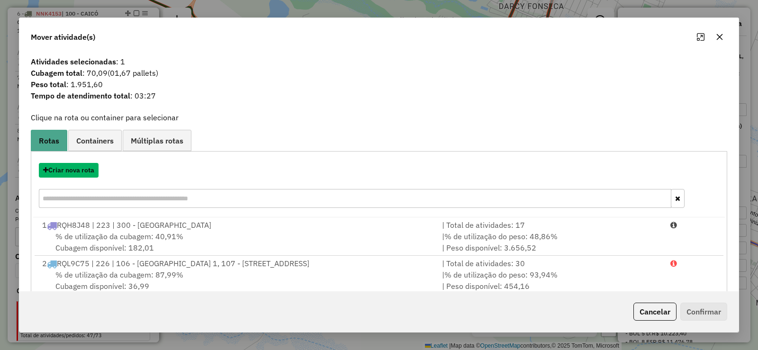
click at [90, 169] on button "Criar nova rota" at bounding box center [69, 170] width 60 height 15
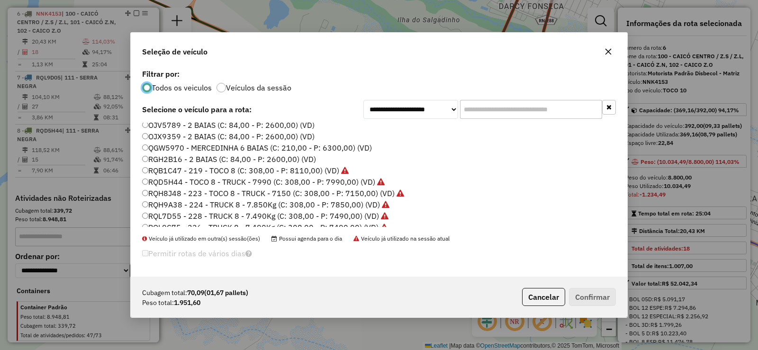
scroll to position [95, 0]
drag, startPoint x: 221, startPoint y: 147, endPoint x: 302, endPoint y: 158, distance: 81.7
click at [221, 147] on label "QGW5970 - MERCEDINHA 6 BAIAS (C: 210,00 - P: 6300,00) (VD)" at bounding box center [257, 146] width 230 height 11
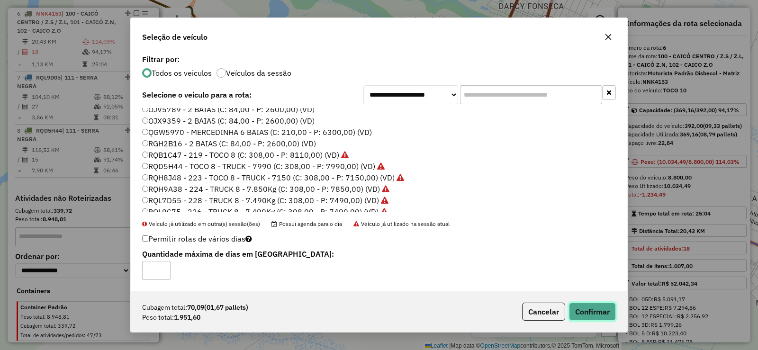
click at [590, 309] on button "Confirmar" at bounding box center [592, 312] width 47 height 18
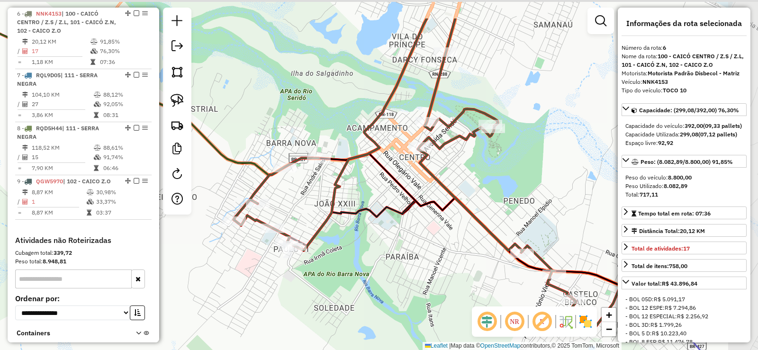
drag, startPoint x: 544, startPoint y: 159, endPoint x: 438, endPoint y: 213, distance: 119.2
click at [438, 213] on icon at bounding box center [475, 221] width 313 height 137
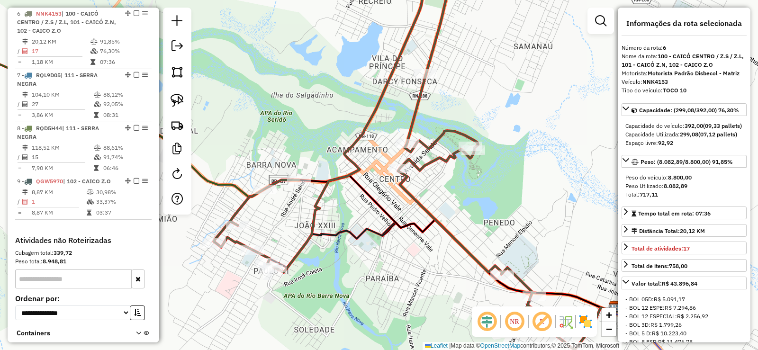
drag, startPoint x: 461, startPoint y: 187, endPoint x: 437, endPoint y: 204, distance: 28.8
click at [437, 204] on div "Janela de atendimento Grade de atendimento Capacidade Transportadoras Veículos …" at bounding box center [379, 175] width 758 height 350
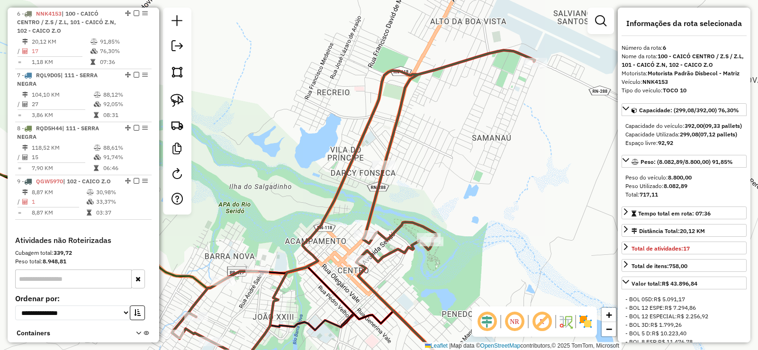
drag, startPoint x: 430, startPoint y: 127, endPoint x: 426, endPoint y: 140, distance: 13.6
click at [426, 140] on div "Janela de atendimento Grade de atendimento Capacidade Transportadoras Veículos …" at bounding box center [379, 175] width 758 height 350
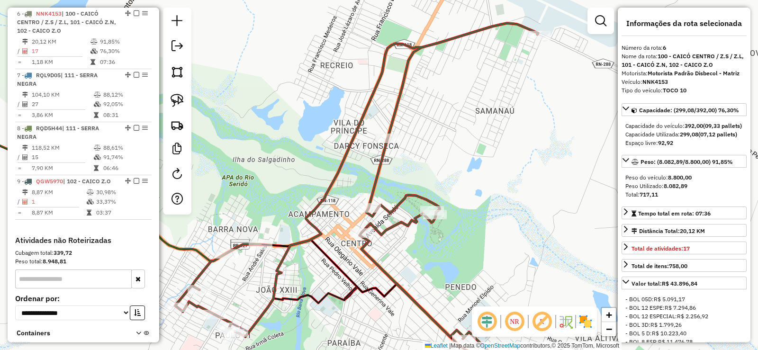
drag, startPoint x: 510, startPoint y: 127, endPoint x: 514, endPoint y: 96, distance: 31.0
click at [514, 96] on div "Janela de atendimento Grade de atendimento Capacidade Transportadoras Veículos …" at bounding box center [379, 175] width 758 height 350
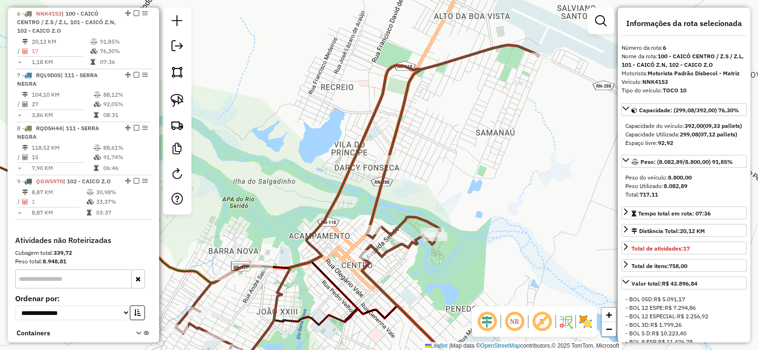
drag, startPoint x: 483, startPoint y: 187, endPoint x: 483, endPoint y: 204, distance: 17.0
click at [483, 204] on div "Janela de atendimento Grade de atendimento Capacidade Transportadoras Veículos …" at bounding box center [379, 175] width 758 height 350
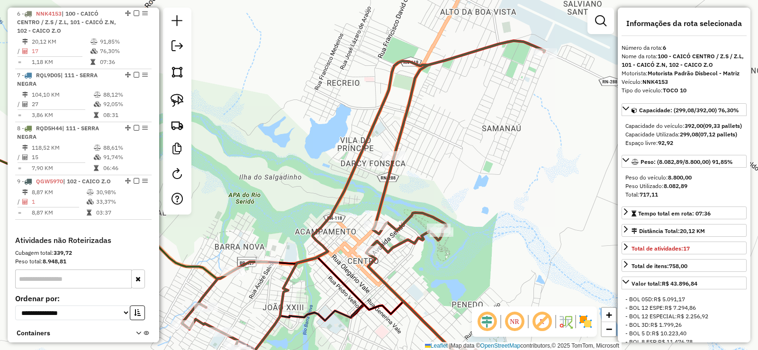
drag, startPoint x: 491, startPoint y: 106, endPoint x: 498, endPoint y: 102, distance: 7.5
click at [498, 102] on div "Janela de atendimento Grade de atendimento Capacidade Transportadoras Veículos …" at bounding box center [379, 175] width 758 height 350
drag, startPoint x: 494, startPoint y: 104, endPoint x: 475, endPoint y: 116, distance: 21.7
click at [475, 116] on div "Janela de atendimento Grade de atendimento Capacidade Transportadoras Veículos …" at bounding box center [379, 175] width 758 height 350
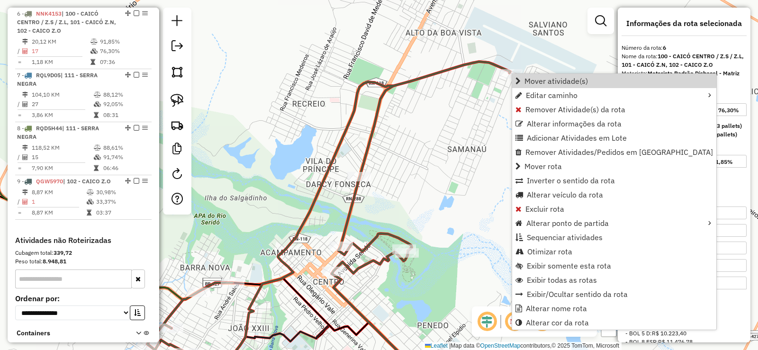
click at [475, 89] on div "Rota 6 - Placa NNK4153 60395 - BOATE LUX CAICO Janela de atendimento Grade de a…" at bounding box center [379, 175] width 758 height 350
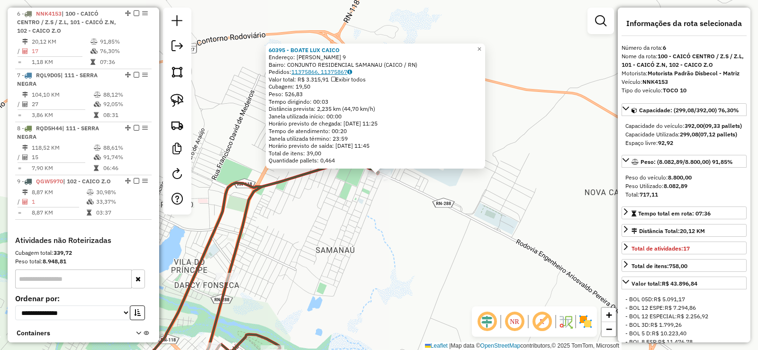
click at [336, 71] on link "11375866, 11375867" at bounding box center [321, 71] width 61 height 7
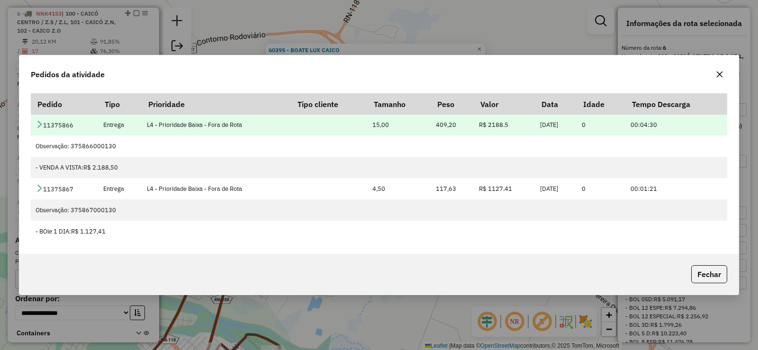
click at [37, 121] on icon at bounding box center [40, 124] width 8 height 8
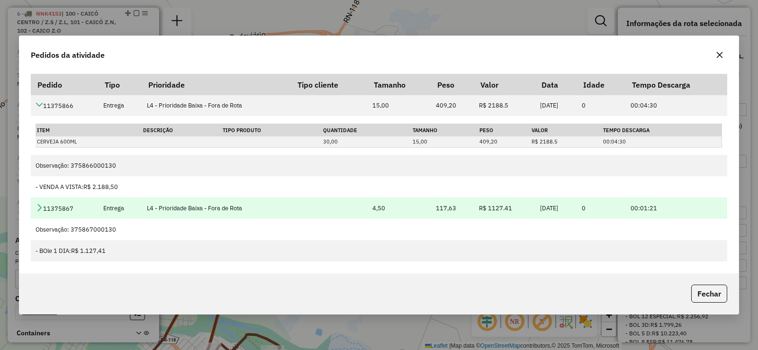
click at [38, 208] on icon at bounding box center [40, 208] width 8 height 8
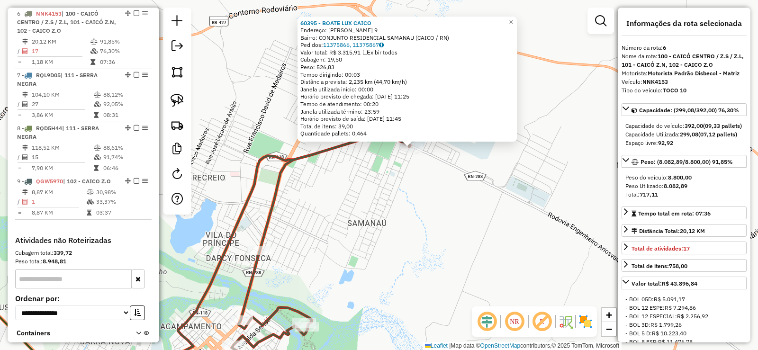
drag, startPoint x: 339, startPoint y: 212, endPoint x: 367, endPoint y: 192, distance: 34.9
click at [367, 192] on div "60395 - BOATE LUX CAICO Endereço: [PERSON_NAME] 9 Bairro: CONJUNTO RESIDENCIAL …" at bounding box center [379, 175] width 758 height 350
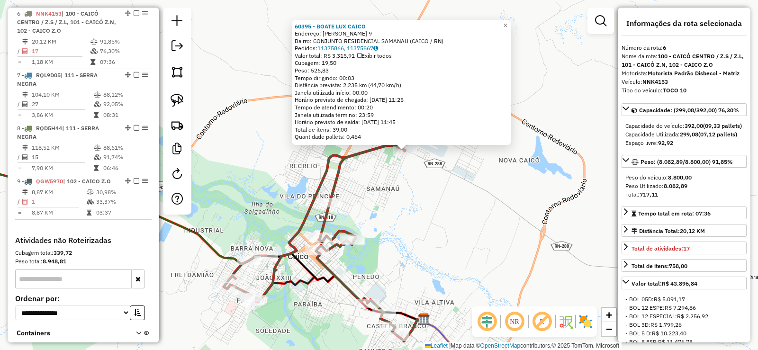
drag, startPoint x: 383, startPoint y: 213, endPoint x: 384, endPoint y: 201, distance: 12.0
click at [384, 201] on div "60395 - BOATE LUX CAICO Endereço: [PERSON_NAME] 9 Bairro: CONJUNTO RESIDENCIAL …" at bounding box center [379, 175] width 758 height 350
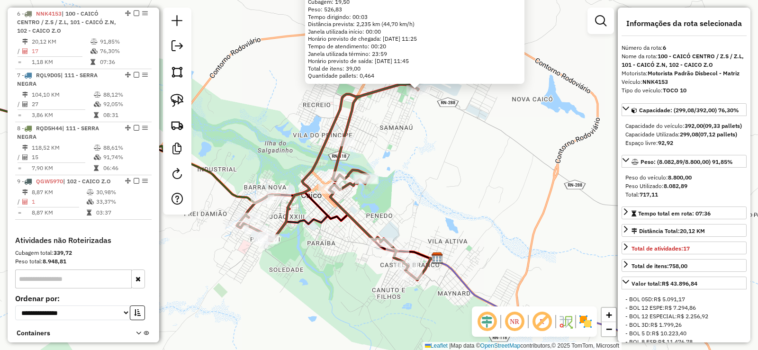
drag, startPoint x: 390, startPoint y: 261, endPoint x: 402, endPoint y: 207, distance: 55.3
click at [402, 207] on div "60395 - BOATE LUX CAICO Endereço: [PERSON_NAME] 9 Bairro: CONJUNTO RESIDENCIAL …" at bounding box center [379, 175] width 758 height 350
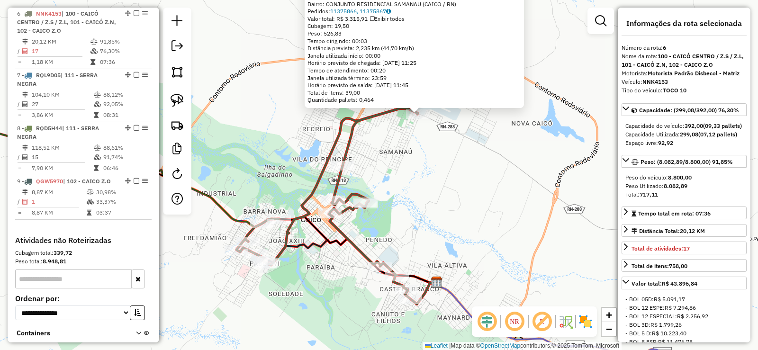
drag, startPoint x: 406, startPoint y: 200, endPoint x: 406, endPoint y: 210, distance: 9.9
click at [406, 210] on div "60395 - BOATE LUX CAICO Endereço: [PERSON_NAME] 9 Bairro: CONJUNTO RESIDENCIAL …" at bounding box center [379, 175] width 758 height 350
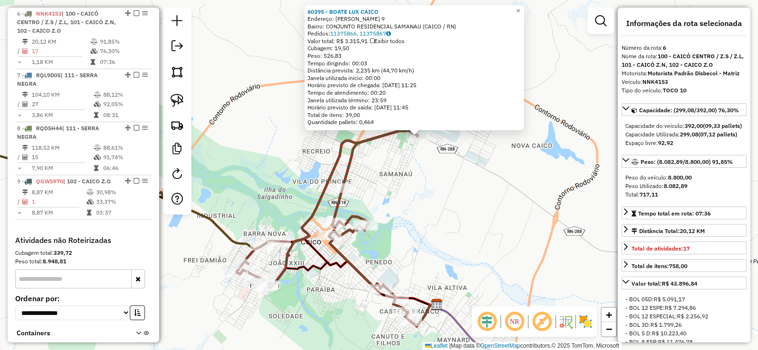
click at [399, 203] on div "60395 - BOATE LUX CAICO Endereço: [PERSON_NAME] 9 Bairro: CONJUNTO RESIDENCIAL …" at bounding box center [379, 175] width 758 height 350
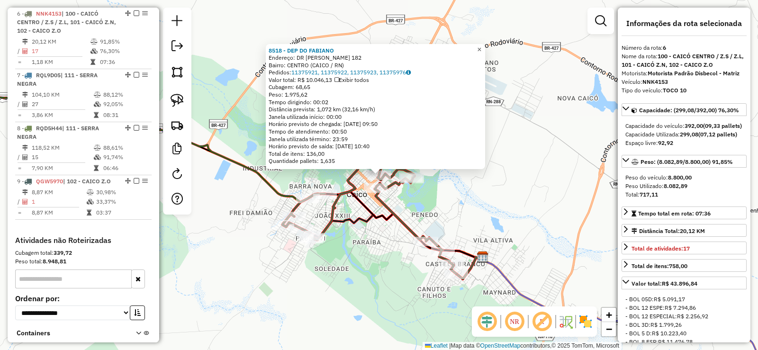
click at [481, 45] on span "×" at bounding box center [479, 49] width 4 height 8
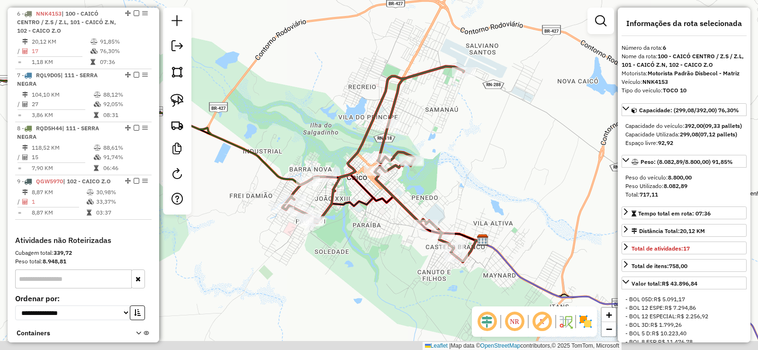
drag, startPoint x: 443, startPoint y: 149, endPoint x: 443, endPoint y: 132, distance: 17.0
click at [443, 132] on div "Janela de atendimento Grade de atendimento Capacidade Transportadoras Veículos …" at bounding box center [379, 175] width 758 height 350
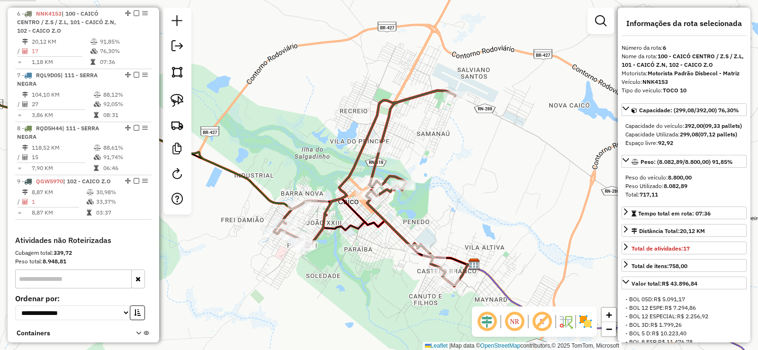
click at [431, 165] on div "Janela de atendimento Grade de atendimento Capacidade Transportadoras Veículos …" at bounding box center [379, 175] width 758 height 350
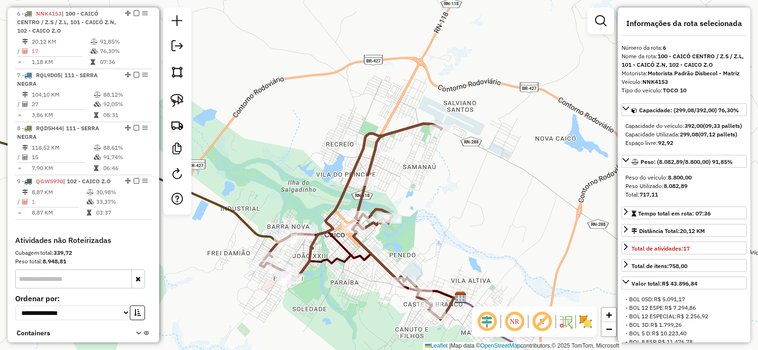
click at [410, 181] on div "Janela de atendimento Grade de atendimento Capacidade Transportadoras Veículos …" at bounding box center [379, 175] width 758 height 350
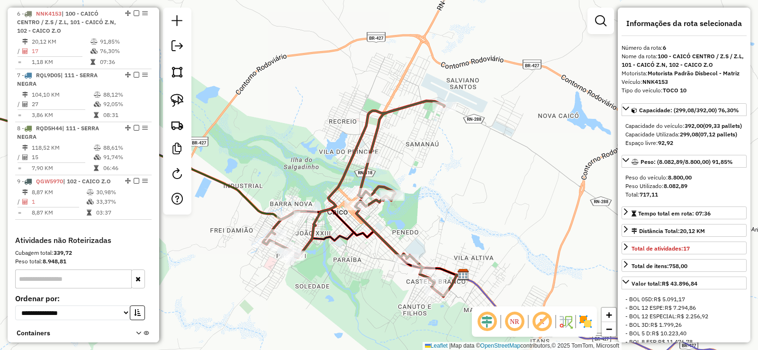
drag, startPoint x: 410, startPoint y: 181, endPoint x: 413, endPoint y: 159, distance: 22.9
click at [413, 159] on div "Janela de atendimento Grade de atendimento Capacidade Transportadoras Veículos …" at bounding box center [379, 175] width 758 height 350
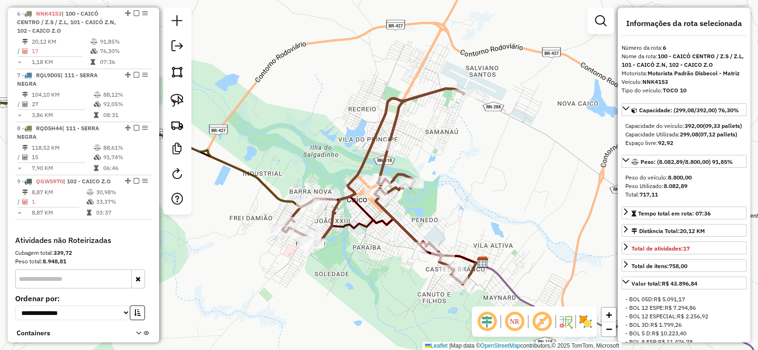
drag, startPoint x: 297, startPoint y: 235, endPoint x: 317, endPoint y: 221, distance: 24.8
click at [317, 221] on div "Janela de atendimento Grade de atendimento Capacidade Transportadoras Veículos …" at bounding box center [379, 175] width 758 height 350
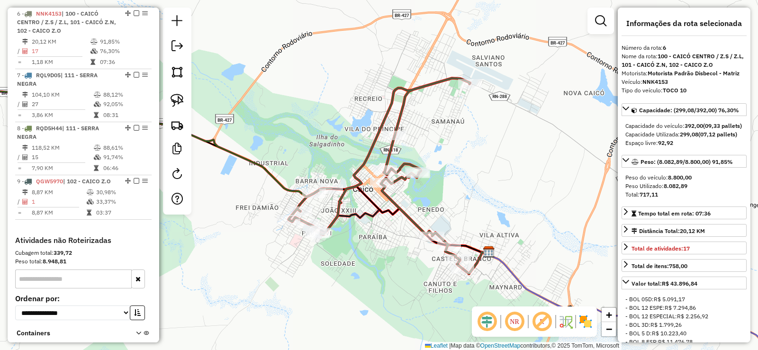
drag, startPoint x: 333, startPoint y: 210, endPoint x: 341, endPoint y: 192, distance: 19.7
click at [341, 192] on icon at bounding box center [378, 173] width 181 height 190
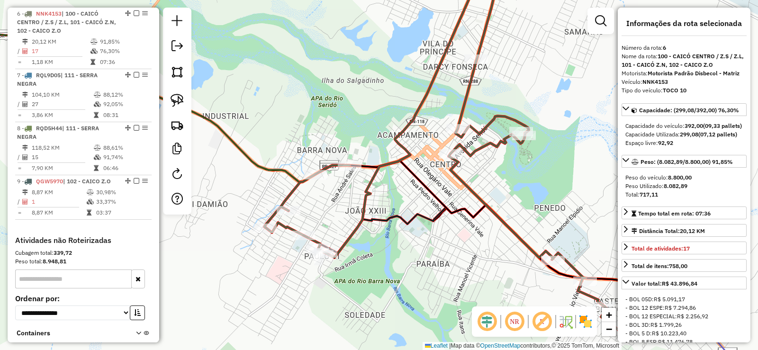
drag, startPoint x: 338, startPoint y: 187, endPoint x: 351, endPoint y: 195, distance: 15.1
click at [351, 195] on div "Janela de atendimento Grade de atendimento Capacidade Transportadoras Veículos …" at bounding box center [379, 175] width 758 height 350
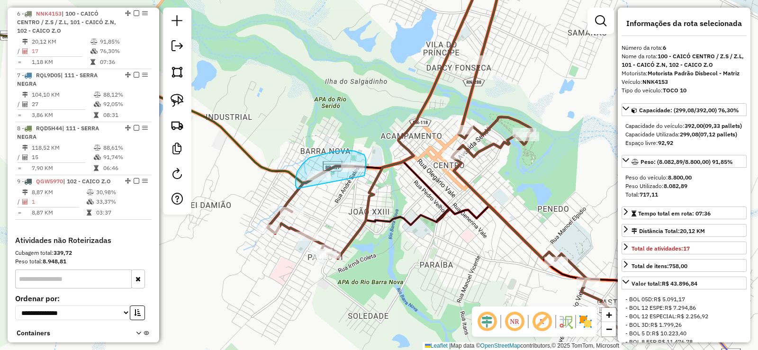
drag, startPoint x: 365, startPoint y: 172, endPoint x: 310, endPoint y: 195, distance: 59.4
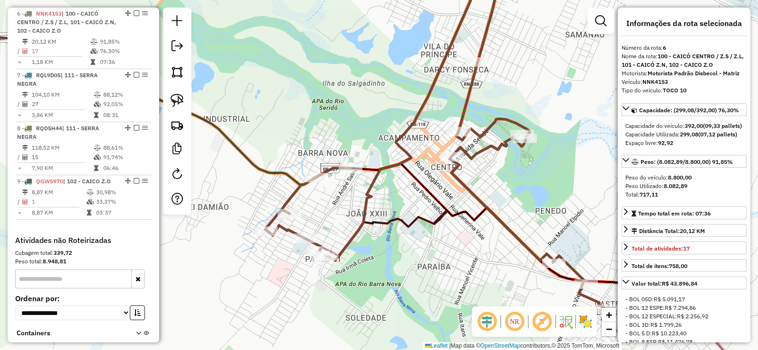
drag, startPoint x: 471, startPoint y: 230, endPoint x: 392, endPoint y: 266, distance: 87.1
click at [392, 266] on div "Janela de atendimento Grade de atendimento Capacidade Transportadoras Veículos …" at bounding box center [379, 175] width 758 height 350
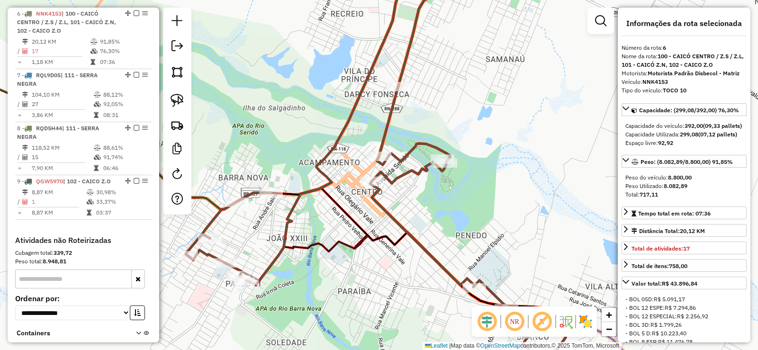
drag, startPoint x: 438, startPoint y: 257, endPoint x: 353, endPoint y: 186, distance: 111.0
click at [361, 190] on icon at bounding box center [367, 162] width 363 height 381
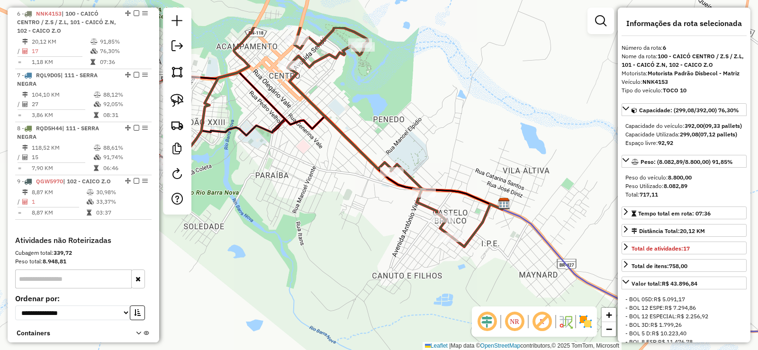
drag, startPoint x: 297, startPoint y: 170, endPoint x: 403, endPoint y: 205, distance: 111.5
click at [374, 227] on div "Janela de atendimento Grade de atendimento Capacidade Transportadoras Veículos …" at bounding box center [379, 175] width 758 height 350
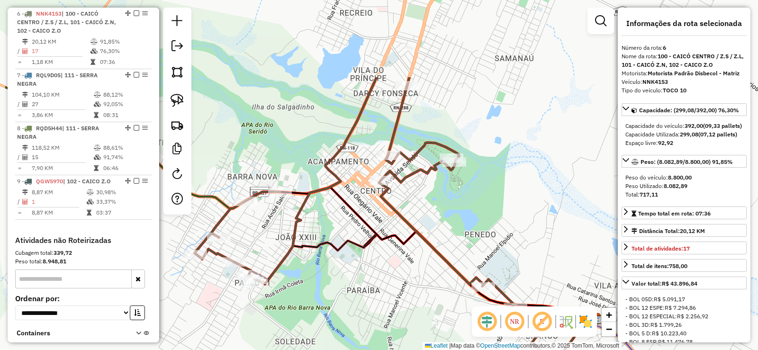
drag, startPoint x: 340, startPoint y: 153, endPoint x: 414, endPoint y: 250, distance: 121.2
click at [414, 250] on div "Janela de atendimento Grade de atendimento Capacidade Transportadoras Veículos …" at bounding box center [379, 175] width 758 height 350
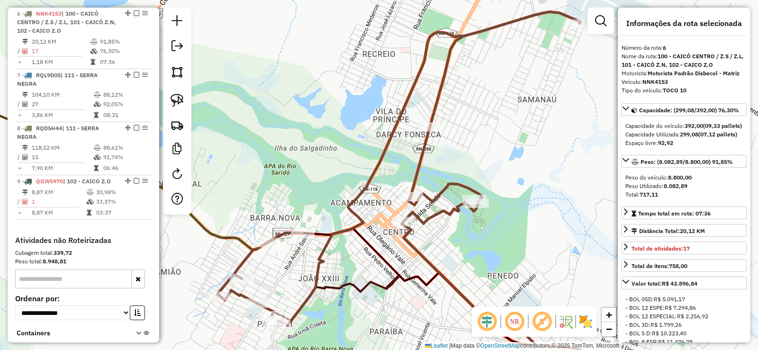
drag, startPoint x: 433, startPoint y: 219, endPoint x: 456, endPoint y: 252, distance: 40.2
click at [456, 252] on icon at bounding box center [398, 202] width 363 height 381
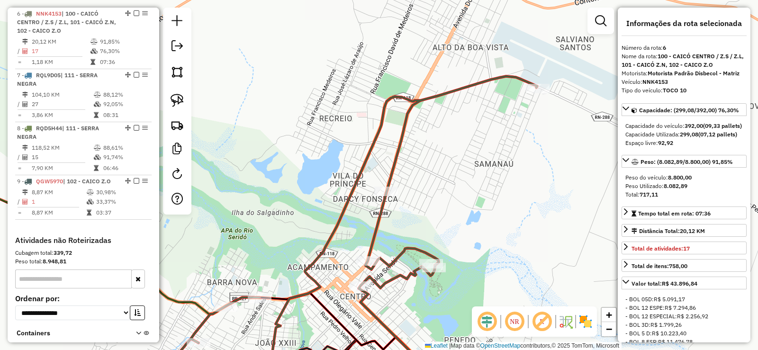
drag, startPoint x: 473, startPoint y: 172, endPoint x: 429, endPoint y: 188, distance: 46.7
click at [429, 188] on div "Janela de atendimento Grade de atendimento Capacidade Transportadoras Veículos …" at bounding box center [379, 175] width 758 height 350
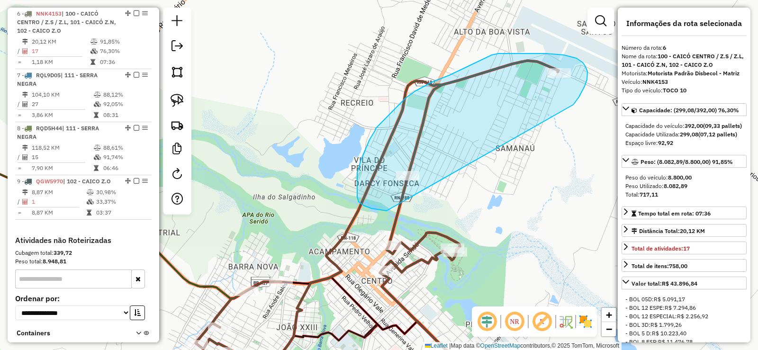
drag, startPoint x: 579, startPoint y: 97, endPoint x: 416, endPoint y: 209, distance: 197.4
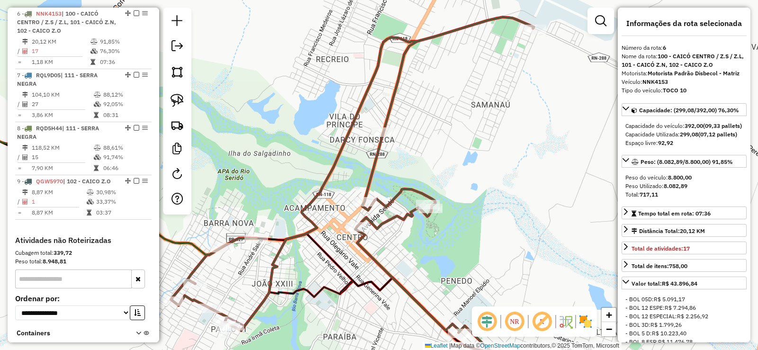
drag, startPoint x: 467, startPoint y: 134, endPoint x: 461, endPoint y: 145, distance: 12.9
click at [461, 145] on div "Janela de atendimento Grade de atendimento Capacidade Transportadoras Veículos …" at bounding box center [379, 175] width 758 height 350
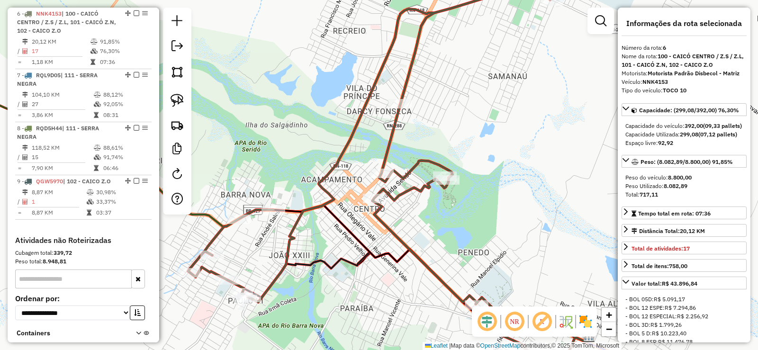
drag, startPoint x: 414, startPoint y: 239, endPoint x: 447, endPoint y: 214, distance: 41.3
click at [447, 214] on div "Janela de atendimento Grade de atendimento Capacidade Transportadoras Veículos …" at bounding box center [379, 175] width 758 height 350
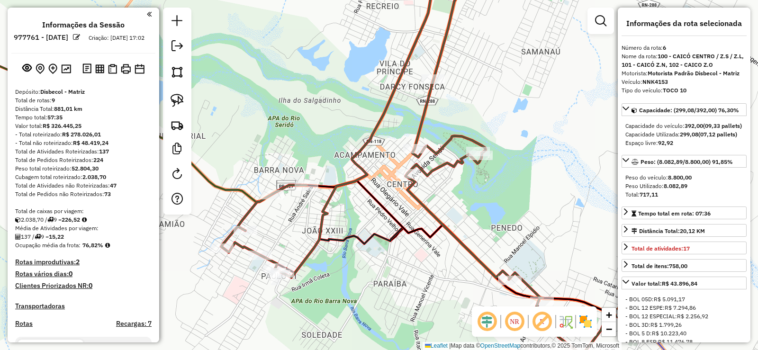
scroll to position [660, 0]
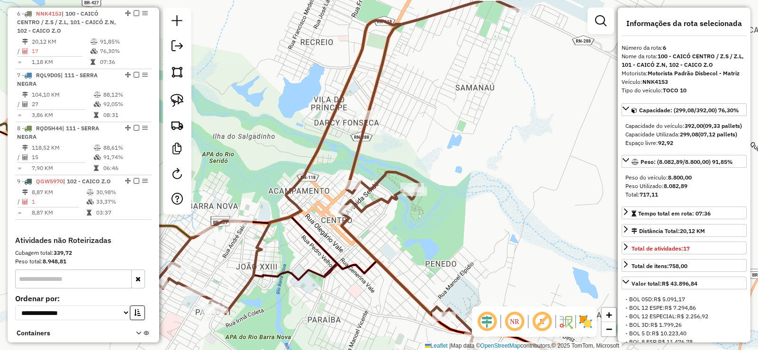
drag, startPoint x: 0, startPoint y: 0, endPoint x: 410, endPoint y: 252, distance: 481.6
click at [410, 252] on div "Janela de atendimento Grade de atendimento Capacidade Transportadoras Veículos …" at bounding box center [379, 175] width 758 height 350
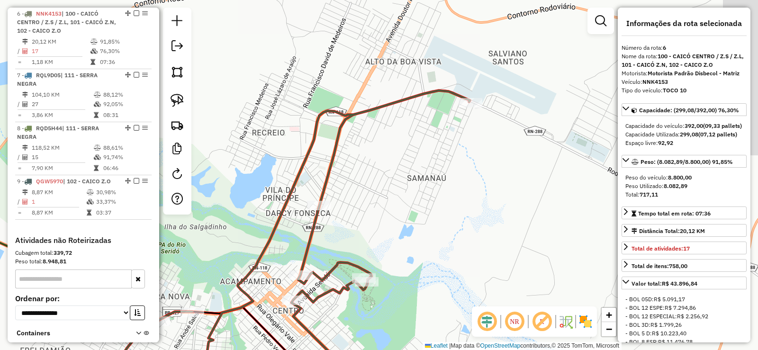
drag, startPoint x: 469, startPoint y: 187, endPoint x: 465, endPoint y: 192, distance: 6.1
click at [465, 192] on div "Janela de atendimento Grade de atendimento Capacidade Transportadoras Veículos …" at bounding box center [379, 175] width 758 height 350
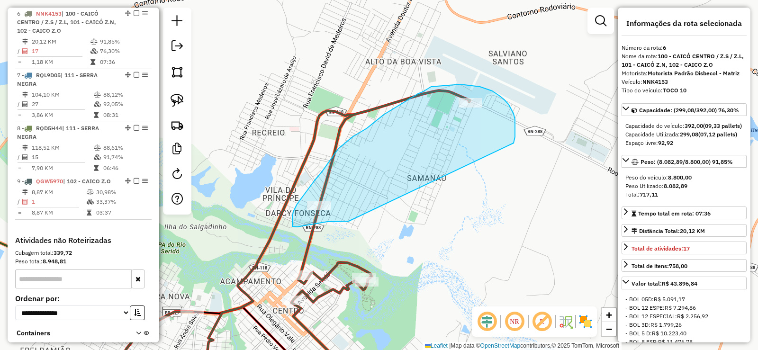
drag, startPoint x: 515, startPoint y: 128, endPoint x: 348, endPoint y: 221, distance: 190.3
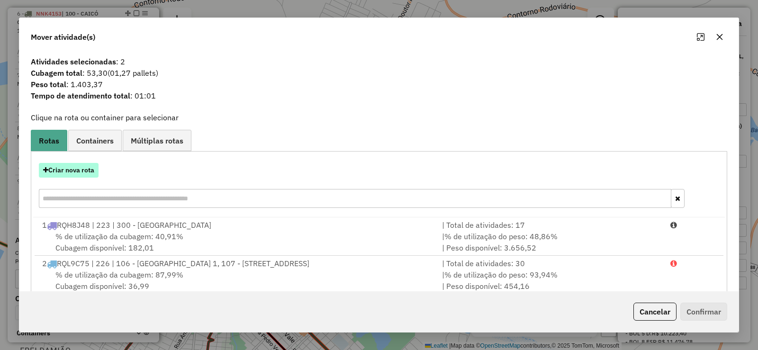
click at [81, 168] on button "Criar nova rota" at bounding box center [69, 170] width 60 height 15
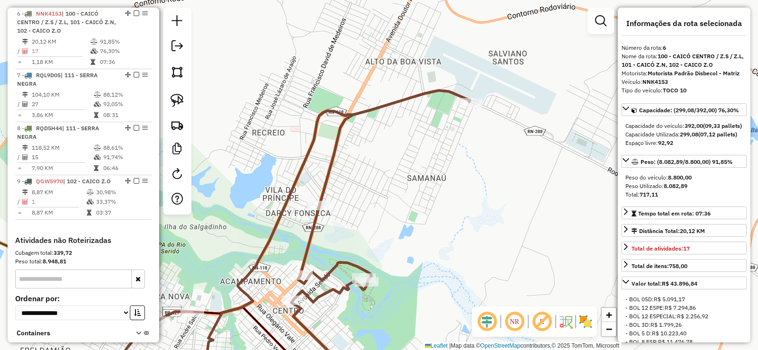
scroll to position [64, 0]
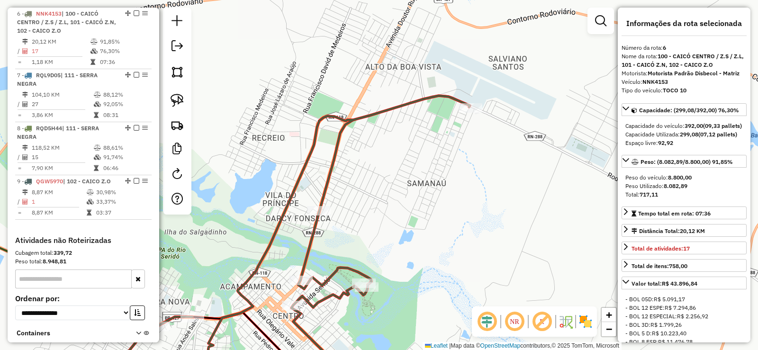
click at [413, 173] on div "Janela de atendimento Grade de atendimento Capacidade Transportadoras Veículos …" at bounding box center [379, 175] width 758 height 350
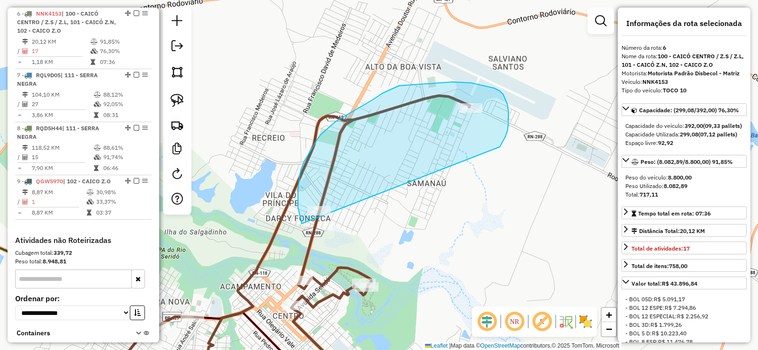
drag, startPoint x: 508, startPoint y: 124, endPoint x: 331, endPoint y: 235, distance: 208.5
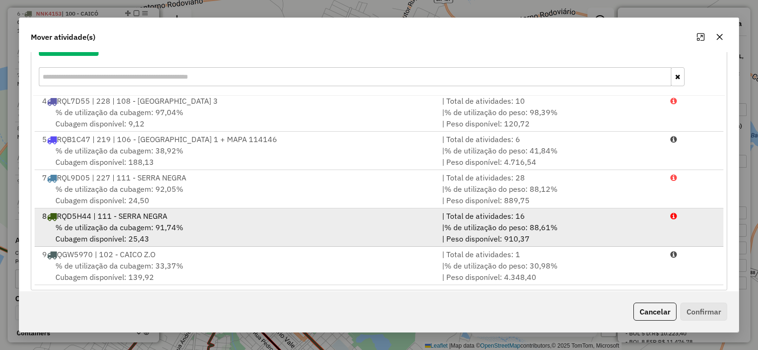
scroll to position [132, 0]
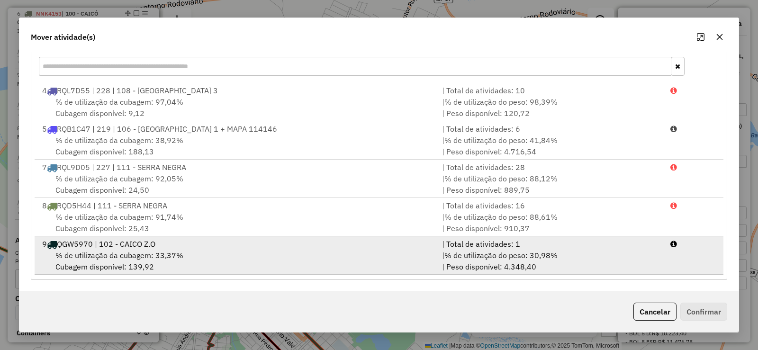
click at [152, 258] on span "% de utilização da cubagem: 33,37%" at bounding box center [119, 254] width 128 height 9
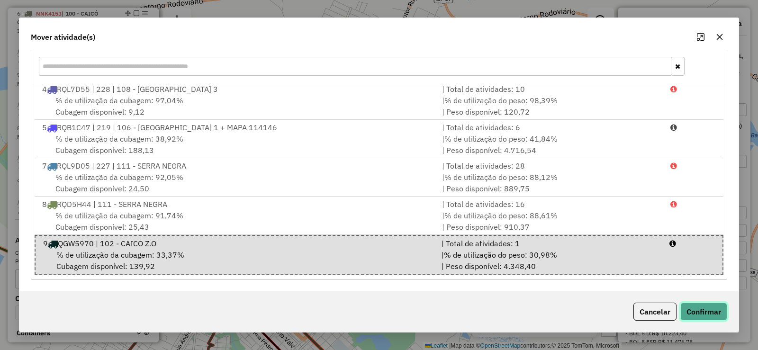
click at [700, 304] on button "Confirmar" at bounding box center [703, 312] width 47 height 18
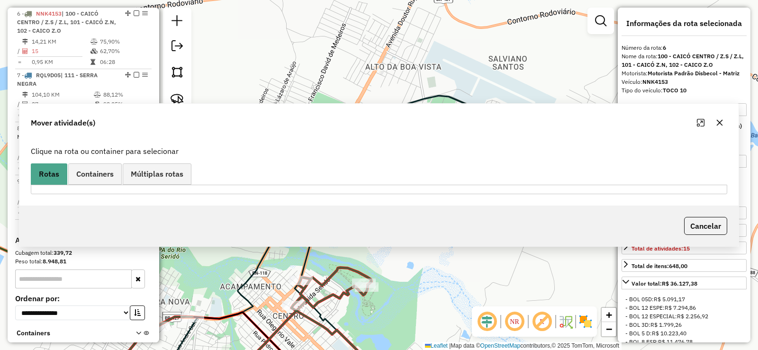
scroll to position [0, 0]
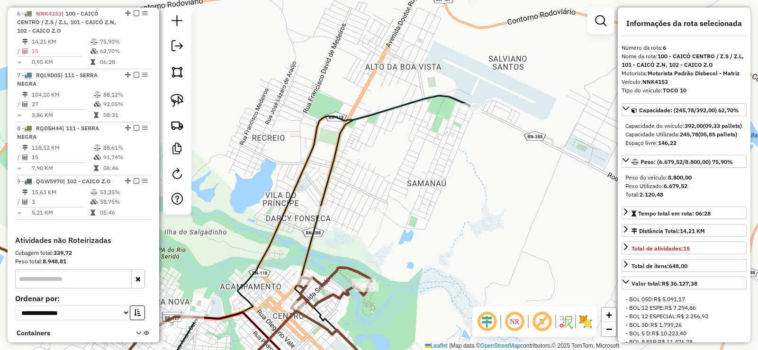
drag, startPoint x: 427, startPoint y: 227, endPoint x: 453, endPoint y: 198, distance: 38.9
click at [453, 198] on div "Janela de atendimento Grade de atendimento Capacidade Transportadoras Veículos …" at bounding box center [379, 175] width 758 height 350
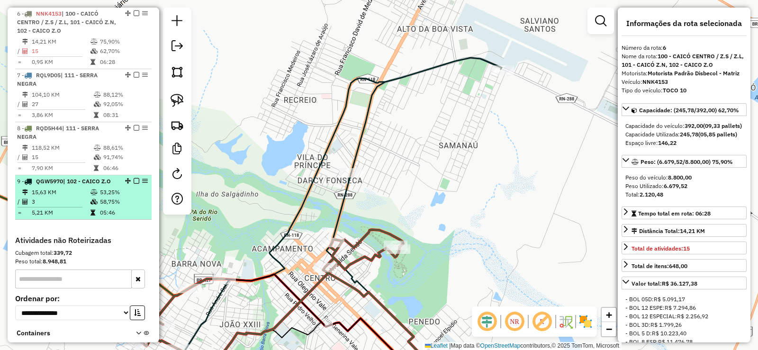
scroll to position [613, 0]
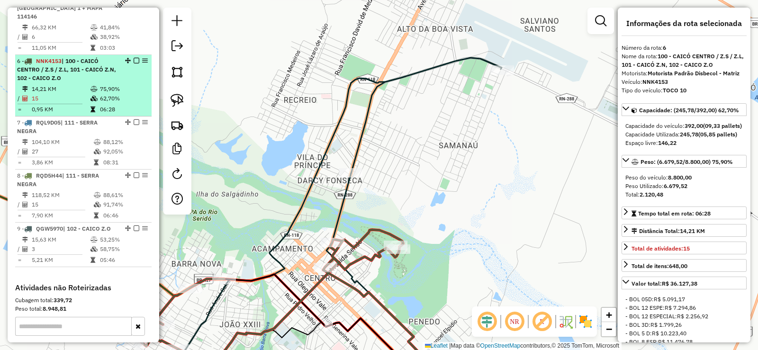
click at [71, 67] on span "| 100 - CAICÓ CENTRO / Z.S / Z.L, 101 - CAICÓ Z.N, 102 - CAICO Z.O" at bounding box center [66, 69] width 99 height 24
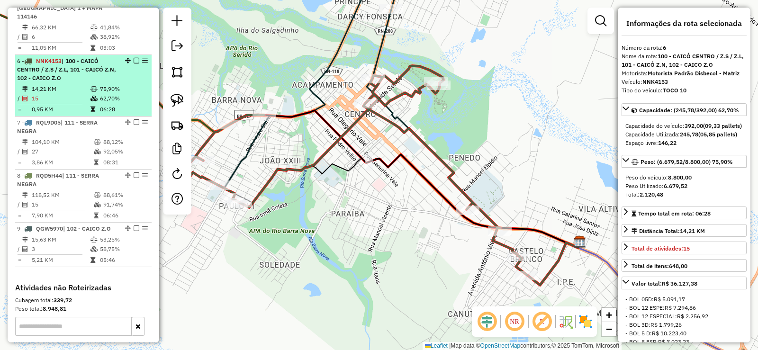
click at [77, 86] on td "14,21 KM" at bounding box center [60, 88] width 59 height 9
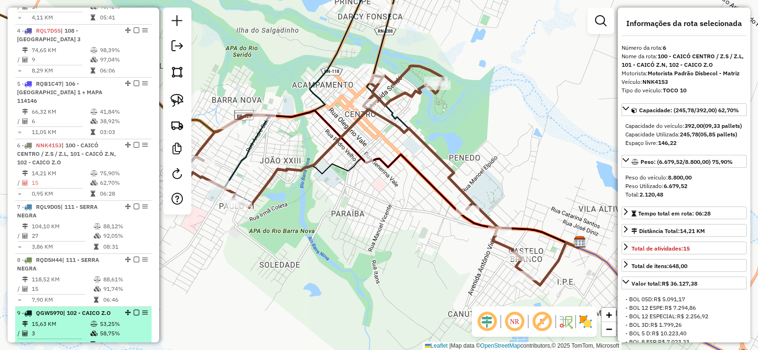
scroll to position [518, 0]
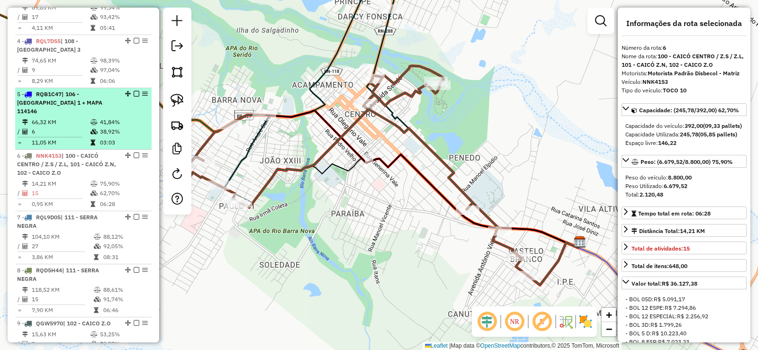
click at [85, 130] on td "6" at bounding box center [60, 131] width 59 height 9
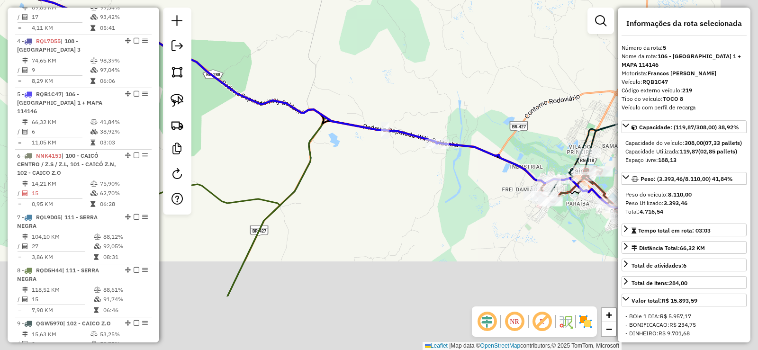
drag, startPoint x: 360, startPoint y: 243, endPoint x: 308, endPoint y: 203, distance: 65.8
click at [308, 203] on div "Janela de atendimento Grade de atendimento Capacidade Transportadoras Veículos …" at bounding box center [379, 175] width 758 height 350
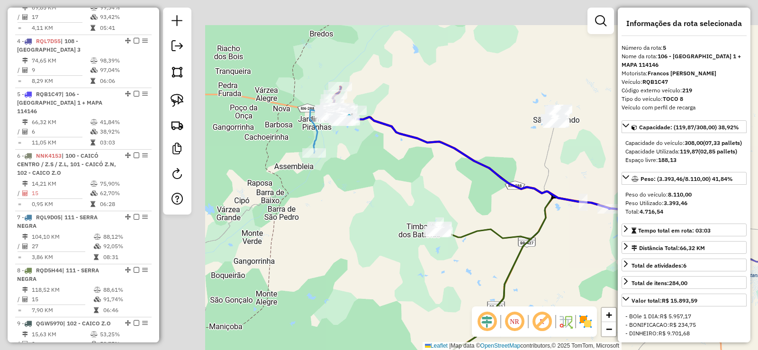
drag, startPoint x: 249, startPoint y: 175, endPoint x: 487, endPoint y: 213, distance: 240.7
click at [487, 213] on div "Janela de atendimento Grade de atendimento Capacidade Transportadoras Veículos …" at bounding box center [379, 175] width 758 height 350
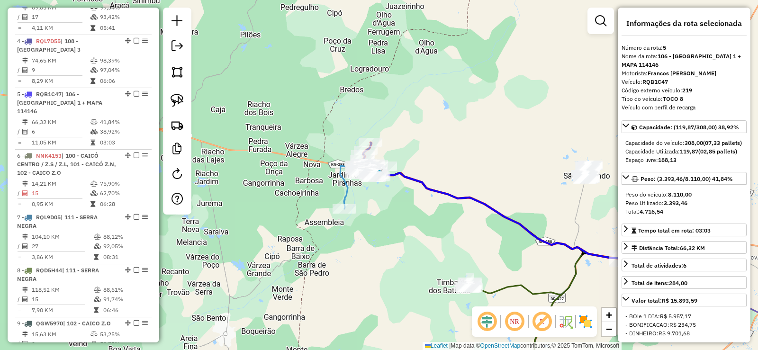
drag, startPoint x: 414, startPoint y: 219, endPoint x: 392, endPoint y: 191, distance: 35.4
click at [417, 221] on div "Janela de atendimento Grade de atendimento Capacidade Transportadoras Veículos …" at bounding box center [379, 175] width 758 height 350
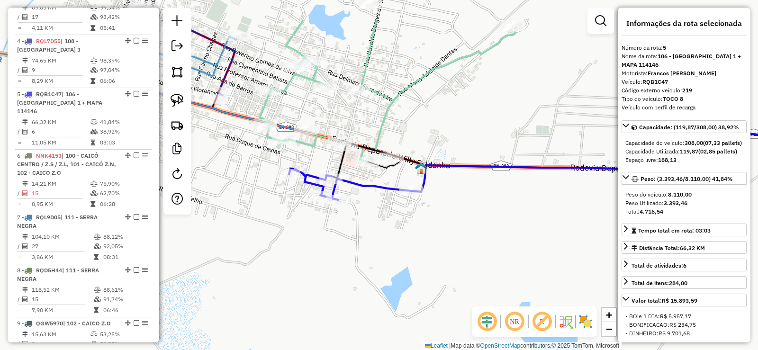
drag, startPoint x: 507, startPoint y: 135, endPoint x: 479, endPoint y: 149, distance: 31.8
click at [482, 171] on div "Janela de atendimento Grade de atendimento Capacidade Transportadoras Veículos …" at bounding box center [379, 175] width 758 height 350
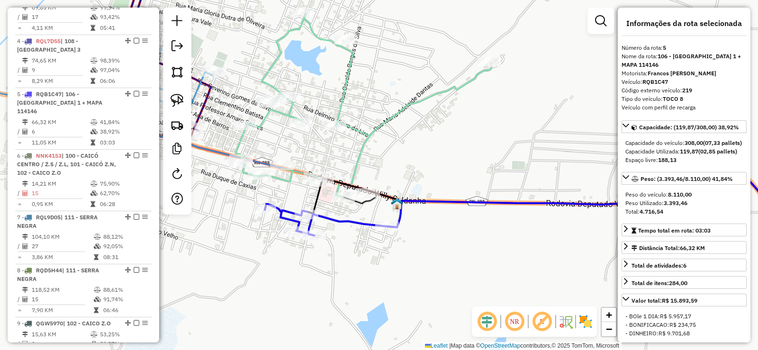
drag, startPoint x: 395, startPoint y: 166, endPoint x: 436, endPoint y: 141, distance: 47.6
click at [436, 141] on div "Janela de atendimento Grade de atendimento Capacidade Transportadoras Veículos …" at bounding box center [379, 175] width 758 height 350
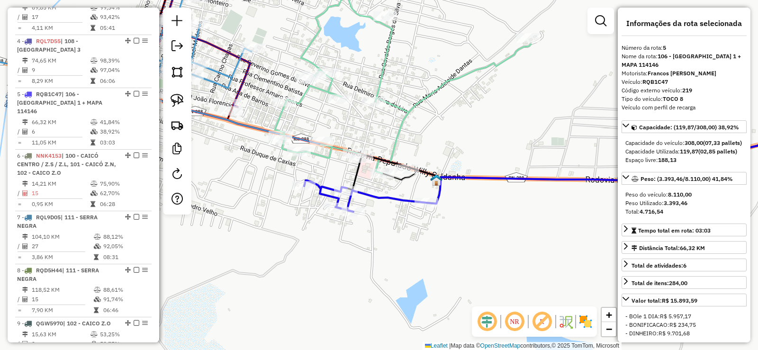
drag, startPoint x: 320, startPoint y: 244, endPoint x: 321, endPoint y: 239, distance: 5.5
click at [321, 239] on div "Janela de atendimento Grade de atendimento Capacidade Transportadoras Veículos …" at bounding box center [379, 175] width 758 height 350
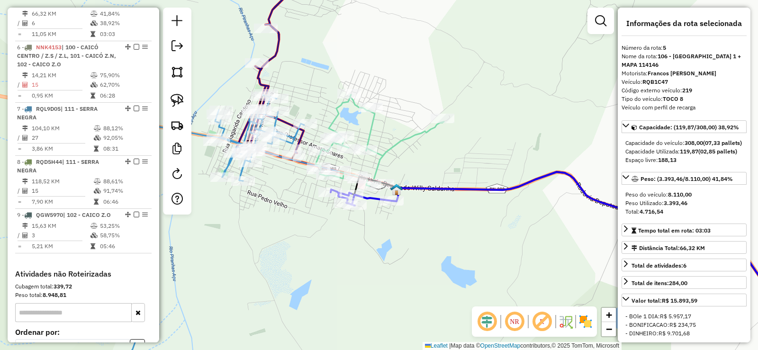
scroll to position [660, 0]
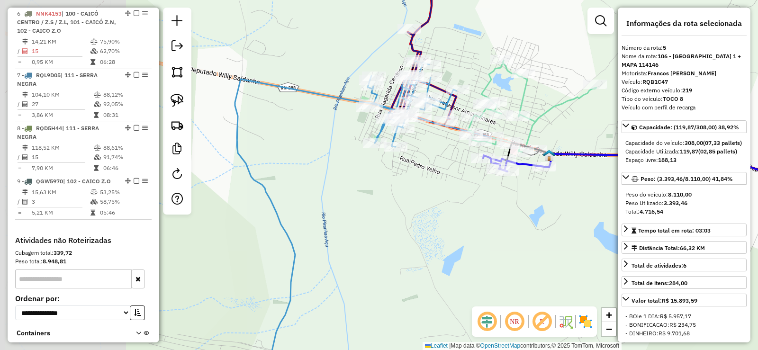
drag, startPoint x: 270, startPoint y: 240, endPoint x: 418, endPoint y: 208, distance: 151.5
click at [418, 208] on div "Janela de atendimento Grade de atendimento Capacidade Transportadoras Veículos …" at bounding box center [379, 175] width 758 height 350
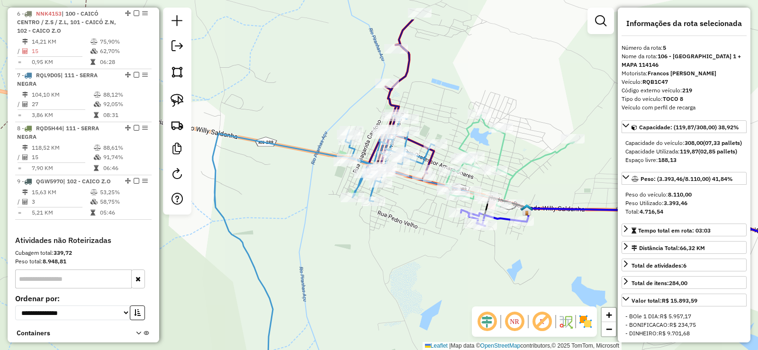
drag, startPoint x: 441, startPoint y: 170, endPoint x: 418, endPoint y: 228, distance: 62.7
click at [418, 228] on div "Janela de atendimento Grade de atendimento Capacidade Transportadoras Veículos …" at bounding box center [379, 175] width 758 height 350
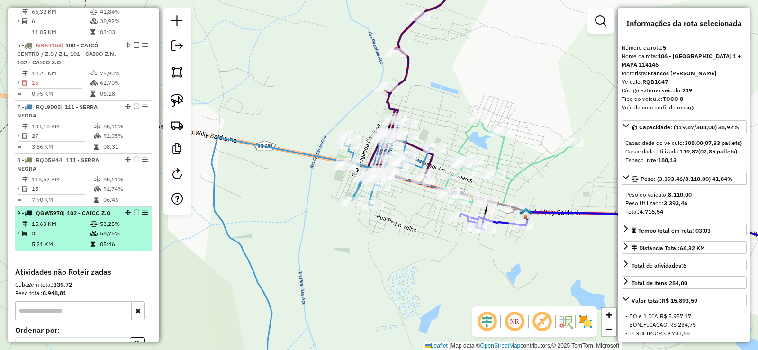
scroll to position [613, 0]
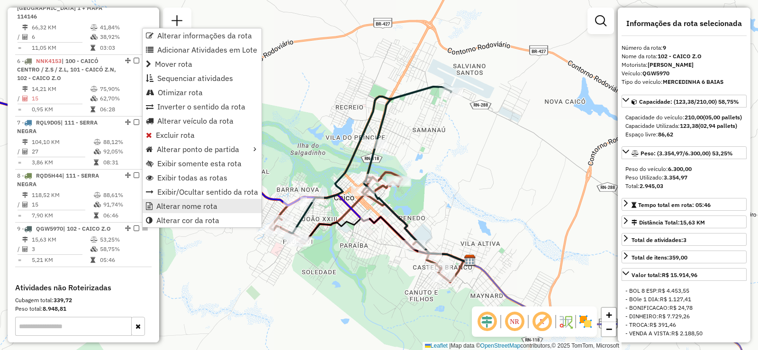
click at [182, 200] on link "Alterar nome rota" at bounding box center [202, 206] width 119 height 14
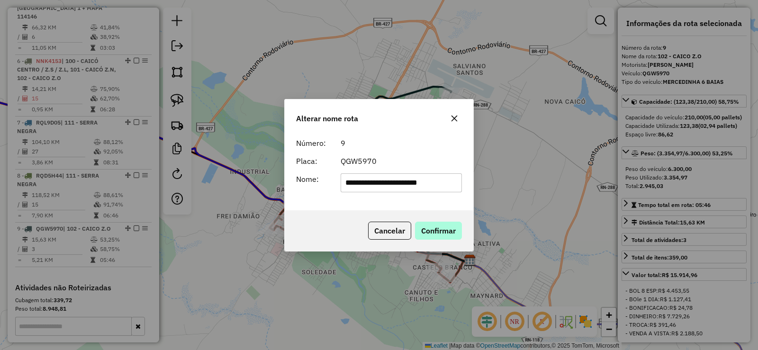
type input "**********"
drag, startPoint x: 444, startPoint y: 230, endPoint x: 368, endPoint y: 240, distance: 76.0
click at [441, 231] on button "Confirmar" at bounding box center [438, 231] width 47 height 18
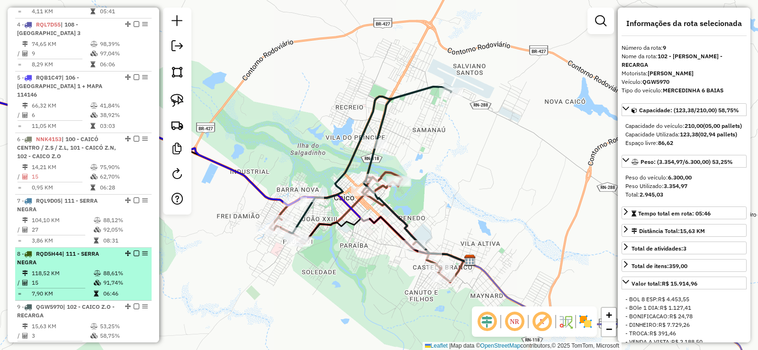
scroll to position [518, 0]
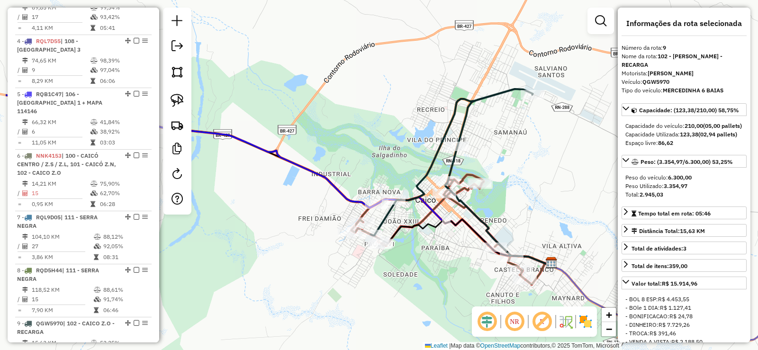
drag, startPoint x: 433, startPoint y: 138, endPoint x: 514, endPoint y: 140, distance: 81.5
click at [514, 140] on div "Janela de atendimento Grade de atendimento Capacidade Transportadoras Veículos …" at bounding box center [379, 175] width 758 height 350
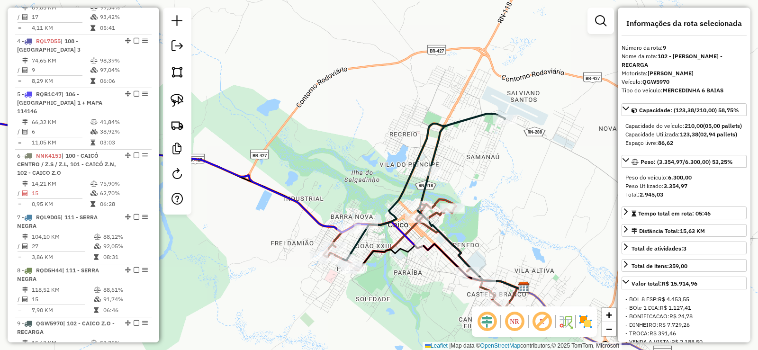
drag, startPoint x: 531, startPoint y: 175, endPoint x: 461, endPoint y: 211, distance: 78.6
click at [461, 211] on div "Janela de atendimento Grade de atendimento Capacidade Transportadoras Veículos …" at bounding box center [379, 175] width 758 height 350
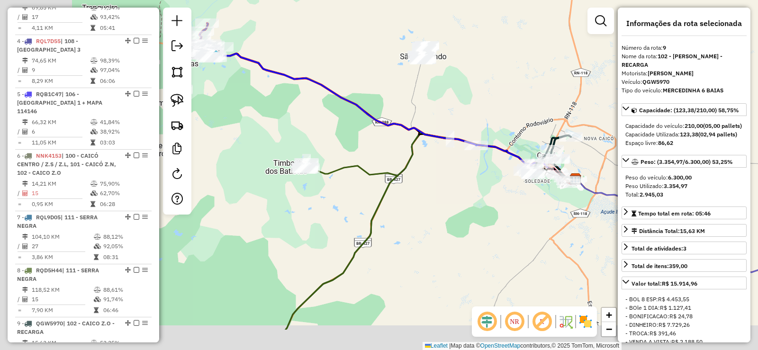
drag, startPoint x: 428, startPoint y: 213, endPoint x: 473, endPoint y: 186, distance: 52.2
click at [478, 188] on div "Janela de atendimento Grade de atendimento Capacidade Transportadoras Veículos …" at bounding box center [379, 175] width 758 height 350
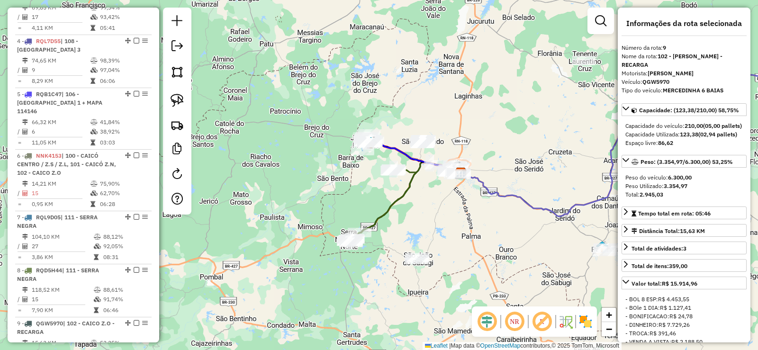
click at [425, 215] on div "Janela de atendimento Grade de atendimento Capacidade Transportadoras Veículos …" at bounding box center [379, 175] width 758 height 350
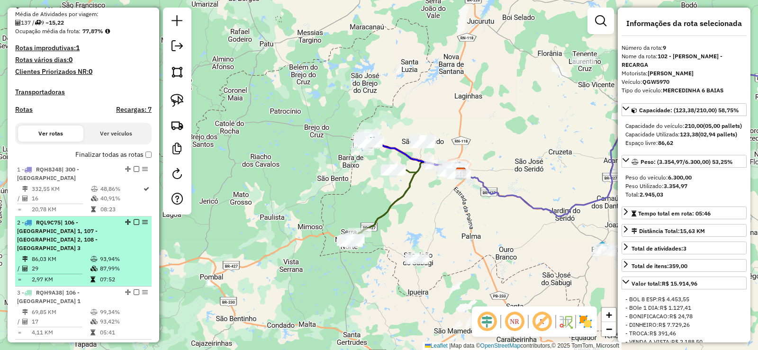
scroll to position [212, 0]
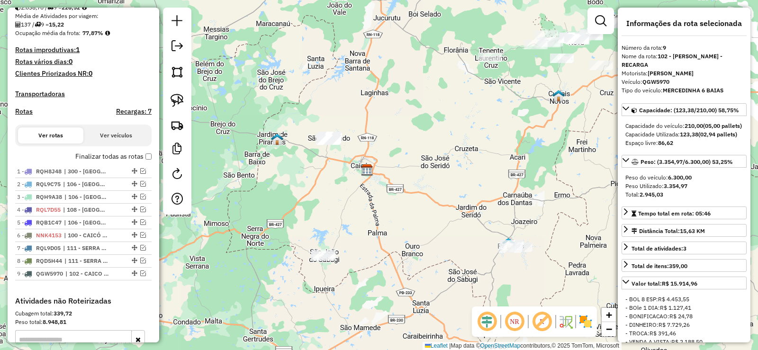
drag, startPoint x: 403, startPoint y: 199, endPoint x: 273, endPoint y: 204, distance: 130.7
click at [236, 205] on div "Janela de atendimento Grade de atendimento Capacidade Transportadoras Veículos …" at bounding box center [379, 175] width 758 height 350
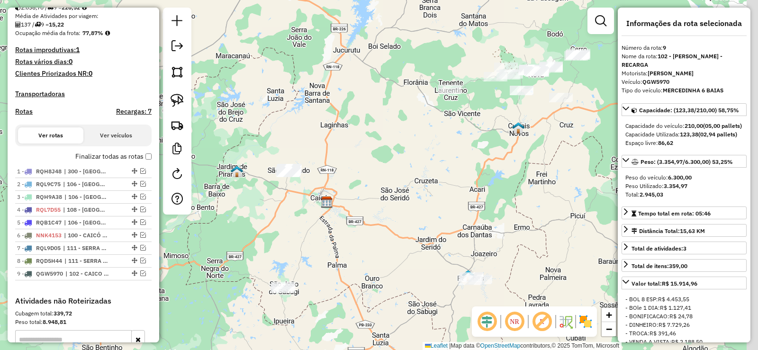
drag, startPoint x: 388, startPoint y: 201, endPoint x: 358, endPoint y: 237, distance: 47.0
click at [358, 237] on div "Janela de atendimento Grade de atendimento Capacidade Transportadoras Veículos …" at bounding box center [379, 175] width 758 height 350
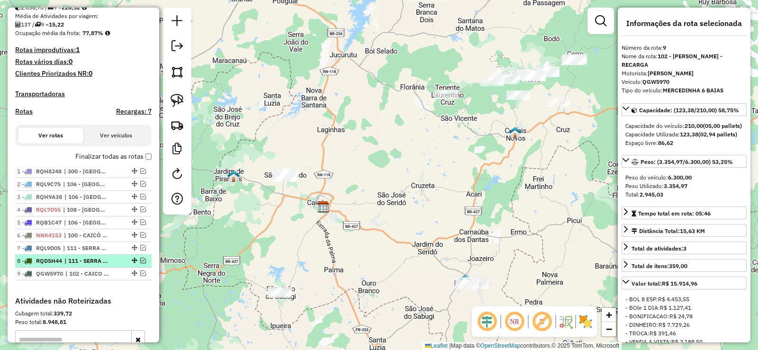
click at [141, 263] on em at bounding box center [143, 261] width 6 height 6
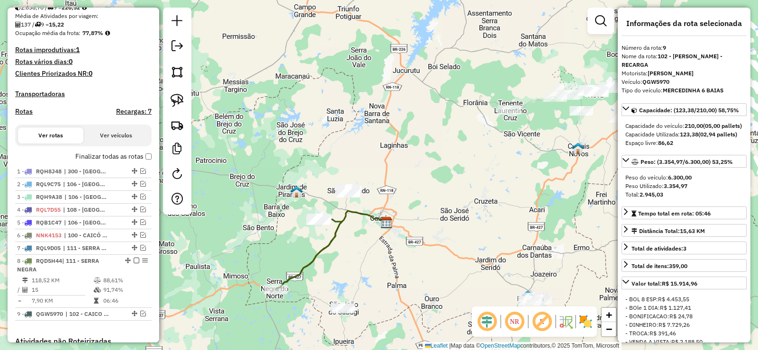
drag, startPoint x: 216, startPoint y: 190, endPoint x: 264, endPoint y: 217, distance: 54.7
click at [279, 208] on div "Janela de atendimento Grade de atendimento Capacidade Transportadoras Veículos …" at bounding box center [379, 175] width 758 height 350
click at [140, 250] on em at bounding box center [143, 248] width 6 height 6
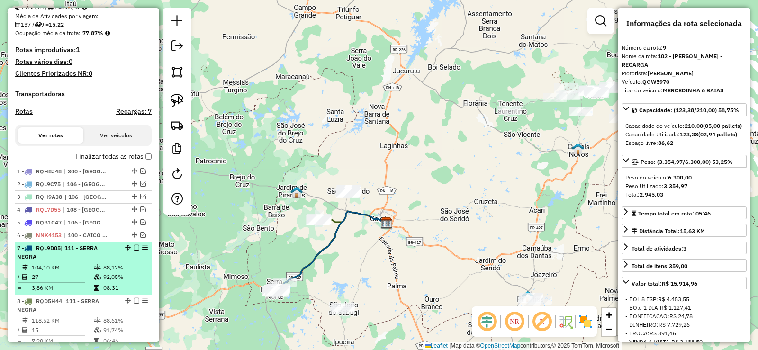
click at [134, 250] on em at bounding box center [137, 248] width 6 height 6
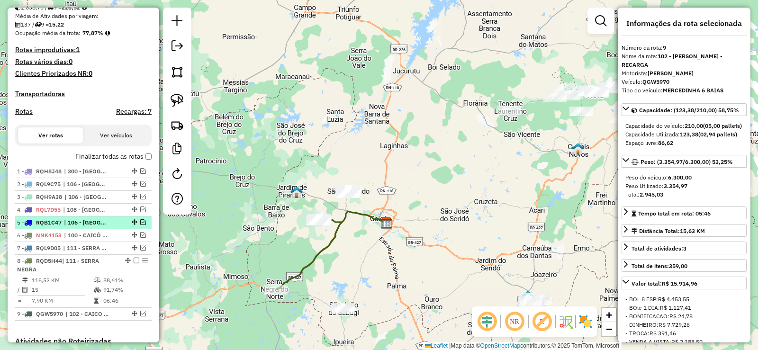
click at [140, 225] on em at bounding box center [143, 222] width 6 height 6
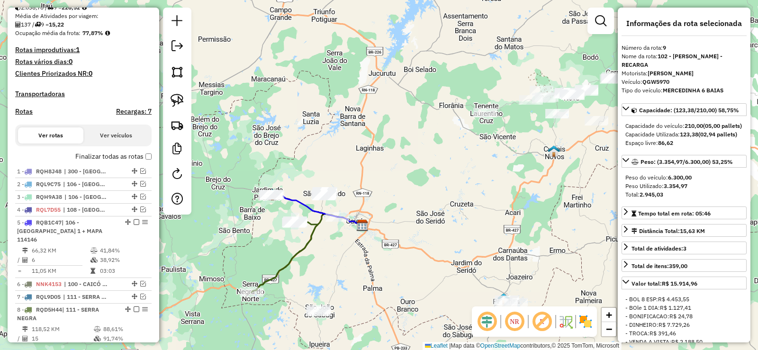
drag, startPoint x: 350, startPoint y: 242, endPoint x: 190, endPoint y: 240, distance: 160.1
click at [324, 245] on div "Janela de atendimento Grade de atendimento Capacidade Transportadoras Veículos …" at bounding box center [379, 175] width 758 height 350
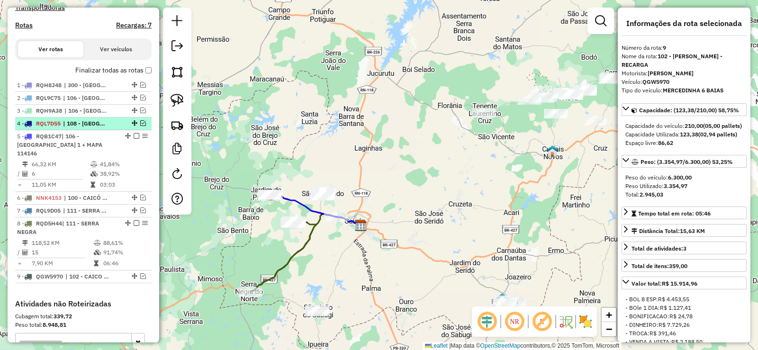
scroll to position [284, 0]
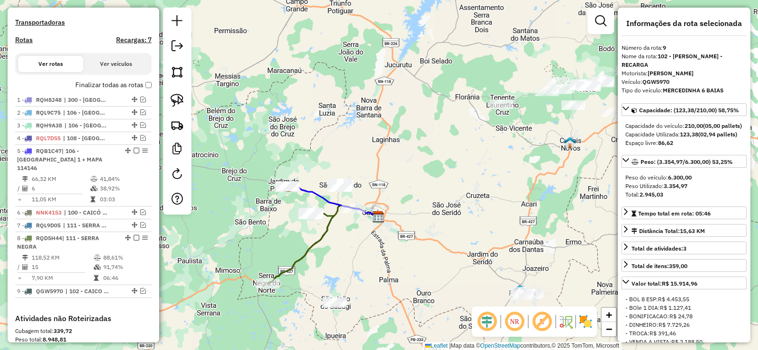
drag, startPoint x: 435, startPoint y: 198, endPoint x: 479, endPoint y: 181, distance: 47.0
click at [479, 181] on div "Janela de atendimento Grade de atendimento Capacidade Transportadoras Veículos …" at bounding box center [379, 175] width 758 height 350
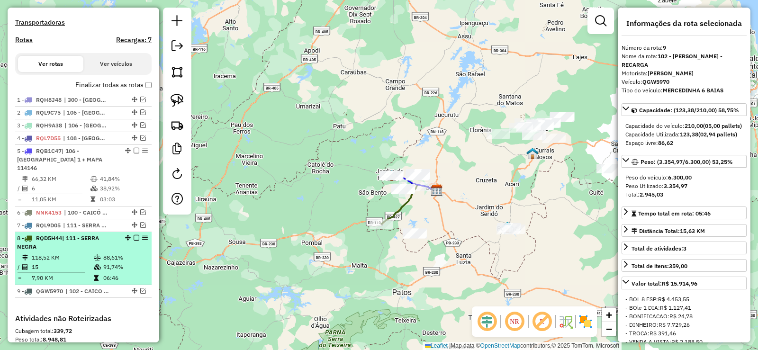
click at [130, 237] on div at bounding box center [133, 238] width 28 height 6
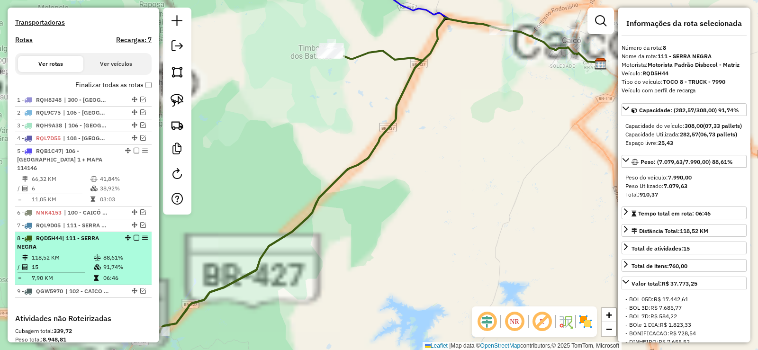
click at [134, 236] on em at bounding box center [137, 238] width 6 height 6
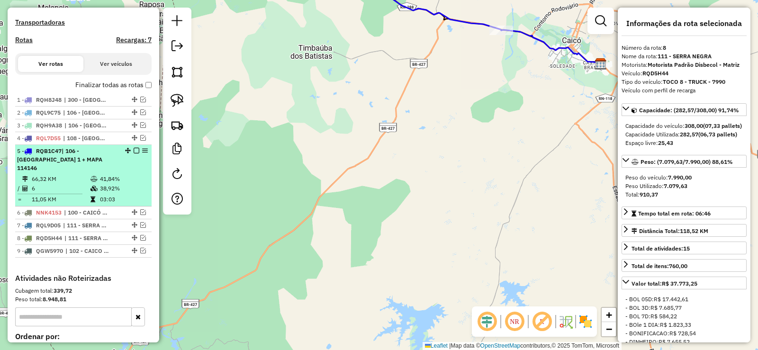
click at [134, 153] on em at bounding box center [137, 151] width 6 height 6
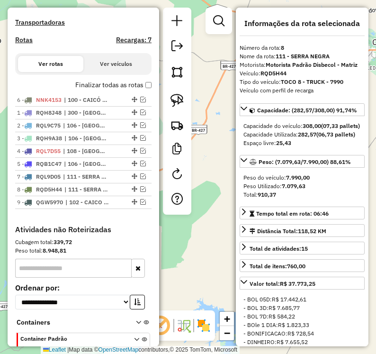
drag, startPoint x: 133, startPoint y: 171, endPoint x: 123, endPoint y: 103, distance: 69.4
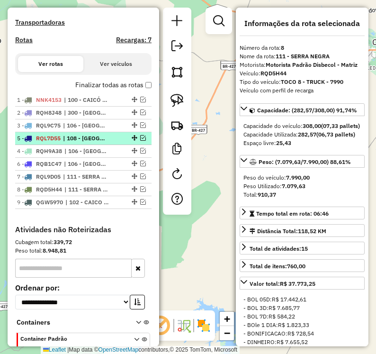
drag, startPoint x: 133, startPoint y: 159, endPoint x: 124, endPoint y: 118, distance: 42.2
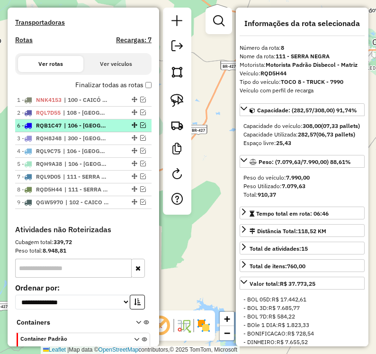
drag, startPoint x: 130, startPoint y: 170, endPoint x: 116, endPoint y: 138, distance: 34.6
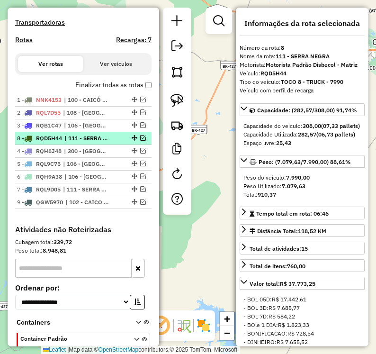
drag, startPoint x: 132, startPoint y: 197, endPoint x: 126, endPoint y: 142, distance: 55.7
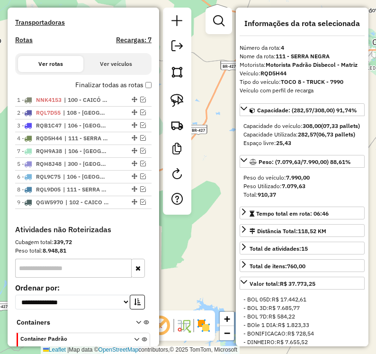
drag, startPoint x: 130, startPoint y: 182, endPoint x: 129, endPoint y: 155, distance: 26.6
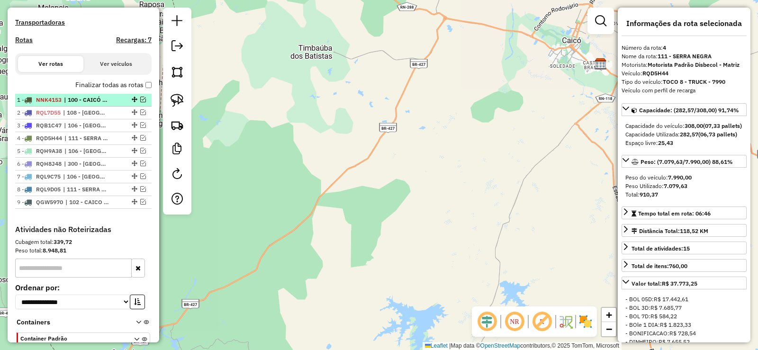
click at [140, 102] on em at bounding box center [143, 100] width 6 height 6
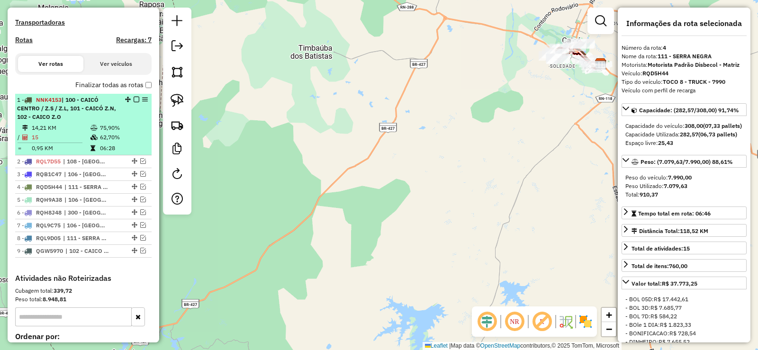
click at [87, 121] on div "1 - NNK4153 | 100 - CAICÓ CENTRO / Z.S / Z.L, 101 - CAICÓ Z.N, 102 - CAICO Z.O" at bounding box center [67, 109] width 100 height 26
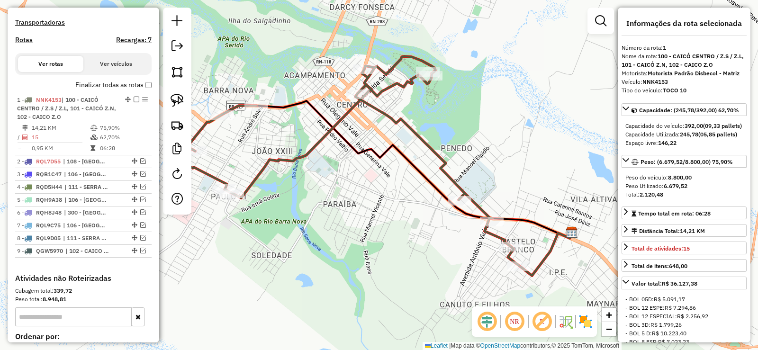
drag, startPoint x: 398, startPoint y: 237, endPoint x: 288, endPoint y: 201, distance: 115.7
click at [288, 203] on div "Janela de atendimento Grade de atendimento Capacidade Transportadoras Veículos …" at bounding box center [379, 175] width 758 height 350
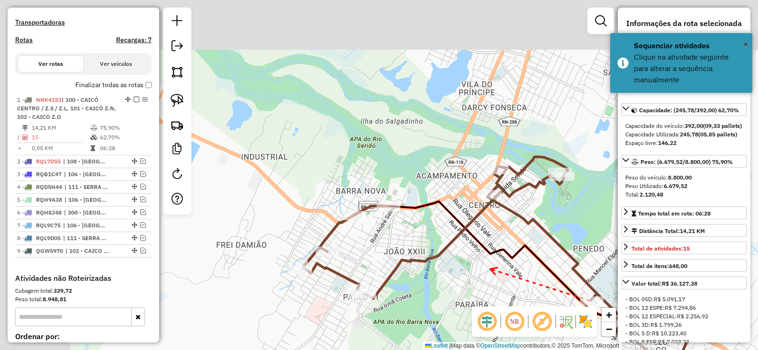
drag, startPoint x: 257, startPoint y: 135, endPoint x: 488, endPoint y: 268, distance: 266.4
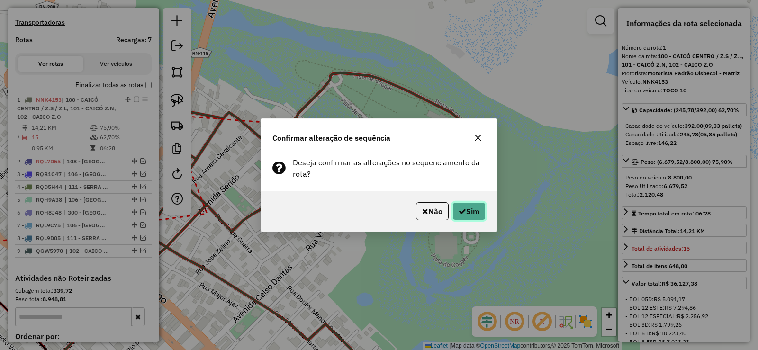
drag, startPoint x: 465, startPoint y: 211, endPoint x: 427, endPoint y: 239, distance: 48.1
click at [464, 212] on button "Sim" at bounding box center [468, 211] width 33 height 18
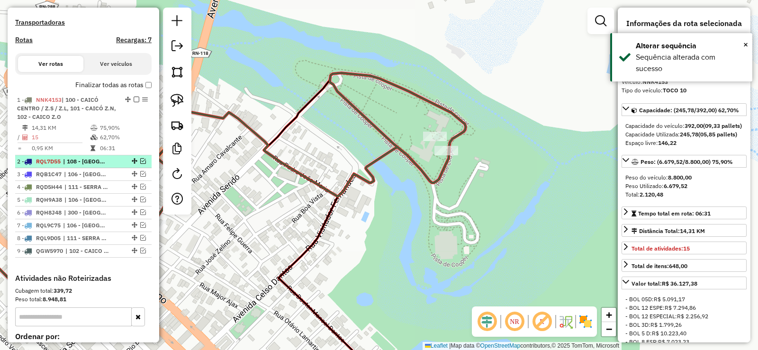
click at [141, 164] on em at bounding box center [143, 161] width 6 height 6
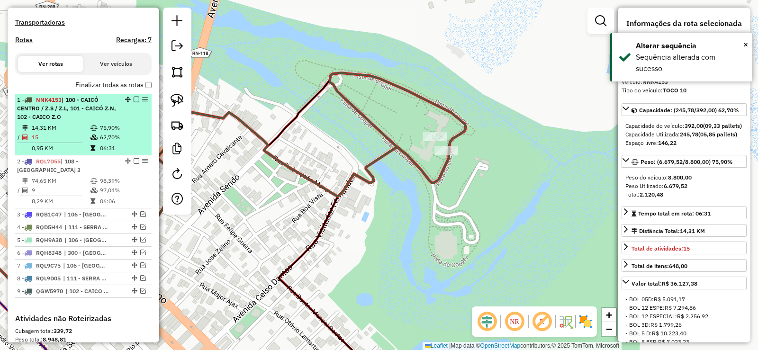
click at [134, 102] on em at bounding box center [137, 100] width 6 height 6
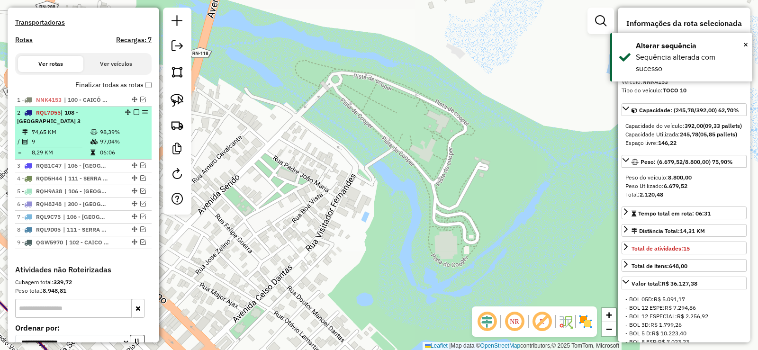
click at [93, 144] on icon at bounding box center [93, 142] width 7 height 6
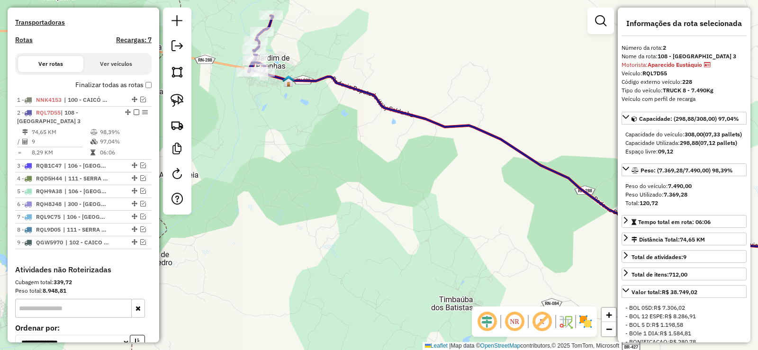
drag, startPoint x: 234, startPoint y: 188, endPoint x: 483, endPoint y: 186, distance: 249.1
click at [483, 186] on div "Janela de atendimento Grade de atendimento Capacidade Transportadoras Veículos …" at bounding box center [379, 175] width 758 height 350
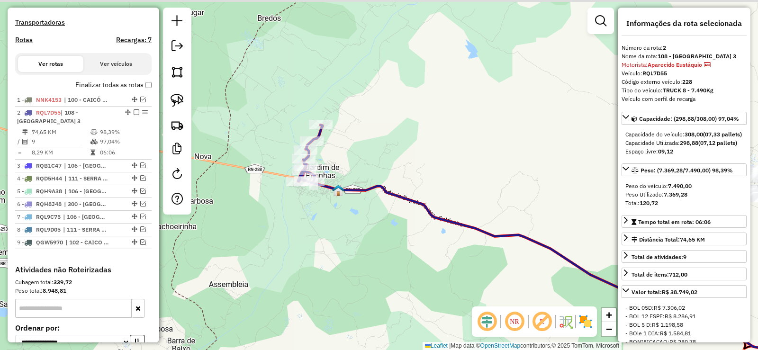
drag, startPoint x: 309, startPoint y: 133, endPoint x: 327, endPoint y: 206, distance: 76.0
click at [362, 232] on div "Janela de atendimento Grade de atendimento Capacidade Transportadoras Veículos …" at bounding box center [379, 175] width 758 height 350
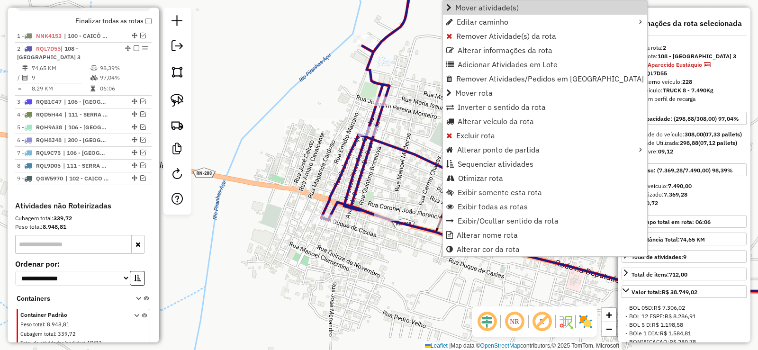
scroll to position [385, 0]
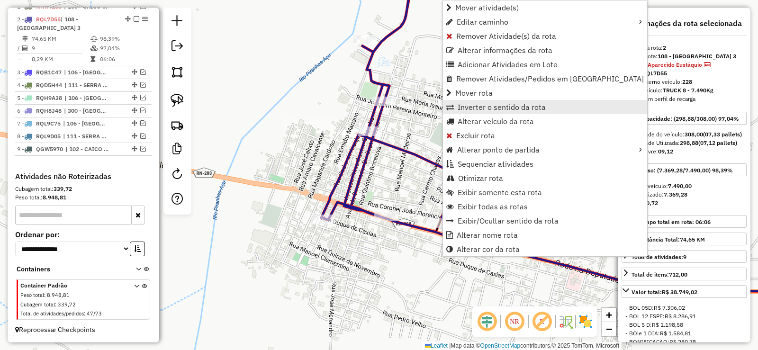
click at [472, 114] on link "Inverter o sentido da rota" at bounding box center [545, 107] width 204 height 14
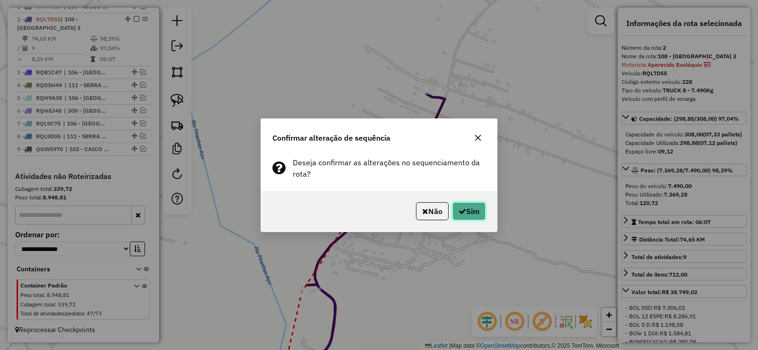
click at [467, 213] on button "Sim" at bounding box center [468, 211] width 33 height 18
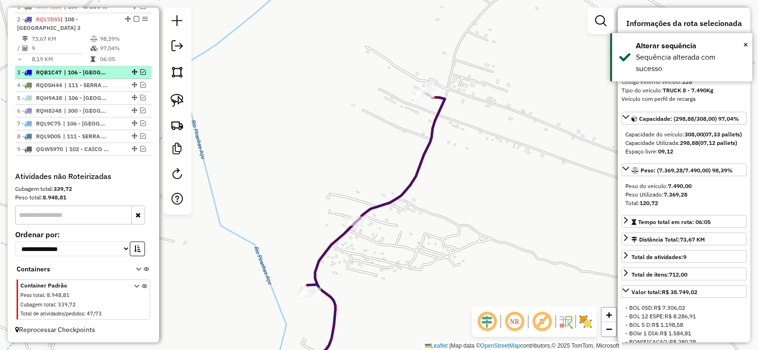
click at [141, 73] on em at bounding box center [143, 72] width 6 height 6
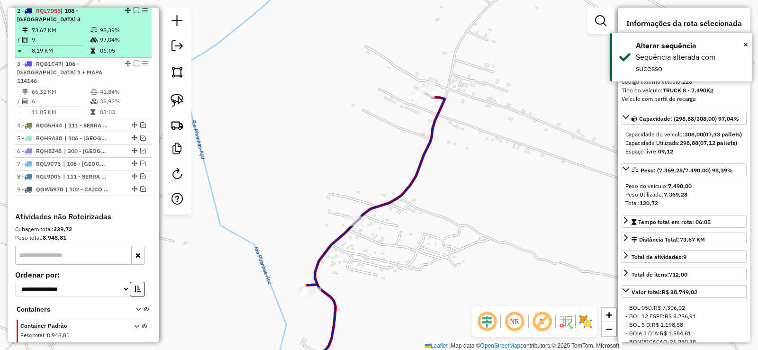
click at [134, 13] on em at bounding box center [137, 11] width 6 height 6
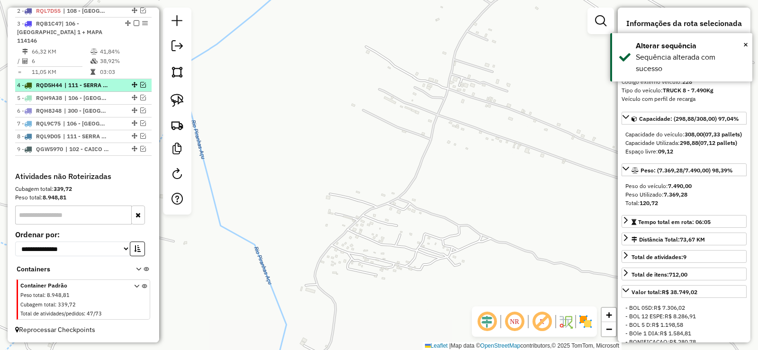
drag, startPoint x: 108, startPoint y: 73, endPoint x: 114, endPoint y: 83, distance: 10.8
click at [108, 73] on td "03:03" at bounding box center [123, 71] width 48 height 9
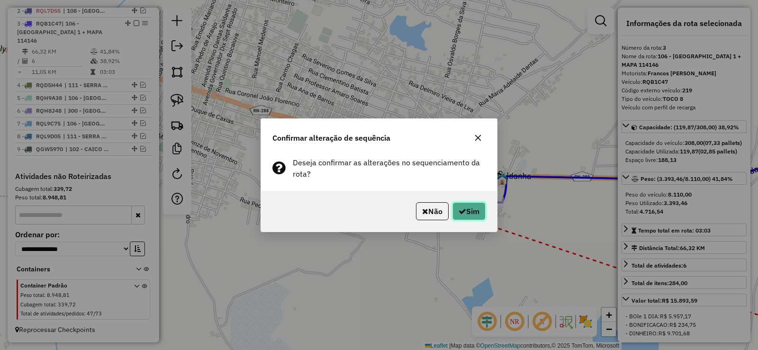
click at [470, 209] on button "Sim" at bounding box center [468, 211] width 33 height 18
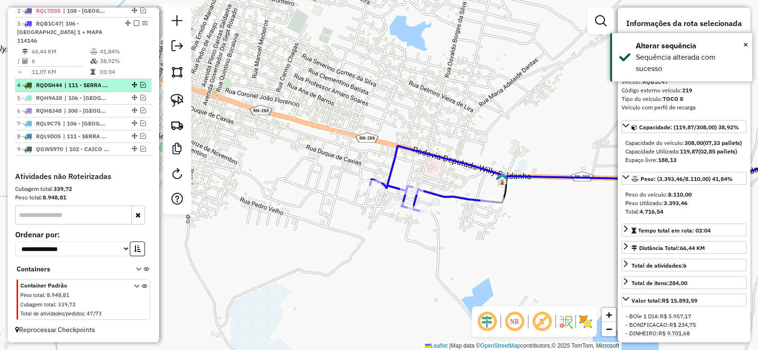
click at [140, 84] on em at bounding box center [143, 85] width 6 height 6
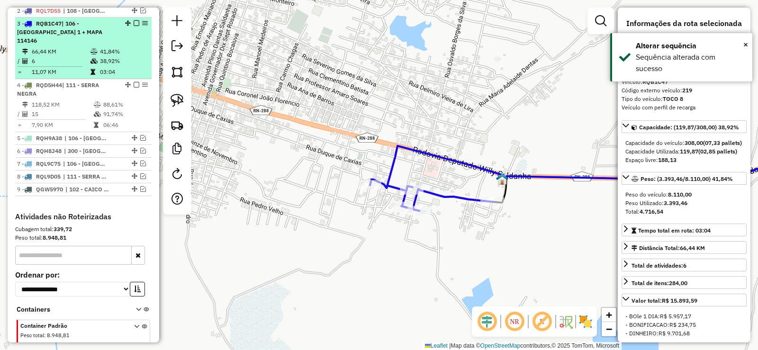
click at [134, 26] on em at bounding box center [137, 23] width 6 height 6
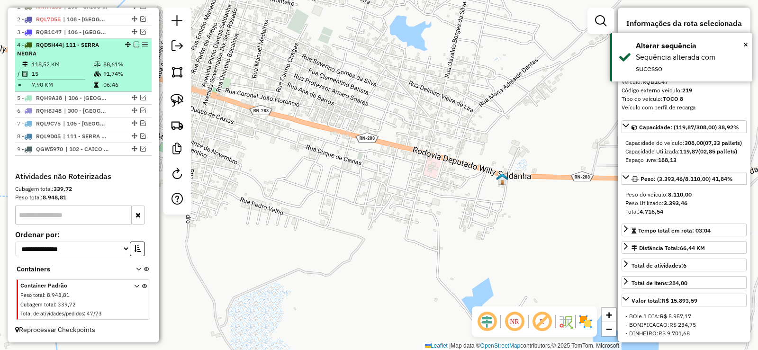
click at [80, 74] on td "15" at bounding box center [62, 73] width 62 height 9
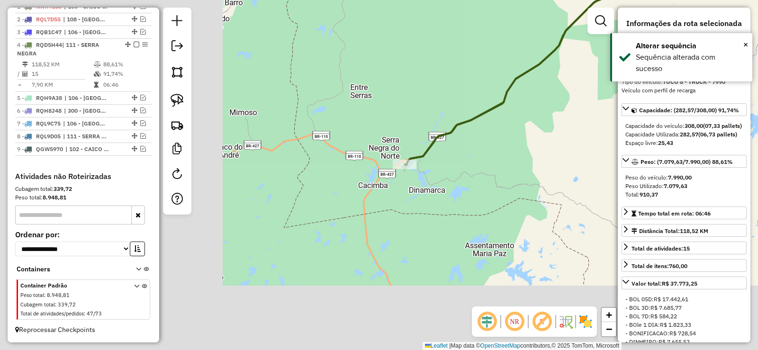
drag, startPoint x: 350, startPoint y: 85, endPoint x: 491, endPoint y: -7, distance: 168.6
click at [491, 0] on html "Aguarde... Pop-up bloqueado! Seu navegador bloqueou automáticamente a abertura …" at bounding box center [379, 175] width 758 height 350
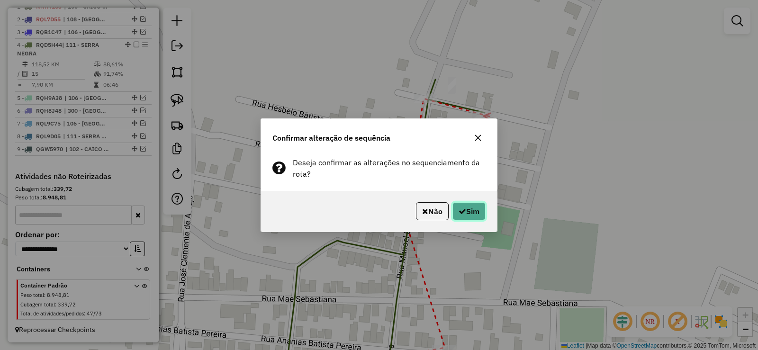
click at [475, 210] on button "Sim" at bounding box center [468, 211] width 33 height 18
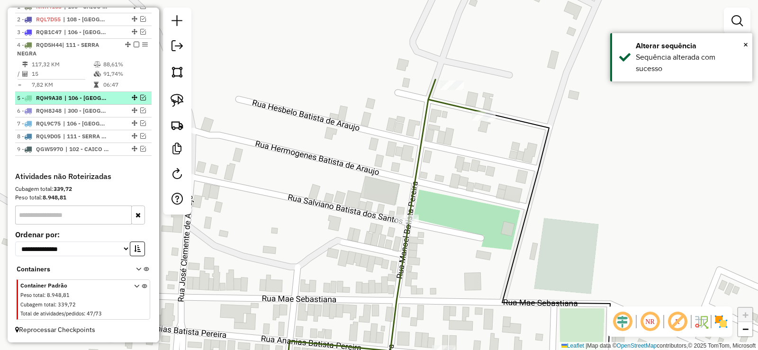
click at [140, 98] on em at bounding box center [143, 98] width 6 height 6
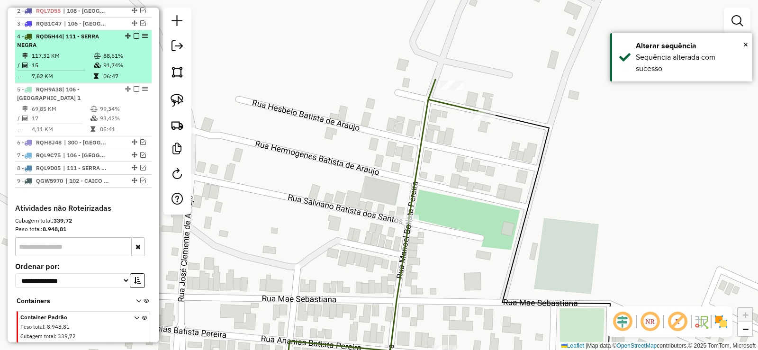
click at [134, 39] on em at bounding box center [137, 36] width 6 height 6
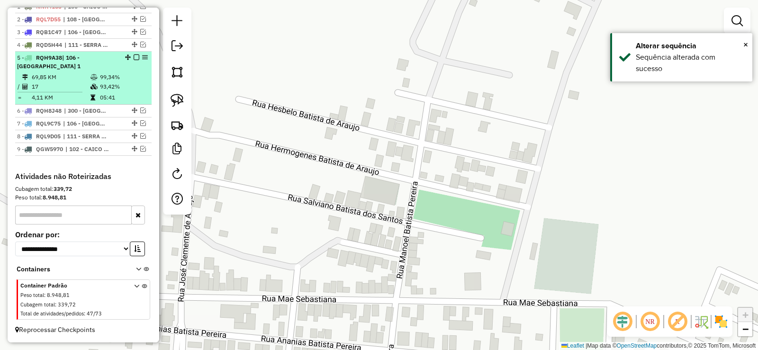
drag, startPoint x: 87, startPoint y: 79, endPoint x: 110, endPoint y: 81, distance: 23.4
click at [87, 77] on td "69,85 KM" at bounding box center [60, 76] width 59 height 9
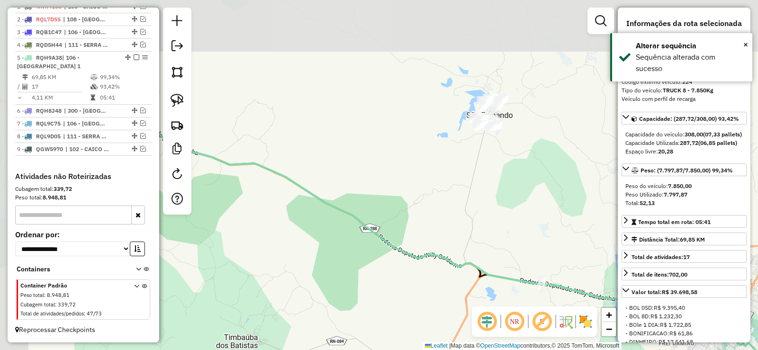
drag, startPoint x: 377, startPoint y: 112, endPoint x: 565, endPoint y: 229, distance: 221.0
click at [582, 233] on div "Janela de atendimento Grade de atendimento Capacidade Transportadoras Veículos …" at bounding box center [379, 175] width 758 height 350
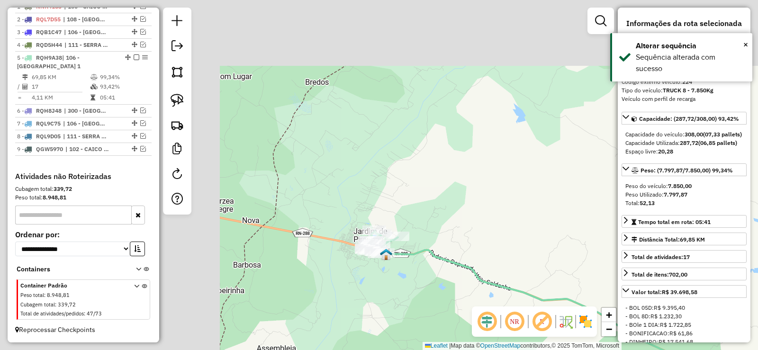
drag, startPoint x: 284, startPoint y: 139, endPoint x: 609, endPoint y: 274, distance: 352.1
click at [613, 276] on div "Janela de atendimento Grade de atendimento Capacidade Transportadoras Veículos …" at bounding box center [379, 175] width 758 height 350
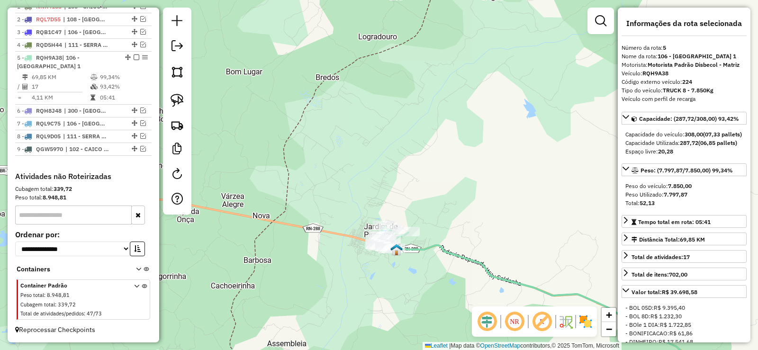
drag, startPoint x: 499, startPoint y: 228, endPoint x: 399, endPoint y: 229, distance: 99.9
click at [491, 195] on div "Janela de atendimento Grade de atendimento Capacidade Transportadoras Veículos …" at bounding box center [379, 175] width 758 height 350
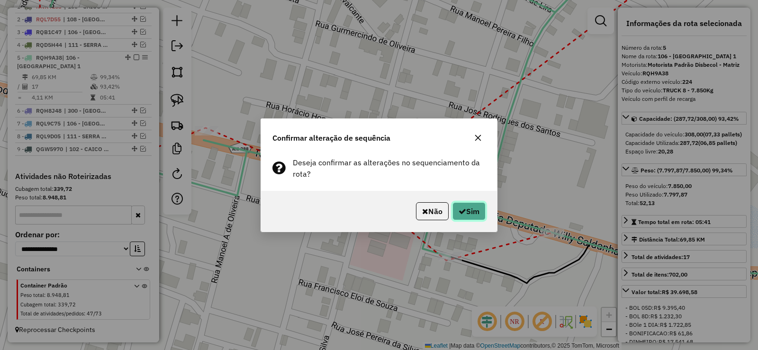
click at [473, 214] on button "Sim" at bounding box center [468, 211] width 33 height 18
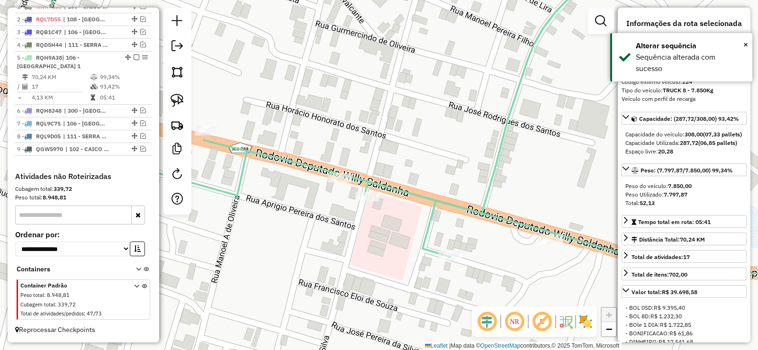
drag, startPoint x: 339, startPoint y: 243, endPoint x: 357, endPoint y: 192, distance: 54.1
click at [366, 198] on div "Janela de atendimento Grade de atendimento Capacidade Transportadoras Veículos …" at bounding box center [379, 175] width 758 height 350
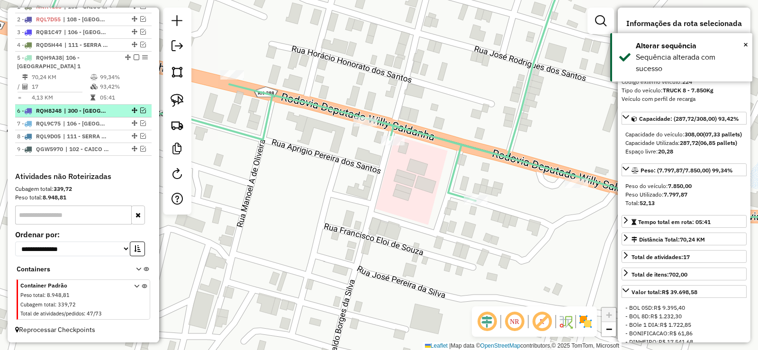
click at [140, 108] on em at bounding box center [143, 110] width 6 height 6
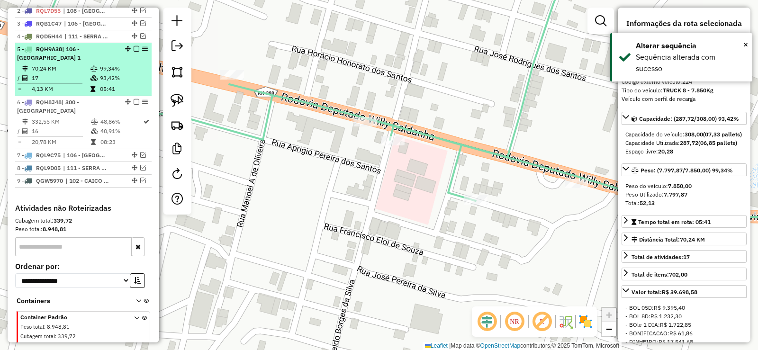
click at [134, 52] on em at bounding box center [137, 49] width 6 height 6
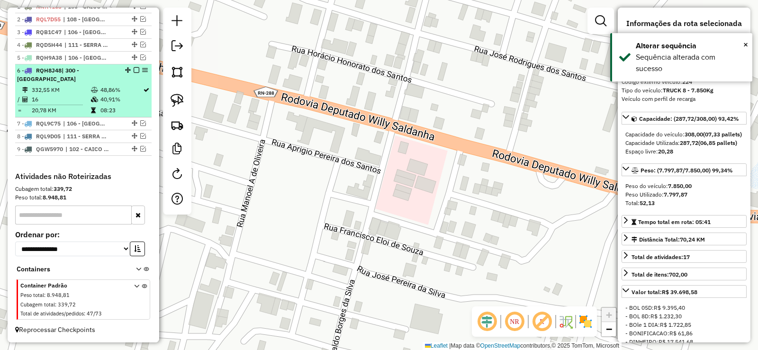
drag, startPoint x: 94, startPoint y: 85, endPoint x: 101, endPoint y: 89, distance: 8.0
click at [93, 85] on td at bounding box center [94, 89] width 9 height 9
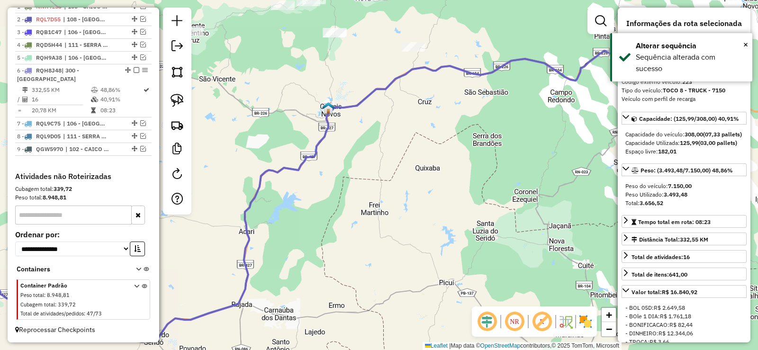
drag, startPoint x: 409, startPoint y: 161, endPoint x: 225, endPoint y: 208, distance: 190.0
click at [224, 209] on div "Janela de atendimento Grade de atendimento Capacidade Transportadoras Veículos …" at bounding box center [379, 175] width 758 height 350
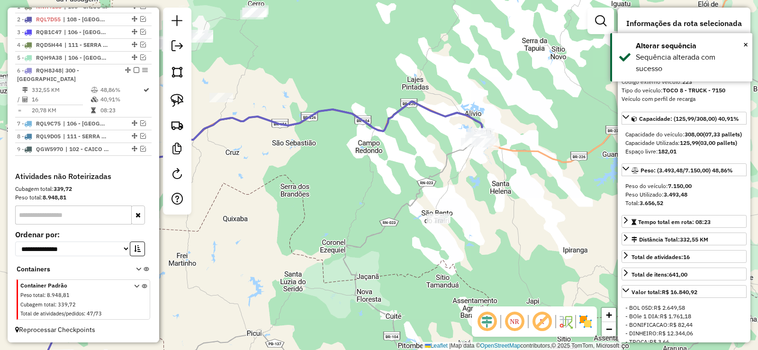
drag, startPoint x: 410, startPoint y: 186, endPoint x: 348, endPoint y: 199, distance: 64.0
click at [329, 205] on div "Janela de atendimento Grade de atendimento Capacidade Transportadoras Veículos …" at bounding box center [379, 175] width 758 height 350
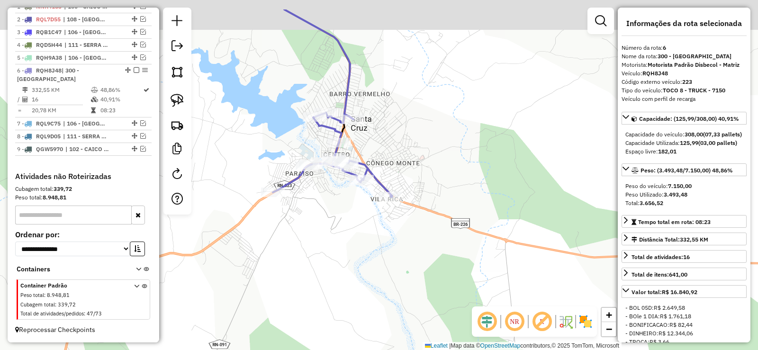
drag, startPoint x: 310, startPoint y: 143, endPoint x: 344, endPoint y: 191, distance: 58.3
click at [336, 207] on div "Janela de atendimento Grade de atendimento Capacidade Transportadoras Veículos …" at bounding box center [379, 175] width 758 height 350
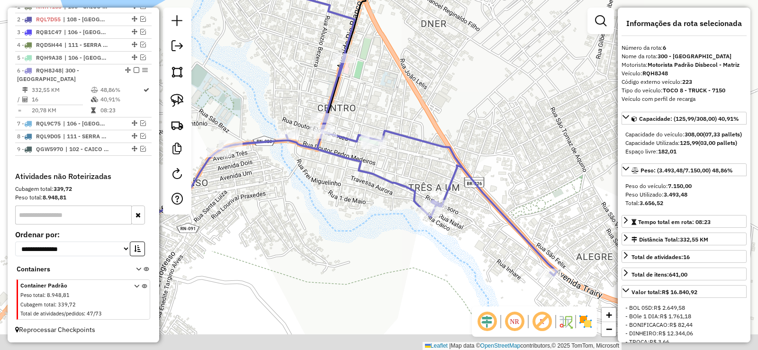
drag, startPoint x: 344, startPoint y: 202, endPoint x: 335, endPoint y: 123, distance: 79.5
click at [335, 123] on div "Janela de atendimento Grade de atendimento Capacidade Transportadoras Veículos …" at bounding box center [379, 175] width 758 height 350
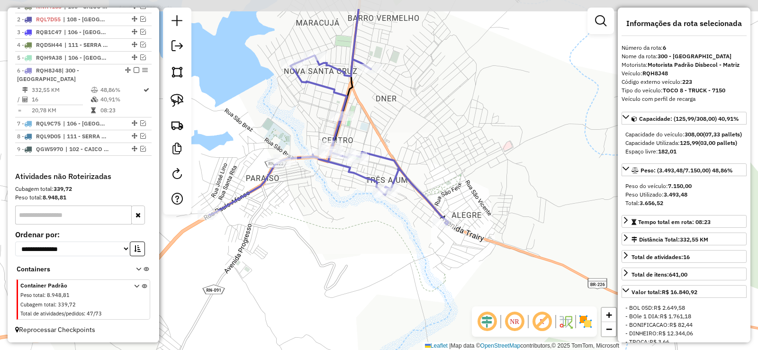
drag, startPoint x: 332, startPoint y: 165, endPoint x: 340, endPoint y: 209, distance: 44.8
click at [340, 209] on div "Janela de atendimento Grade de atendimento Capacidade Transportadoras Veículos …" at bounding box center [379, 175] width 758 height 350
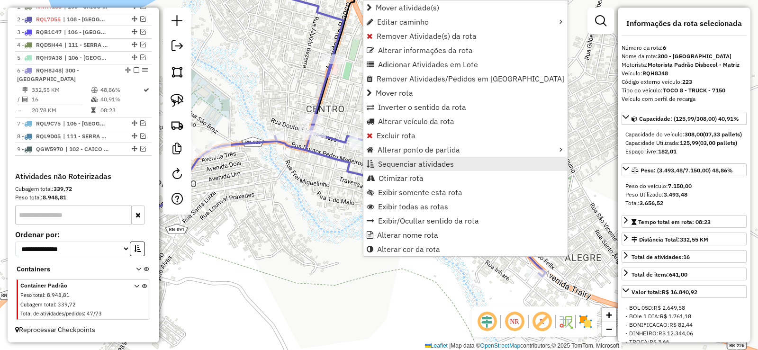
click at [405, 161] on span "Sequenciar atividades" at bounding box center [416, 164] width 76 height 8
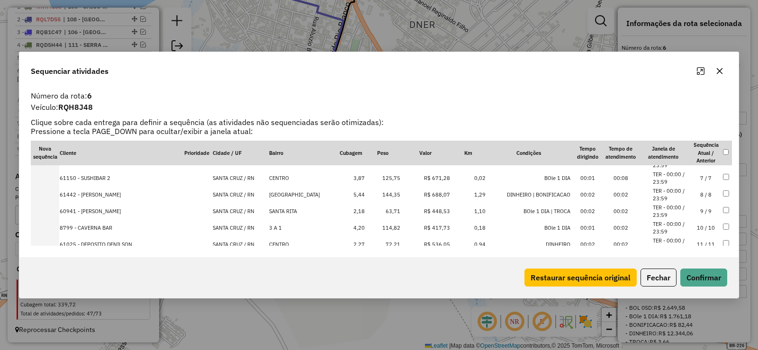
click at [701, 173] on td "7 / 7" at bounding box center [705, 178] width 33 height 17
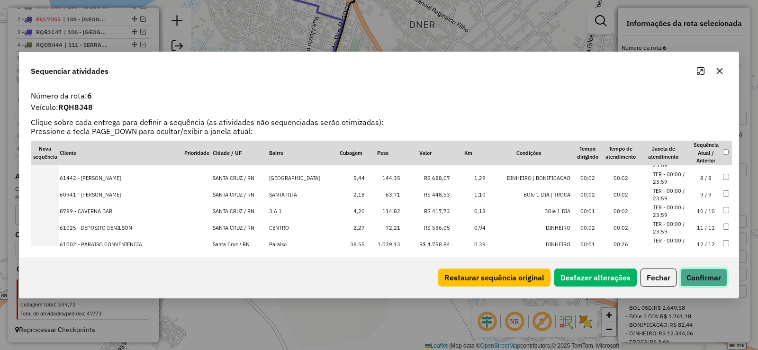
click at [693, 270] on button "Confirmar" at bounding box center [703, 277] width 47 height 18
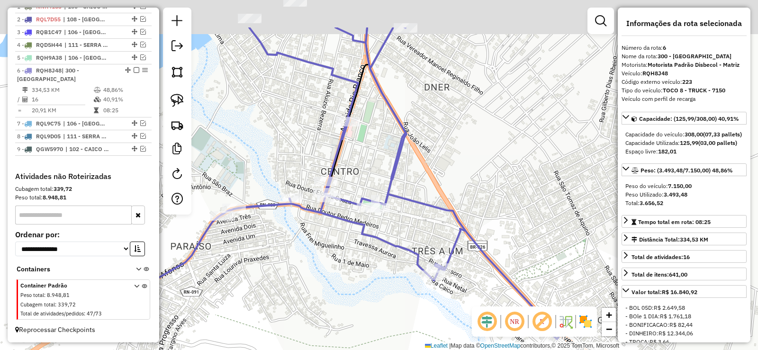
drag, startPoint x: 361, startPoint y: 174, endPoint x: 376, endPoint y: 227, distance: 54.8
click at [376, 235] on icon at bounding box center [321, 183] width 477 height 312
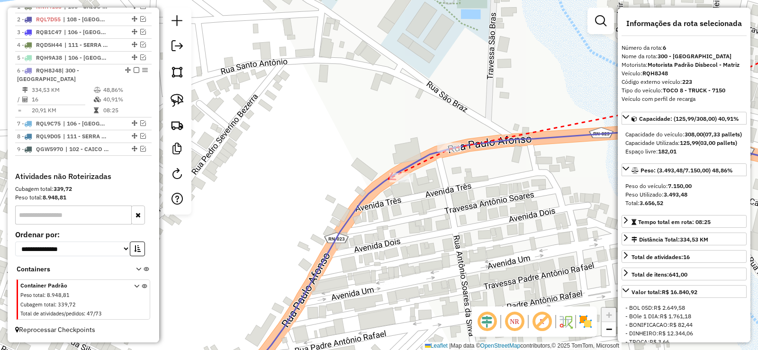
click at [388, 179] on icon at bounding box center [391, 176] width 7 height 6
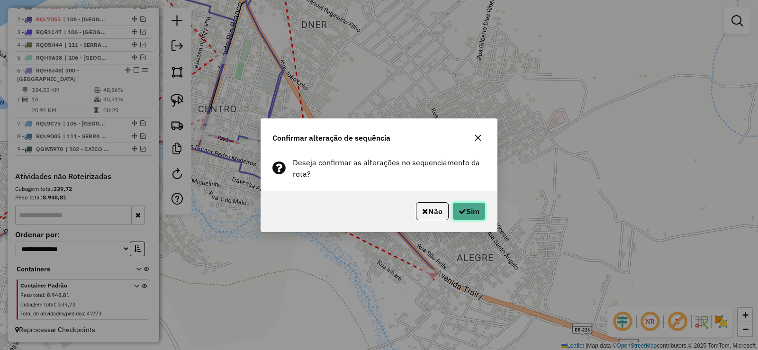
click at [478, 214] on button "Sim" at bounding box center [468, 211] width 33 height 18
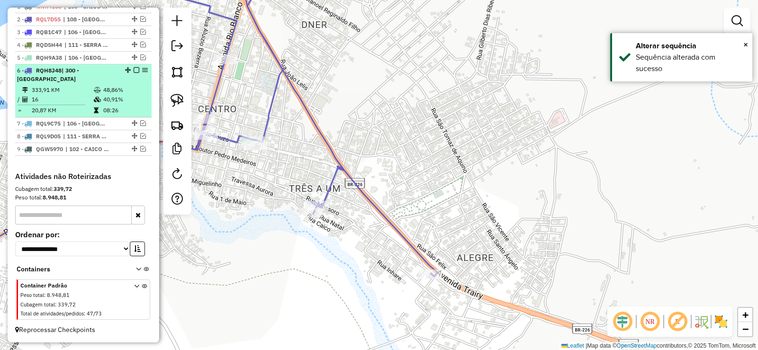
drag, startPoint x: 140, startPoint y: 122, endPoint x: 134, endPoint y: 78, distance: 43.9
click at [140, 121] on em at bounding box center [143, 123] width 6 height 6
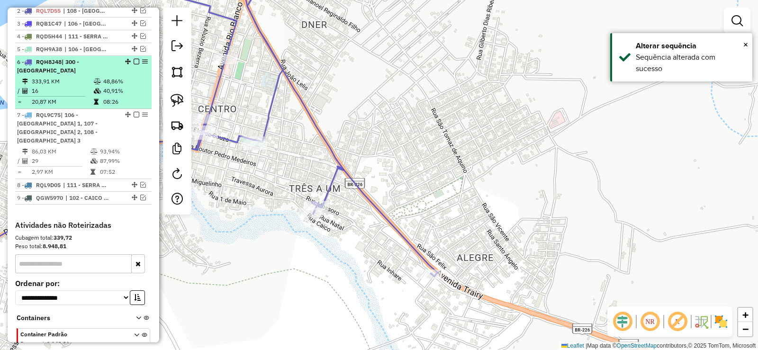
click at [135, 64] on em at bounding box center [137, 62] width 6 height 6
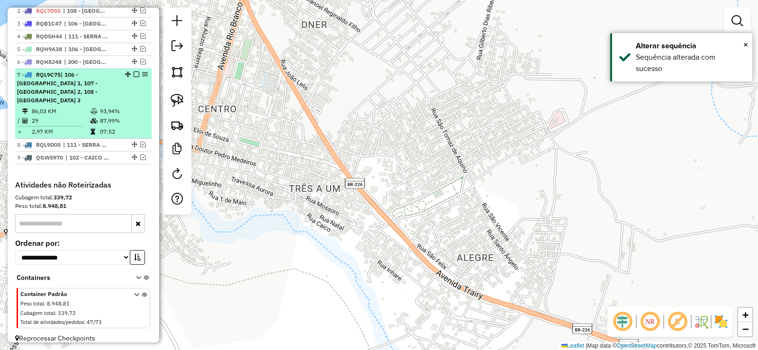
click at [102, 125] on td "87,99%" at bounding box center [123, 120] width 48 height 9
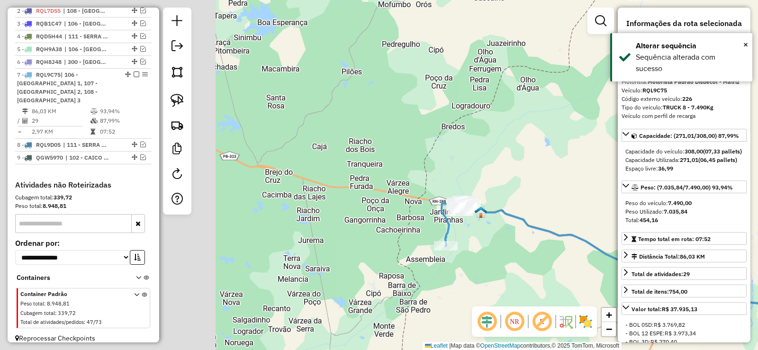
drag, startPoint x: 281, startPoint y: 180, endPoint x: 480, endPoint y: 224, distance: 203.7
click at [510, 250] on div "Janela de atendimento Grade de atendimento Capacidade Transportadoras Veículos …" at bounding box center [379, 175] width 758 height 350
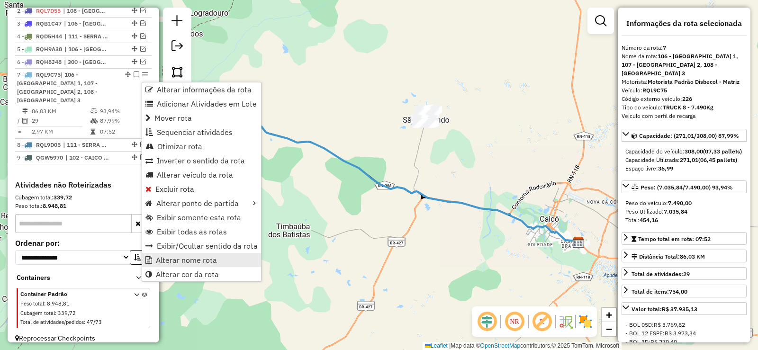
click at [199, 258] on span "Alterar nome rota" at bounding box center [186, 260] width 61 height 8
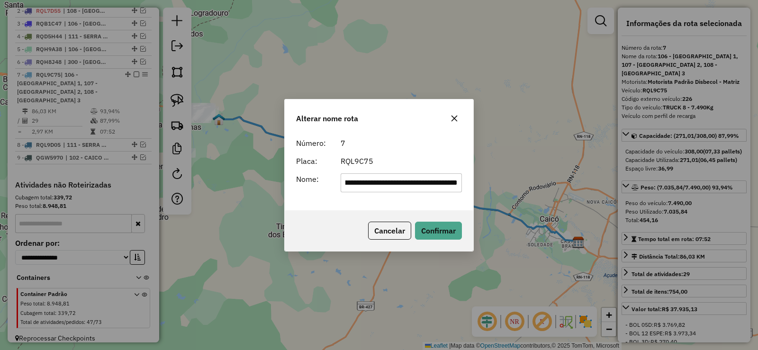
scroll to position [0, 230]
type input "**********"
click at [436, 228] on button "Confirmar" at bounding box center [438, 231] width 47 height 18
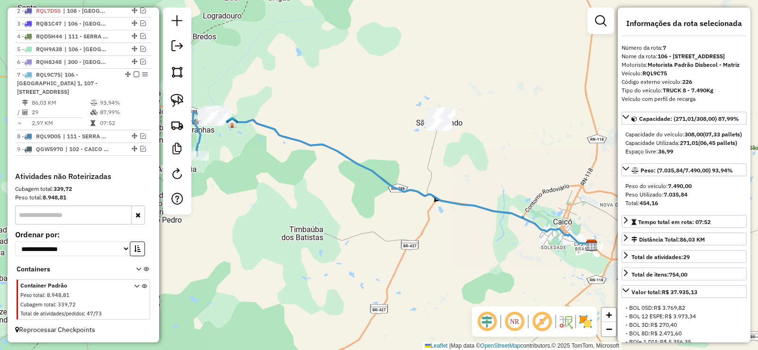
drag, startPoint x: 260, startPoint y: 158, endPoint x: 386, endPoint y: 185, distance: 129.3
click at [386, 185] on div "Janela de atendimento Grade de atendimento Capacidade Transportadoras Veículos …" at bounding box center [379, 175] width 758 height 350
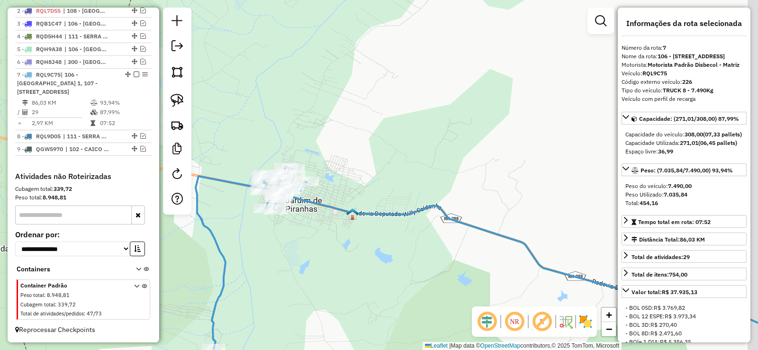
drag, startPoint x: 489, startPoint y: 116, endPoint x: 472, endPoint y: 146, distance: 35.4
click at [472, 146] on div "Janela de atendimento Grade de atendimento Capacidade Transportadoras Veículos …" at bounding box center [379, 175] width 758 height 350
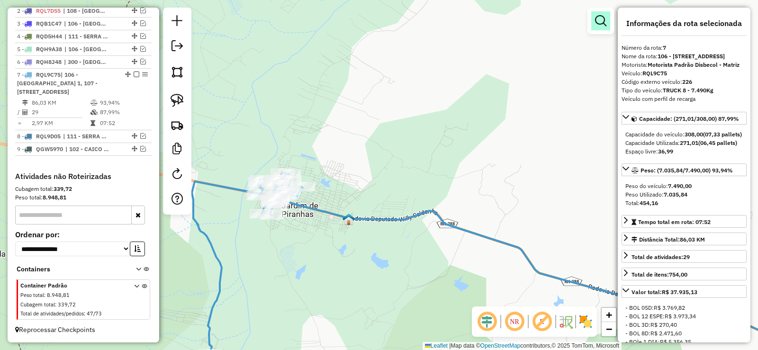
click at [608, 18] on link at bounding box center [600, 20] width 19 height 19
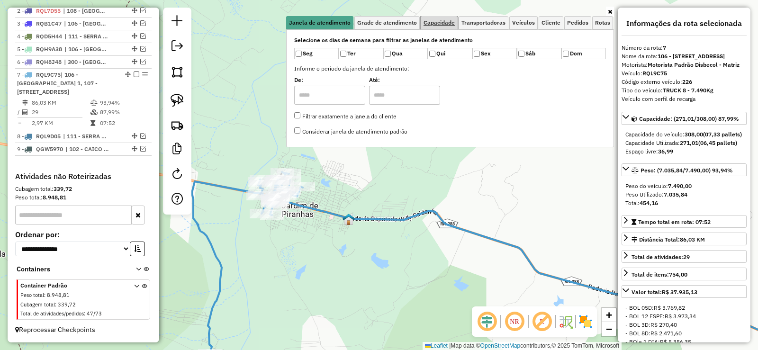
click at [443, 22] on span "Capacidade" at bounding box center [438, 23] width 31 height 6
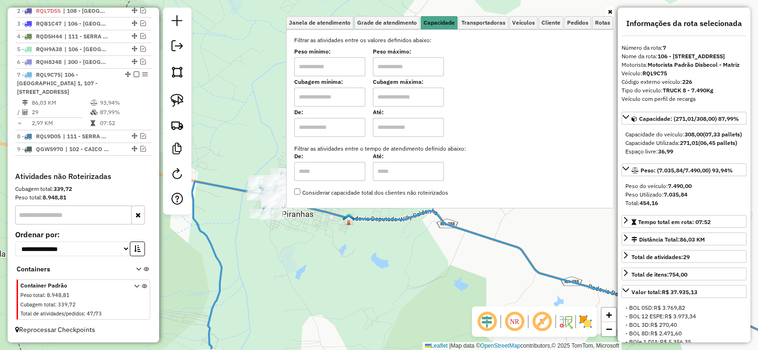
click at [341, 101] on input "text" at bounding box center [329, 97] width 71 height 19
type input "****"
click at [403, 97] on input "text" at bounding box center [408, 97] width 71 height 19
type input "****"
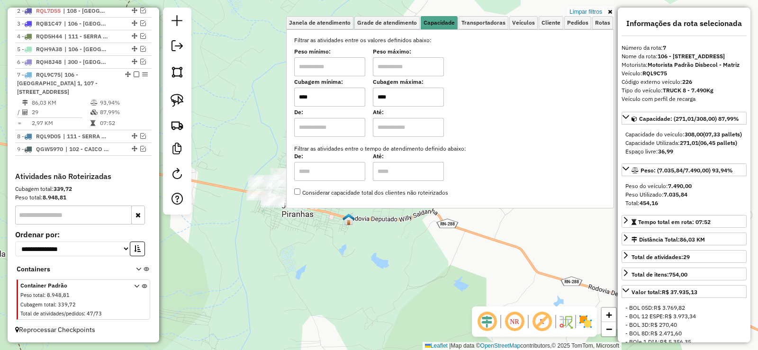
click at [302, 251] on div "Limpar filtros Janela de atendimento Grade de atendimento Capacidade Transporta…" at bounding box center [379, 175] width 758 height 350
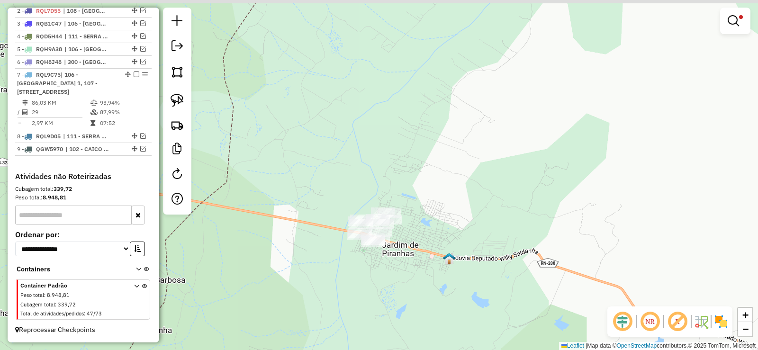
drag, startPoint x: 376, startPoint y: 255, endPoint x: 392, endPoint y: 250, distance: 16.7
click at [393, 252] on div "Limpar filtros Janela de atendimento Grade de atendimento Capacidade Transporta…" at bounding box center [379, 175] width 758 height 350
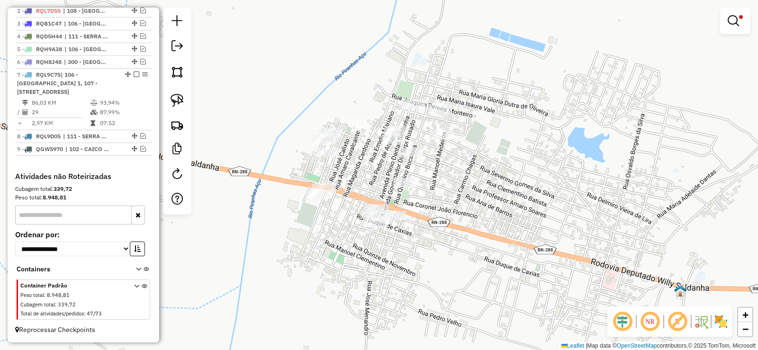
drag, startPoint x: 408, startPoint y: 205, endPoint x: 448, endPoint y: 225, distance: 45.1
click at [448, 225] on div "Limpar filtros Janela de atendimento Grade de atendimento Capacidade Transporta…" at bounding box center [379, 175] width 758 height 350
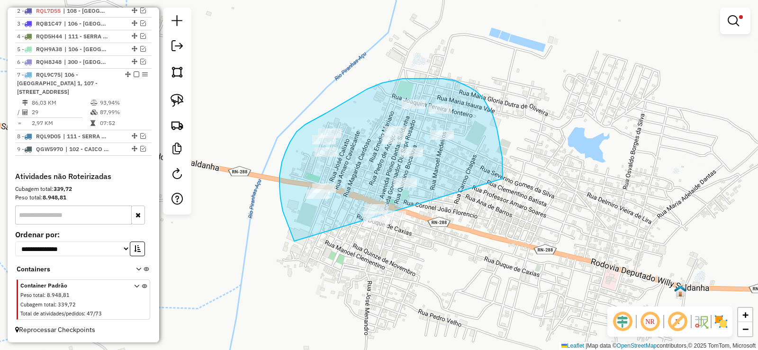
drag, startPoint x: 498, startPoint y: 134, endPoint x: 408, endPoint y: 287, distance: 177.2
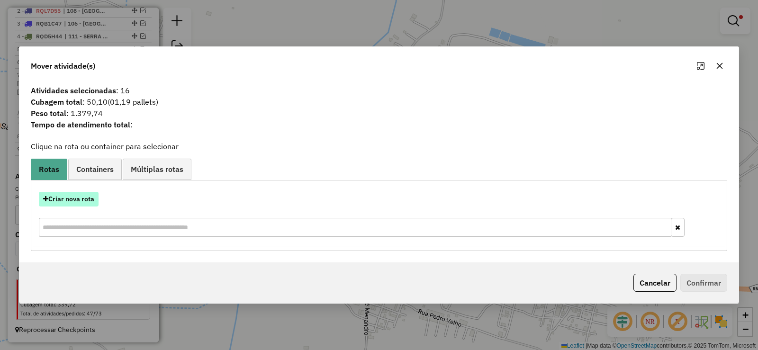
click at [83, 198] on button "Criar nova rota" at bounding box center [69, 199] width 60 height 15
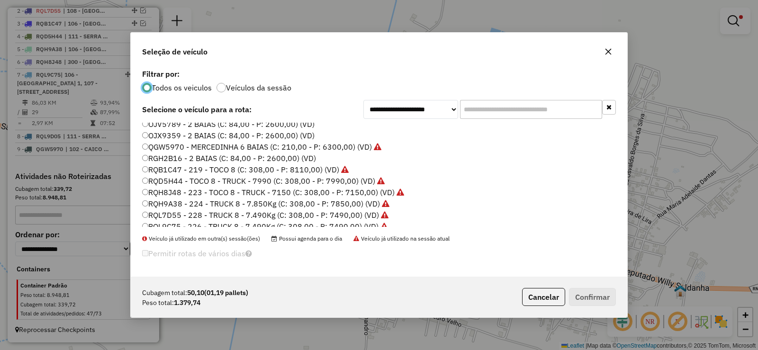
scroll to position [47, 0]
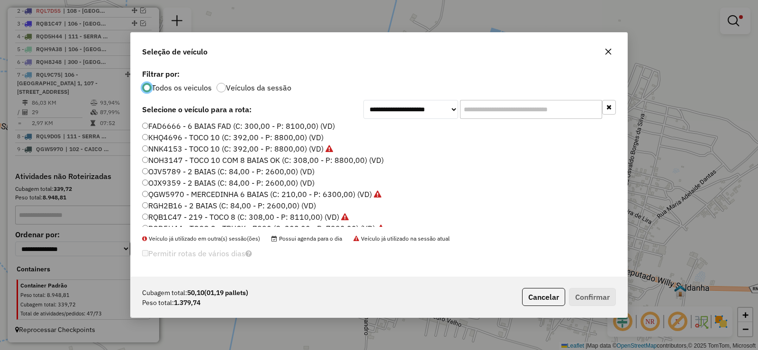
click at [174, 171] on label "OJV5789 - 2 BAIAS (C: 84,00 - P: 2600,00) (VD)" at bounding box center [228, 171] width 172 height 11
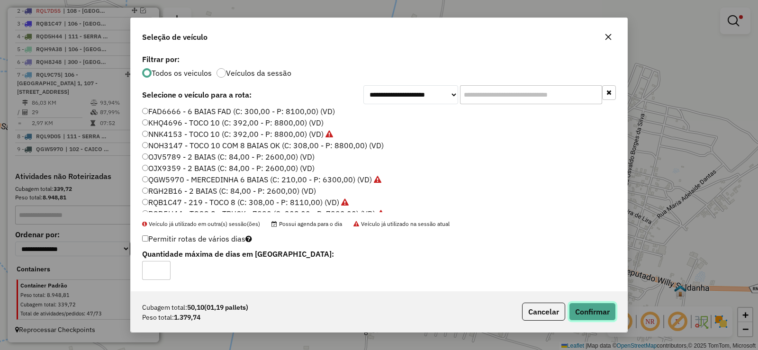
click at [602, 310] on button "Confirmar" at bounding box center [592, 312] width 47 height 18
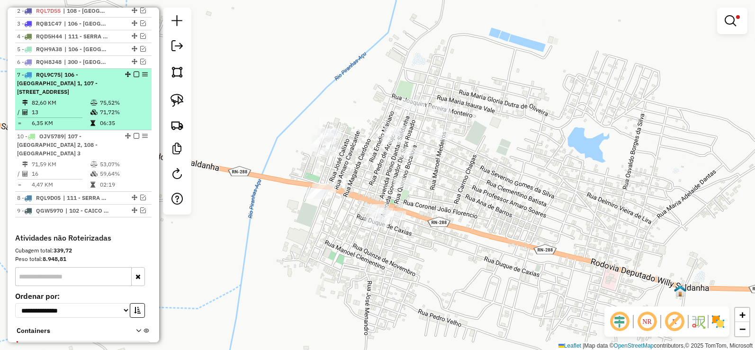
drag, startPoint x: 125, startPoint y: 178, endPoint x: 116, endPoint y: 143, distance: 35.0
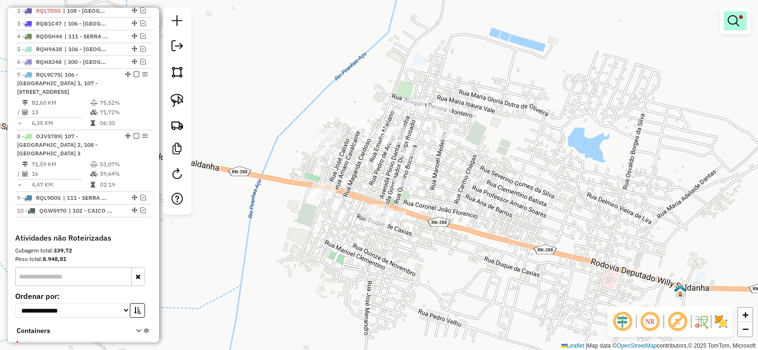
click at [726, 21] on link at bounding box center [734, 20] width 23 height 19
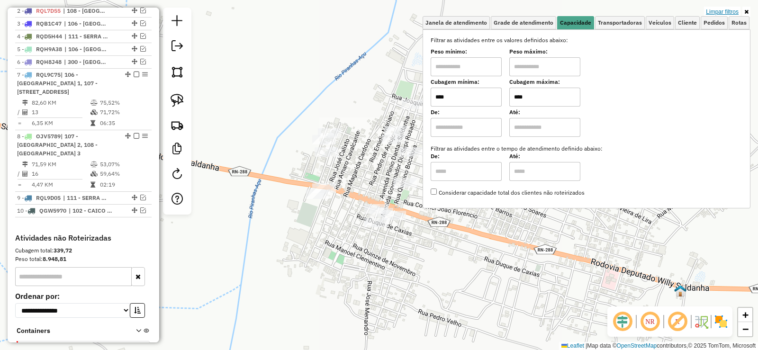
click at [721, 12] on link "Limpar filtros" at bounding box center [722, 12] width 36 height 10
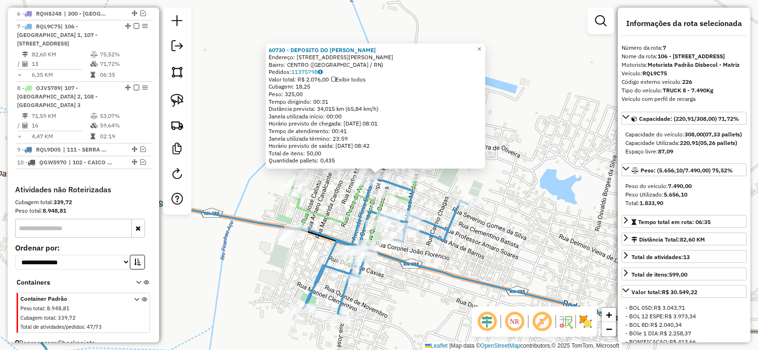
scroll to position [455, 0]
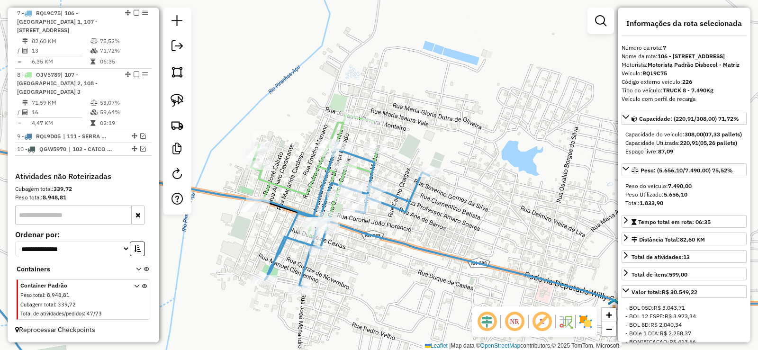
drag, startPoint x: 382, startPoint y: 214, endPoint x: 446, endPoint y: 208, distance: 64.3
click at [446, 208] on div "Janela de atendimento Grade de atendimento Capacidade Transportadoras Veículos …" at bounding box center [379, 175] width 758 height 350
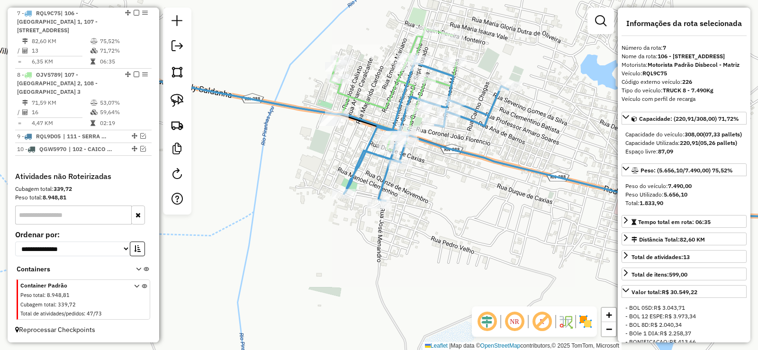
drag, startPoint x: 237, startPoint y: 231, endPoint x: 314, endPoint y: 120, distance: 135.0
click at [312, 123] on div "Janela de atendimento Grade de atendimento Capacidade Transportadoras Veículos …" at bounding box center [379, 175] width 758 height 350
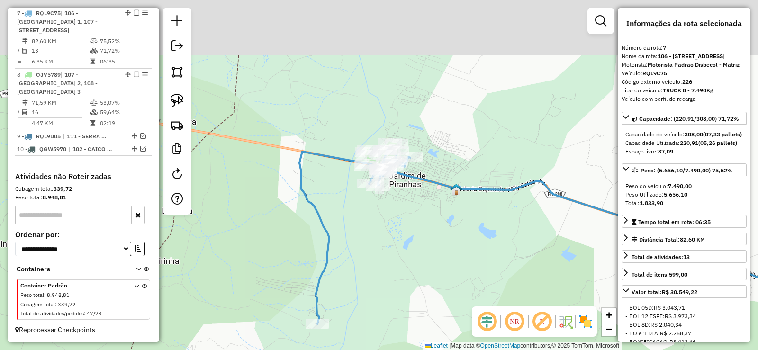
drag, startPoint x: 437, startPoint y: 239, endPoint x: 428, endPoint y: 247, distance: 11.8
click at [431, 249] on div "Janela de atendimento Grade de atendimento Capacidade Transportadoras Veículos …" at bounding box center [379, 175] width 758 height 350
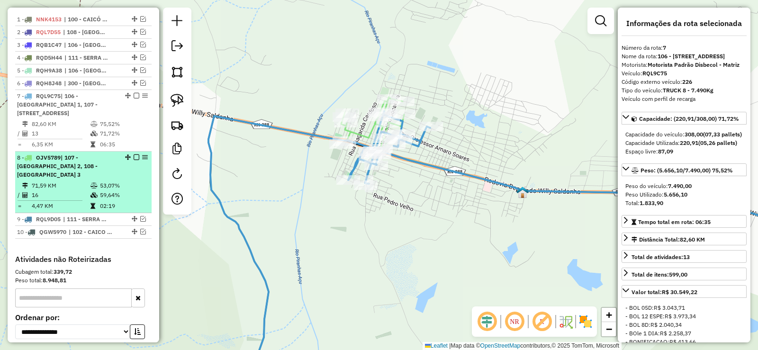
scroll to position [360, 0]
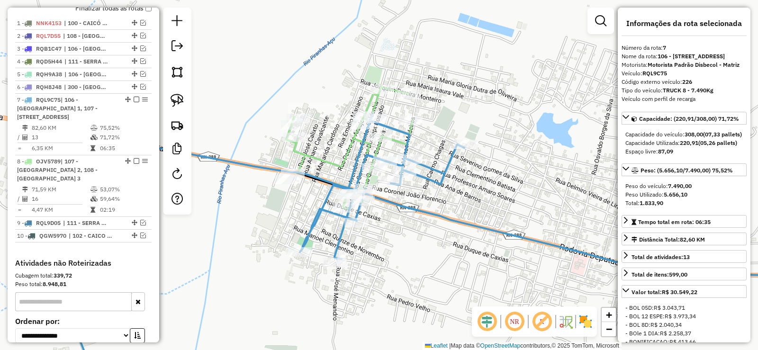
drag, startPoint x: 321, startPoint y: 131, endPoint x: 331, endPoint y: 132, distance: 9.5
click at [321, 134] on div "Janela de atendimento Grade de atendimento Capacidade Transportadoras Veículos …" at bounding box center [379, 175] width 758 height 350
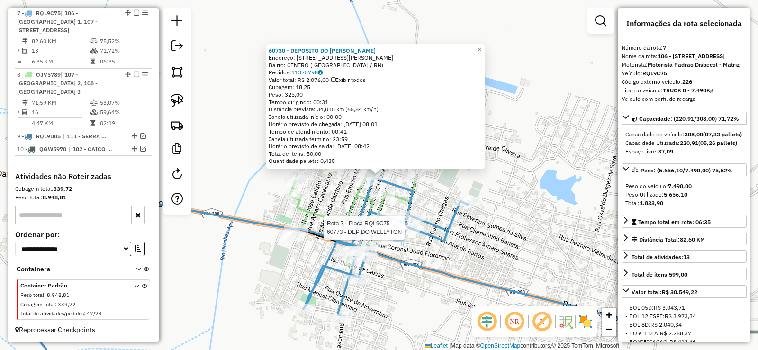
scroll to position [455, 0]
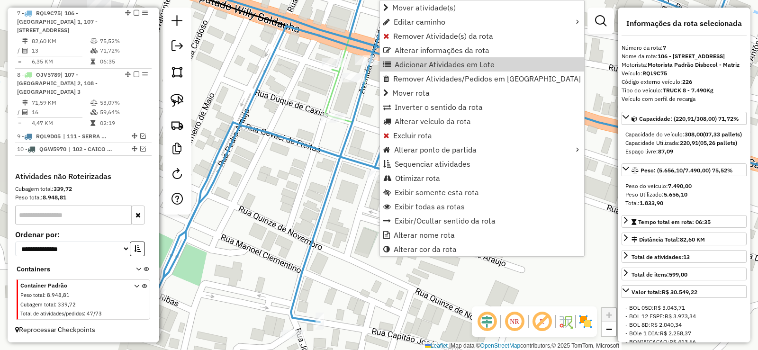
click at [308, 202] on div "Janela de atendimento Grade de atendimento Capacidade Transportadoras Veículos …" at bounding box center [379, 175] width 758 height 350
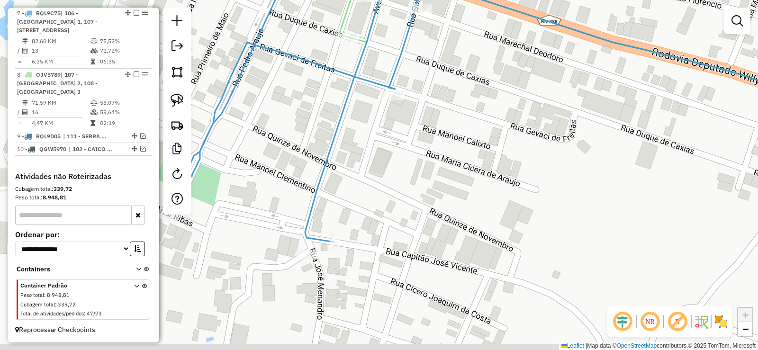
drag, startPoint x: 341, startPoint y: 233, endPoint x: 355, endPoint y: 151, distance: 83.6
click at [355, 151] on div "Janela de atendimento Grade de atendimento Capacidade Transportadoras Veículos …" at bounding box center [379, 175] width 758 height 350
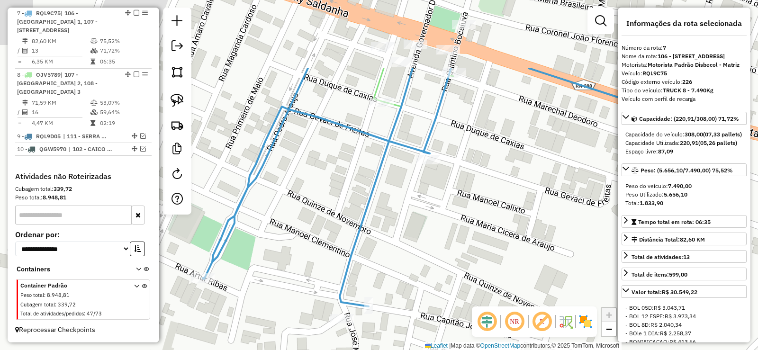
drag, startPoint x: 368, startPoint y: 205, endPoint x: 324, endPoint y: 228, distance: 49.4
click at [324, 228] on div "Janela de atendimento Grade de atendimento Capacidade Transportadoras Veículos …" at bounding box center [379, 175] width 758 height 350
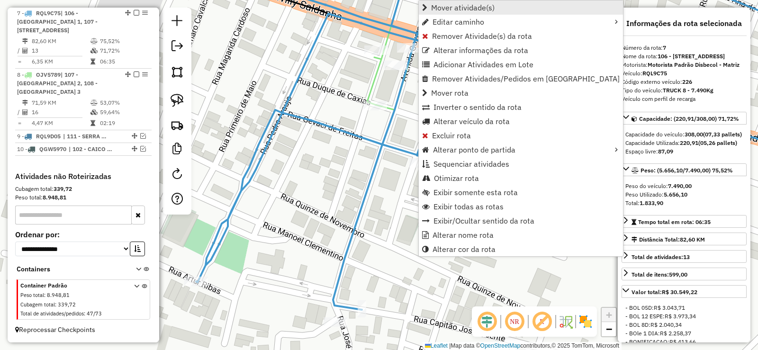
click at [450, 9] on span "Mover atividade(s)" at bounding box center [462, 8] width 63 height 8
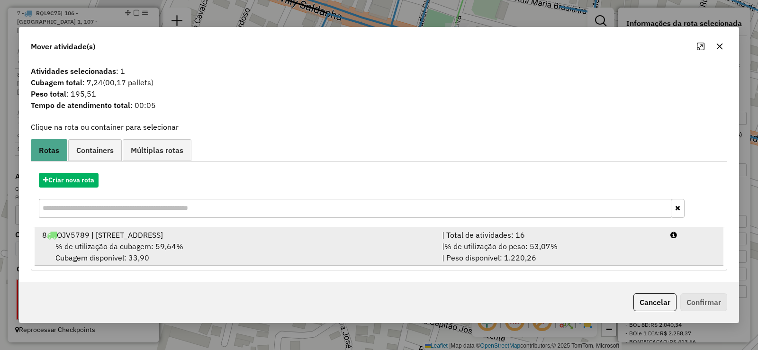
click at [173, 253] on div "% de utilização da cubagem: 59,64% Cubagem disponível: 33,90" at bounding box center [236, 252] width 400 height 23
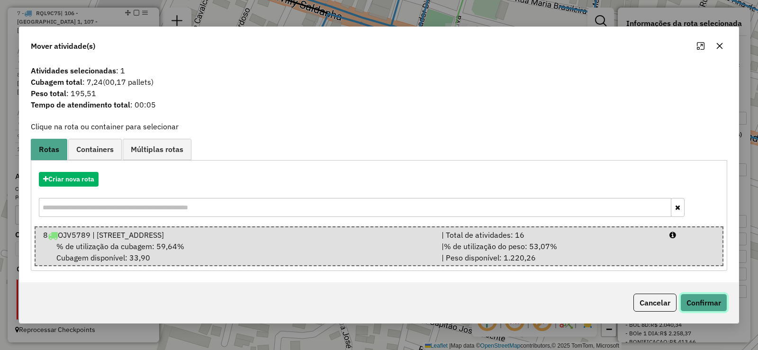
click at [698, 299] on button "Confirmar" at bounding box center [703, 303] width 47 height 18
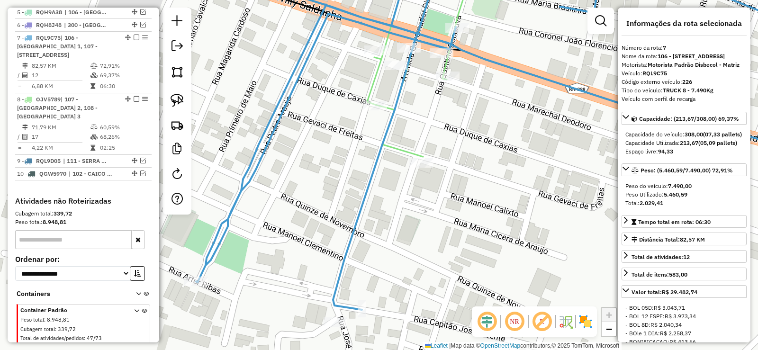
scroll to position [408, 0]
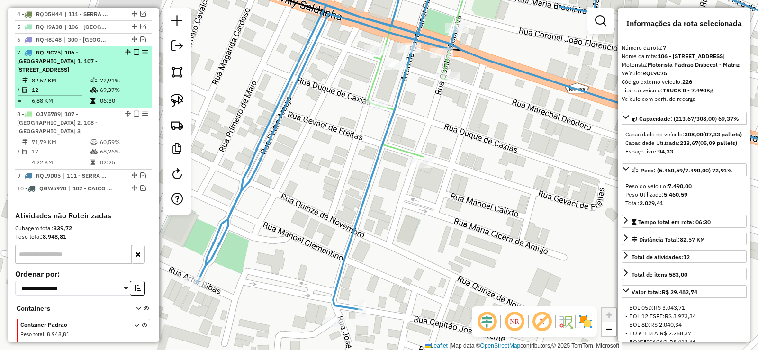
click at [81, 74] on div "7 - RQL9C75 | 106 - JARDIM DE PIRANHAS 1, 107 - JARDIM DE PIRANHAS 2, 108 - JAR…" at bounding box center [67, 61] width 100 height 26
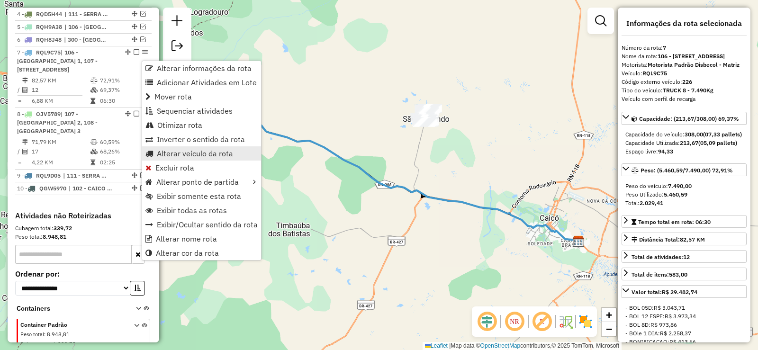
click at [161, 151] on span "Alterar veículo da rota" at bounding box center [195, 154] width 76 height 8
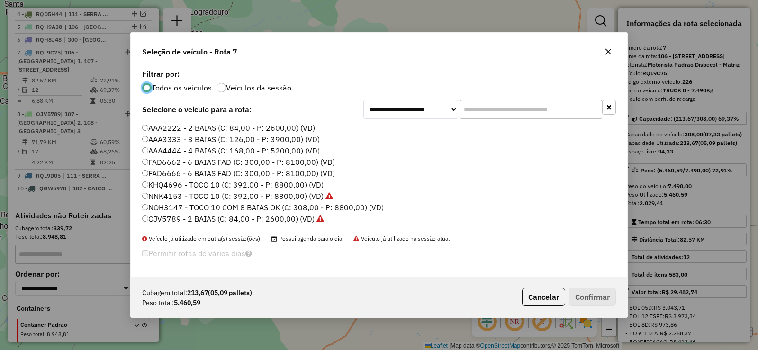
scroll to position [5, 3]
click at [183, 174] on label "FAD6666 - 6 BAIAS FAD (C: 300,00 - P: 8100,00) (VD)" at bounding box center [238, 173] width 193 height 11
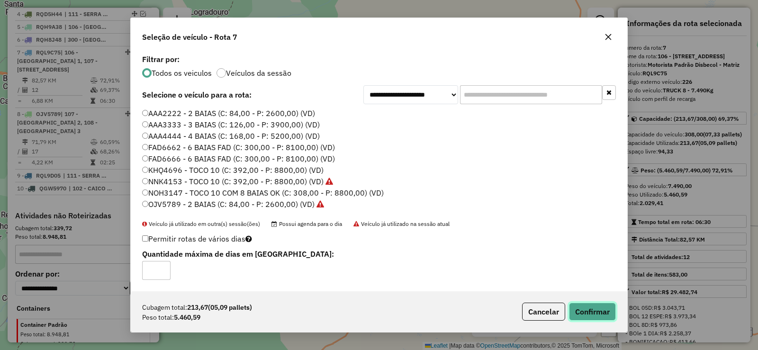
click at [581, 310] on button "Confirmar" at bounding box center [592, 312] width 47 height 18
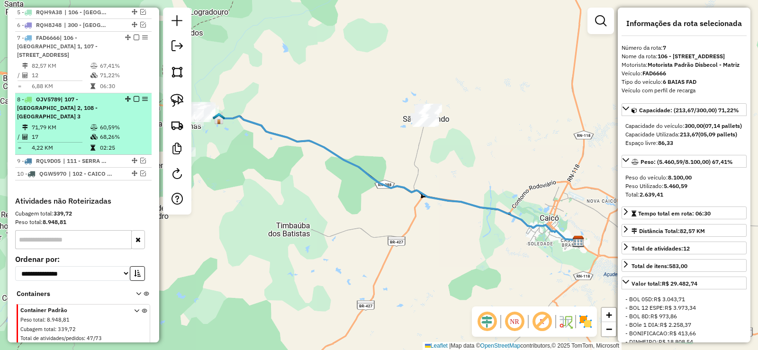
scroll to position [408, 0]
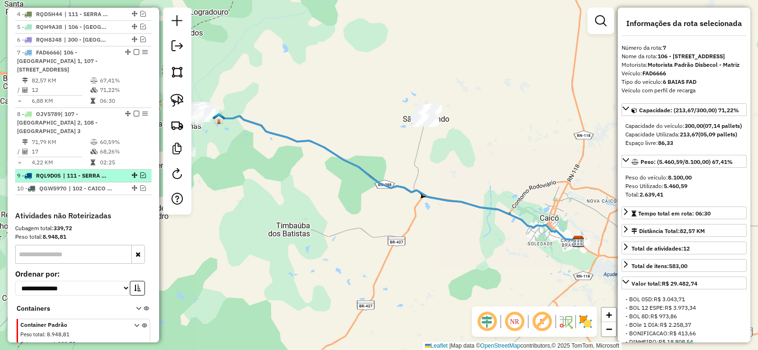
click at [140, 178] on em at bounding box center [143, 175] width 6 height 6
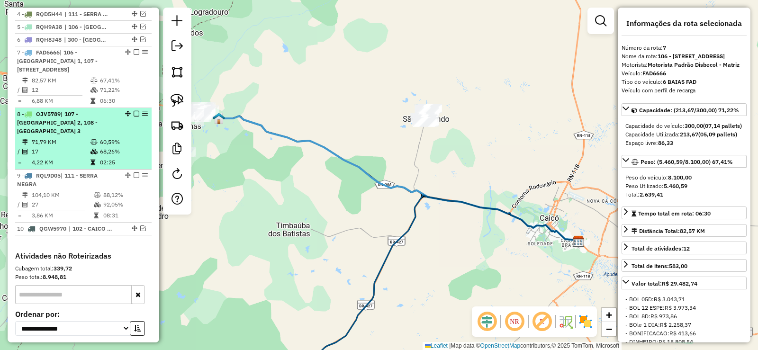
click at [136, 116] on em at bounding box center [137, 114] width 6 height 6
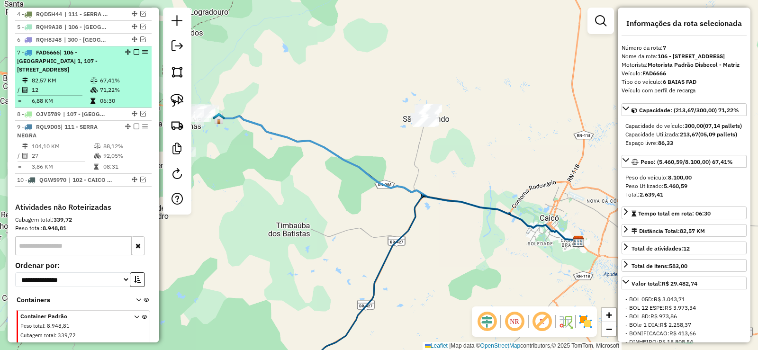
click at [135, 55] on em at bounding box center [137, 52] width 6 height 6
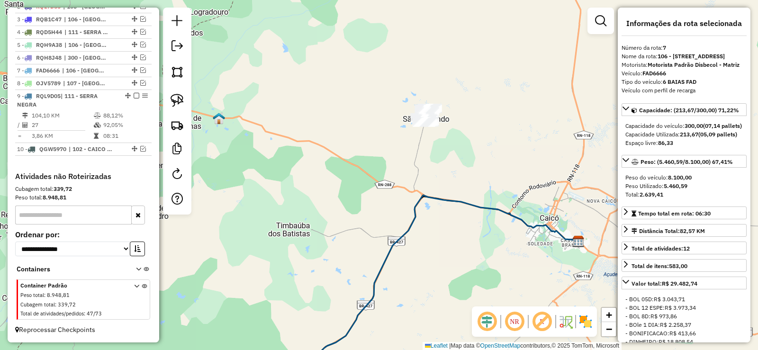
scroll to position [398, 0]
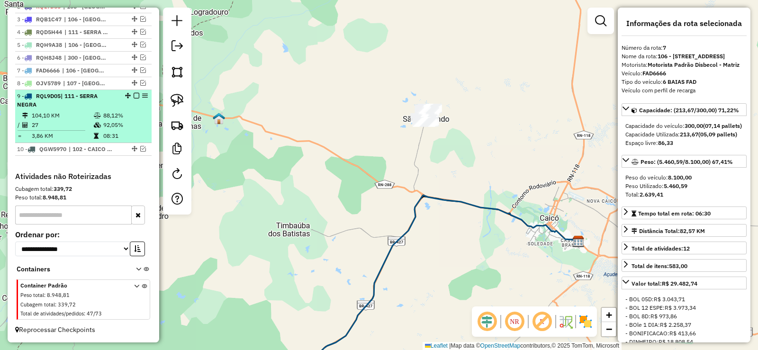
click at [83, 113] on td "104,10 KM" at bounding box center [62, 115] width 62 height 9
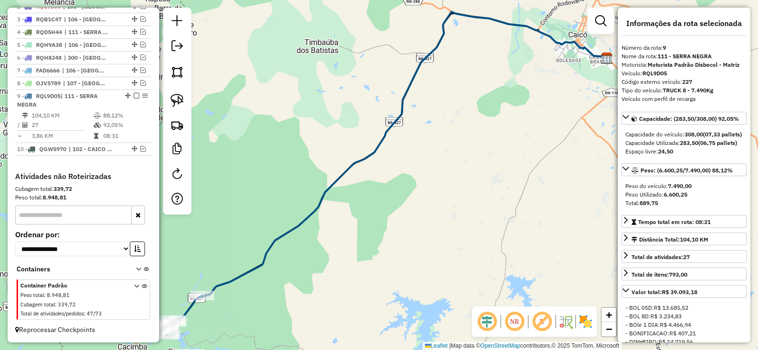
drag, startPoint x: 239, startPoint y: 211, endPoint x: 382, endPoint y: 86, distance: 189.9
click at [385, 82] on div "Janela de atendimento Grade de atendimento Capacidade Transportadoras Veículos …" at bounding box center [379, 175] width 758 height 350
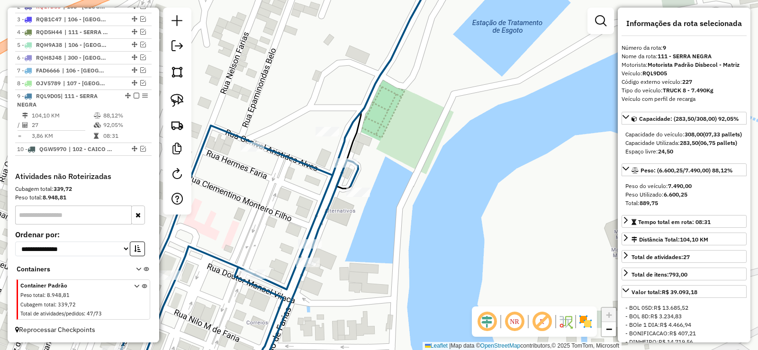
click at [327, 126] on div "Rota 9 - Placa RQL9D05 4015 - CONV SAO JOSE Janela de atendimento Grade de aten…" at bounding box center [379, 175] width 758 height 350
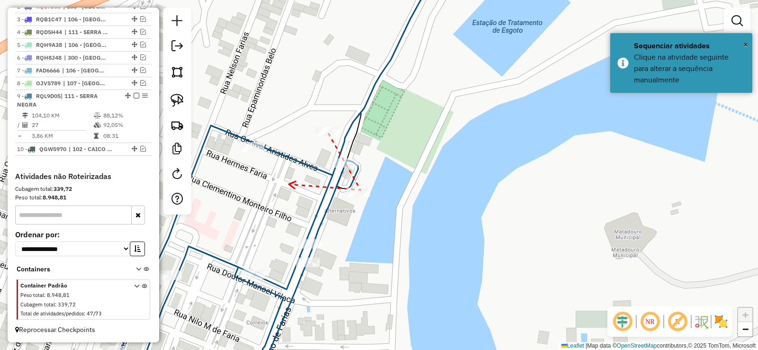
drag, startPoint x: 289, startPoint y: 184, endPoint x: 367, endPoint y: 183, distance: 78.6
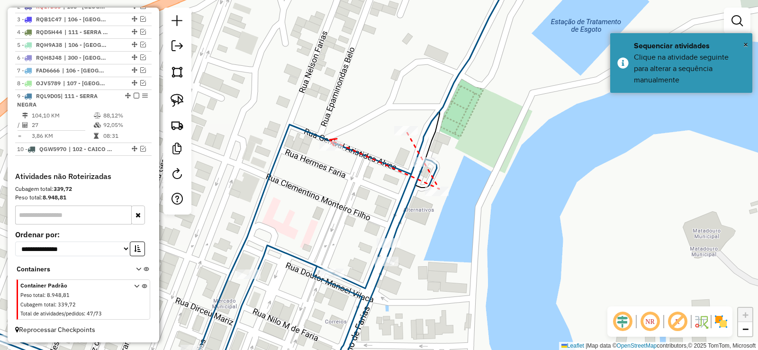
click at [330, 140] on icon at bounding box center [333, 142] width 7 height 7
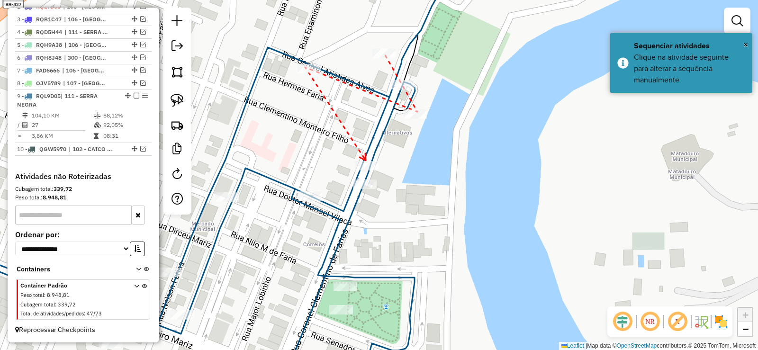
click at [366, 161] on icon at bounding box center [362, 156] width 6 height 7
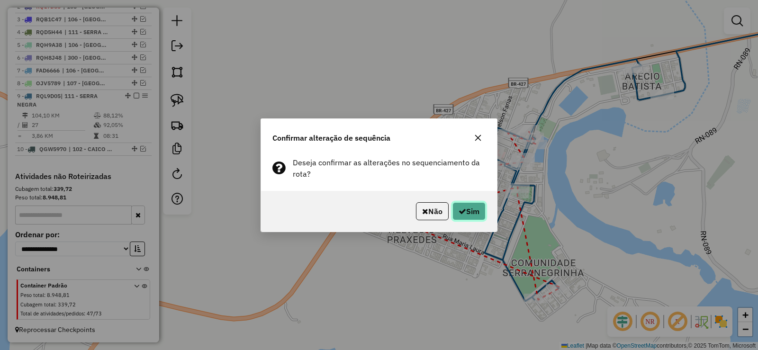
click at [472, 212] on button "Sim" at bounding box center [468, 211] width 33 height 18
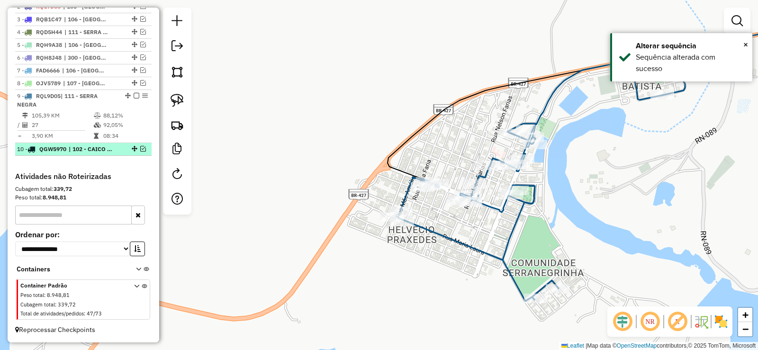
click at [140, 150] on em at bounding box center [143, 149] width 6 height 6
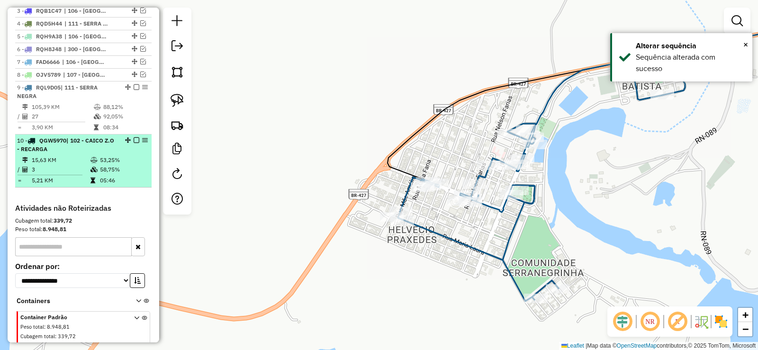
scroll to position [408, 0]
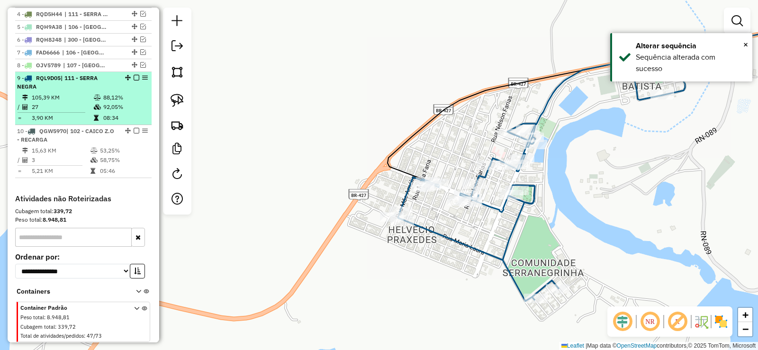
click at [134, 80] on em at bounding box center [137, 78] width 6 height 6
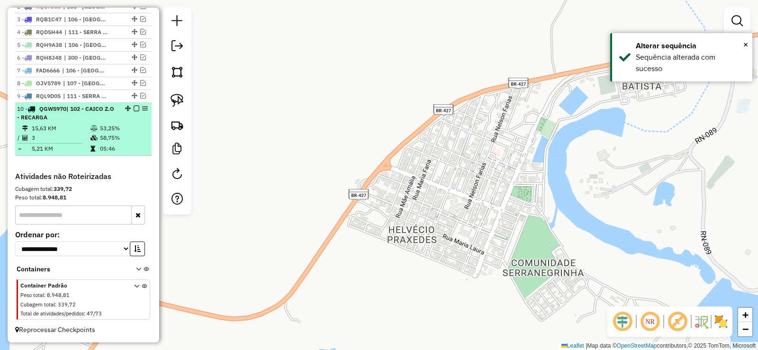
scroll to position [398, 0]
click at [80, 124] on td "15,63 KM" at bounding box center [60, 128] width 59 height 9
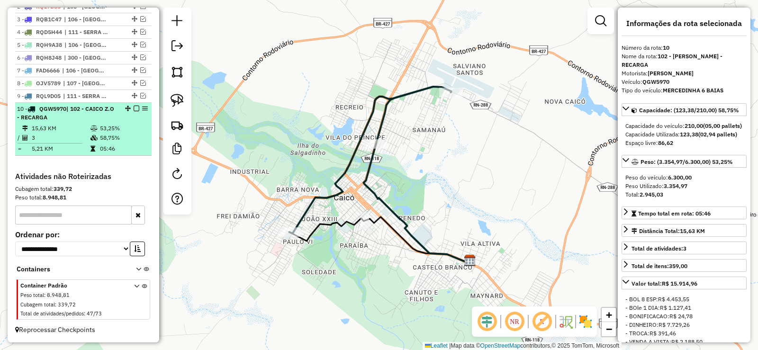
click at [134, 108] on em at bounding box center [137, 109] width 6 height 6
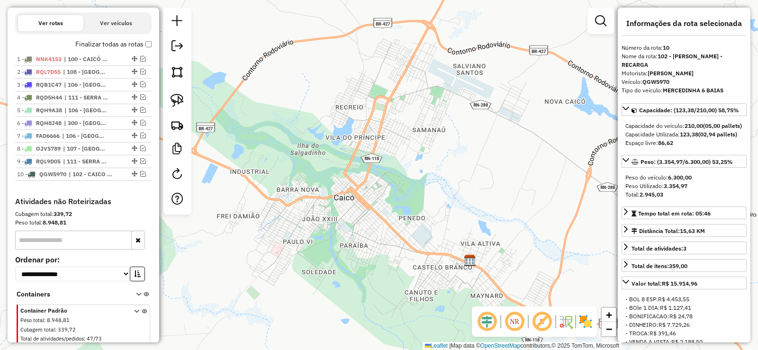
scroll to position [263, 0]
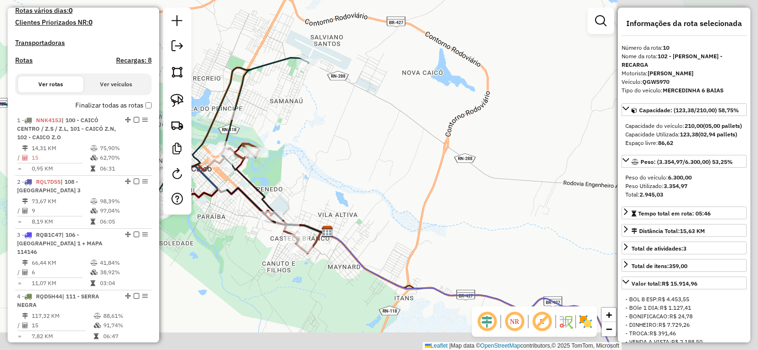
drag, startPoint x: 434, startPoint y: 168, endPoint x: 410, endPoint y: 154, distance: 26.7
click at [414, 160] on div "Janela de atendimento Grade de atendimento Capacidade Transportadoras Veículos …" at bounding box center [379, 175] width 758 height 350
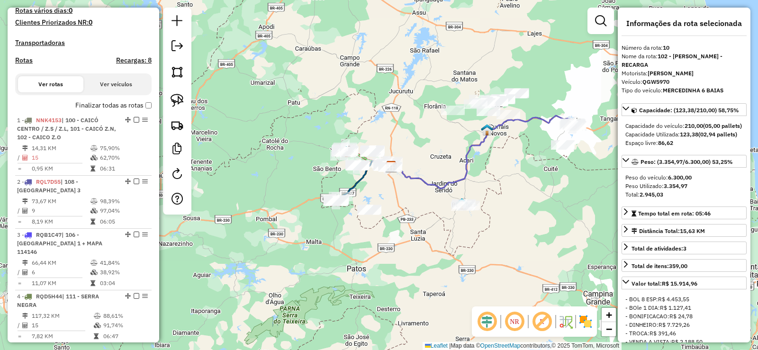
drag, startPoint x: 535, startPoint y: 169, endPoint x: 495, endPoint y: 185, distance: 43.8
click at [495, 185] on div "Janela de atendimento Grade de atendimento Capacidade Transportadoras Veículos …" at bounding box center [379, 175] width 758 height 350
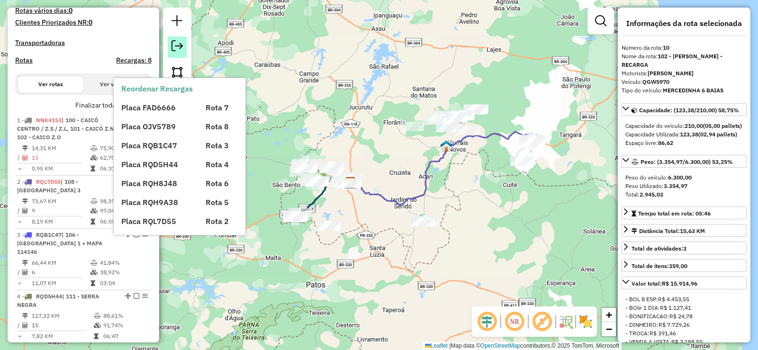
click at [173, 47] on em at bounding box center [176, 45] width 11 height 11
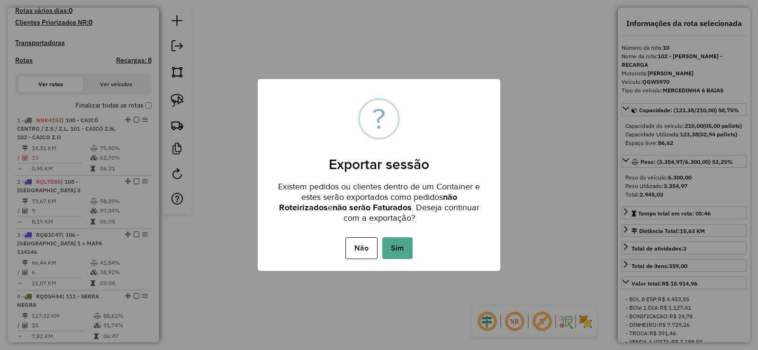
drag, startPoint x: 403, startPoint y: 253, endPoint x: 401, endPoint y: 237, distance: 16.6
click at [403, 251] on button "Sim" at bounding box center [397, 248] width 30 height 22
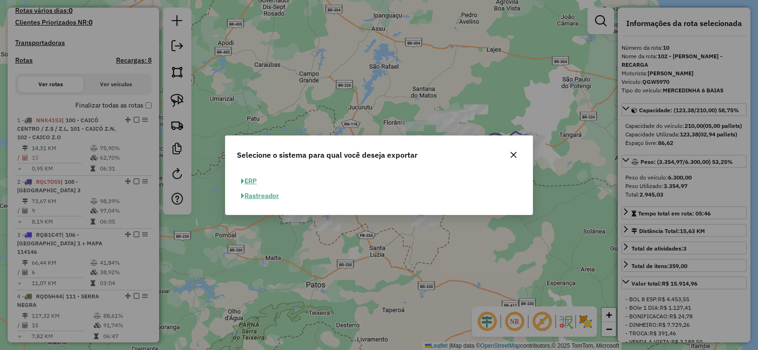
click at [253, 183] on button "ERP" at bounding box center [249, 181] width 24 height 15
select select "**"
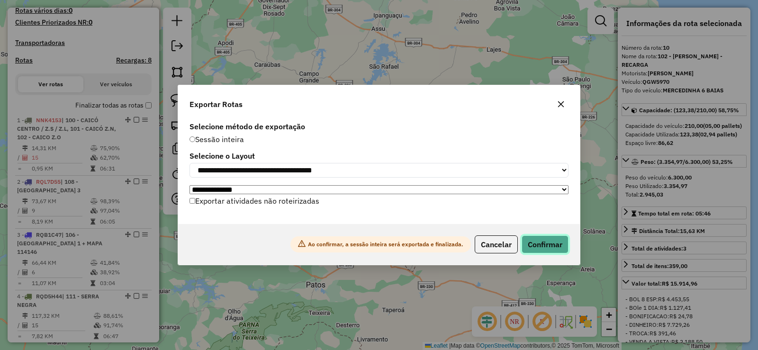
click at [553, 252] on button "Confirmar" at bounding box center [544, 244] width 47 height 18
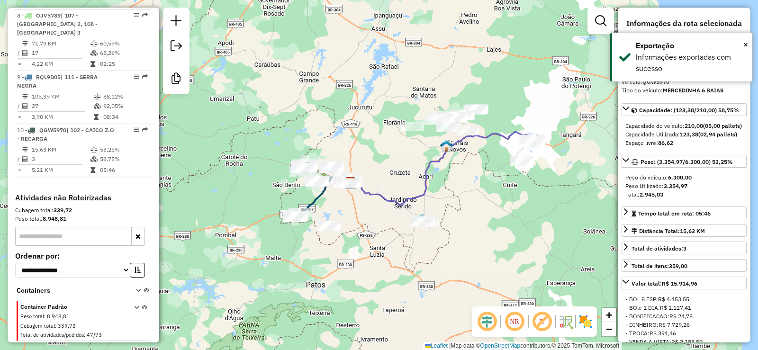
scroll to position [780, 0]
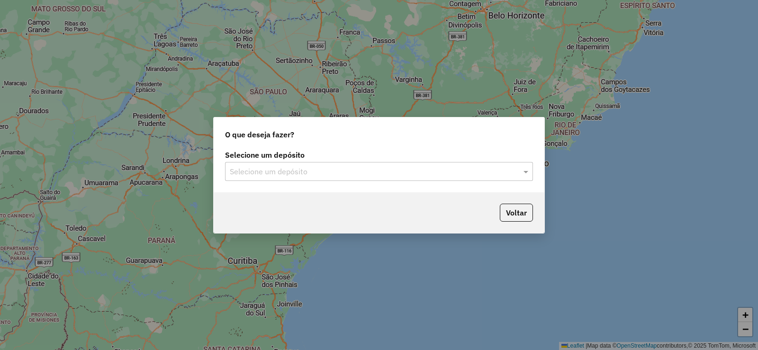
click at [344, 173] on input "text" at bounding box center [369, 171] width 279 height 11
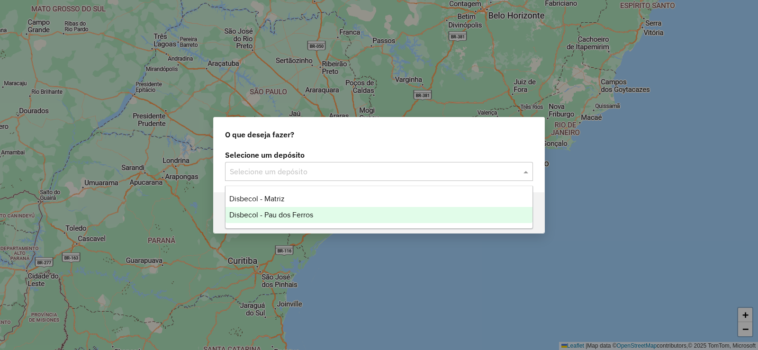
click at [259, 213] on span "Disbecol - Pau dos Ferros" at bounding box center [271, 215] width 84 height 8
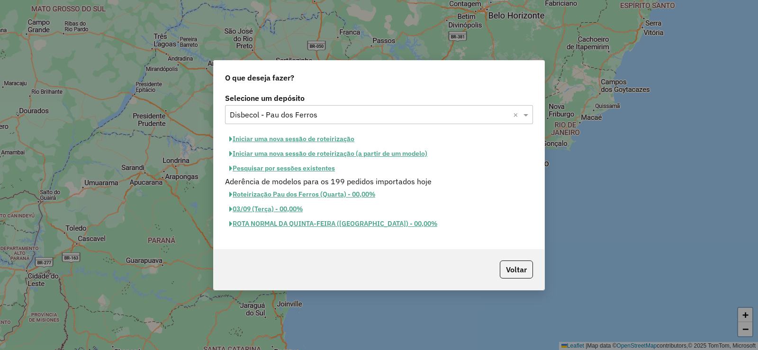
click at [268, 138] on button "Iniciar uma nova sessão de roteirização" at bounding box center [292, 139] width 134 height 15
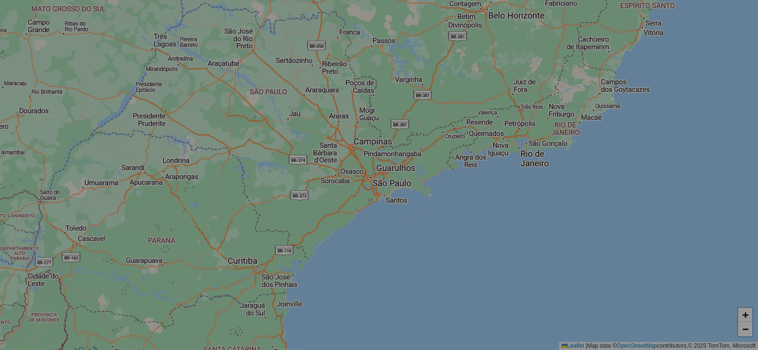
select select "*"
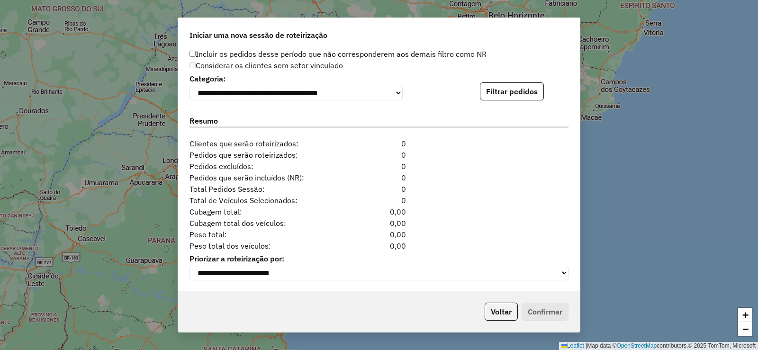
scroll to position [958, 0]
click at [504, 84] on button "Filtrar pedidos" at bounding box center [512, 91] width 64 height 18
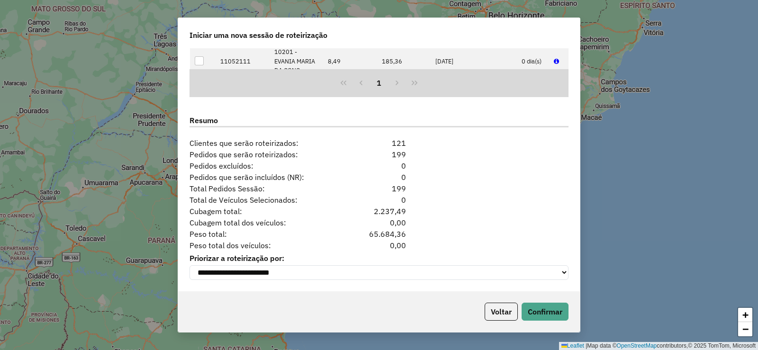
scroll to position [1153, 0]
click at [546, 309] on button "Confirmar" at bounding box center [544, 312] width 47 height 18
